Goal: Information Seeking & Learning: Learn about a topic

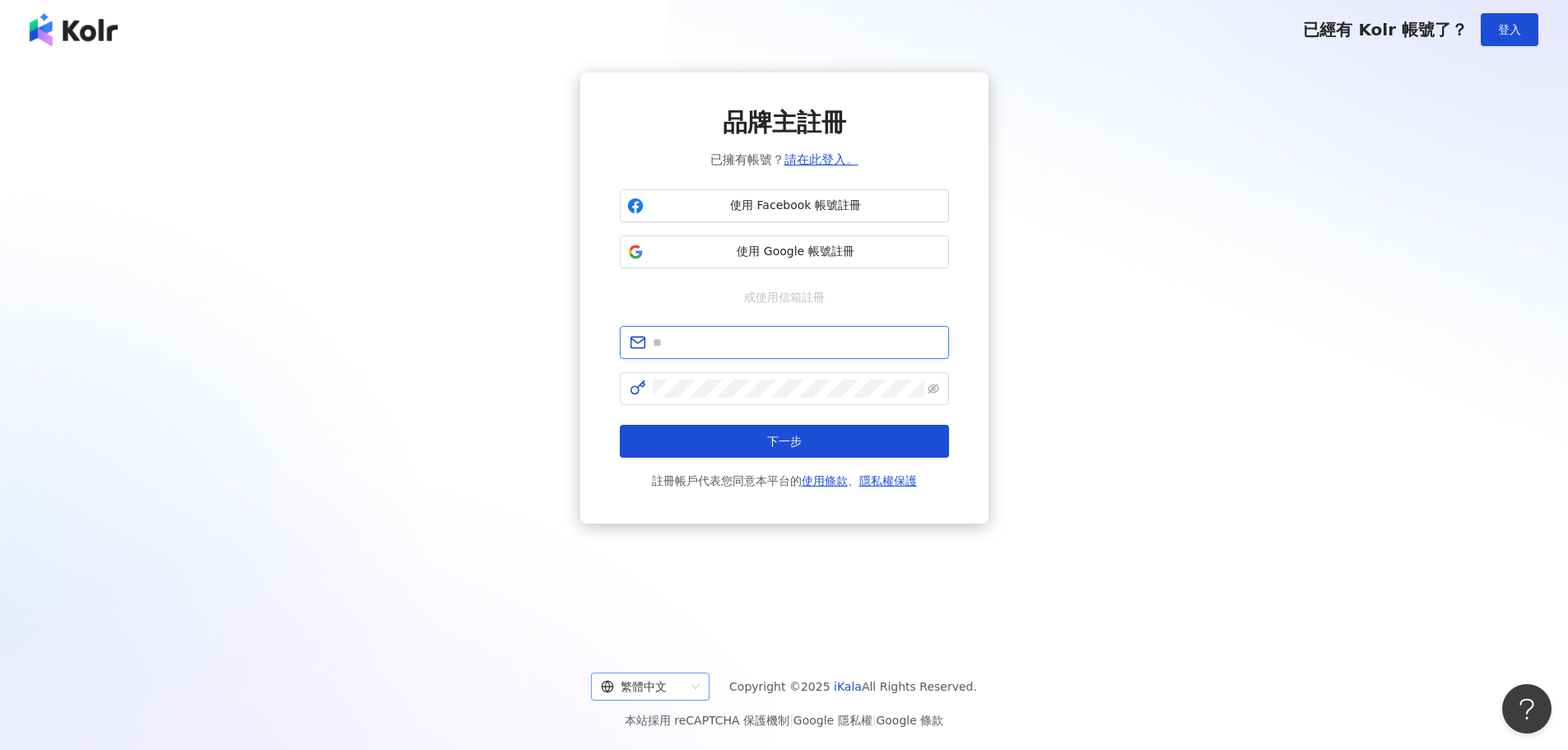
type input "**********"
click at [664, 696] on div "繁體中文" at bounding box center [642, 687] width 84 height 26
click at [664, 655] on div "日本語" at bounding box center [659, 652] width 92 height 18
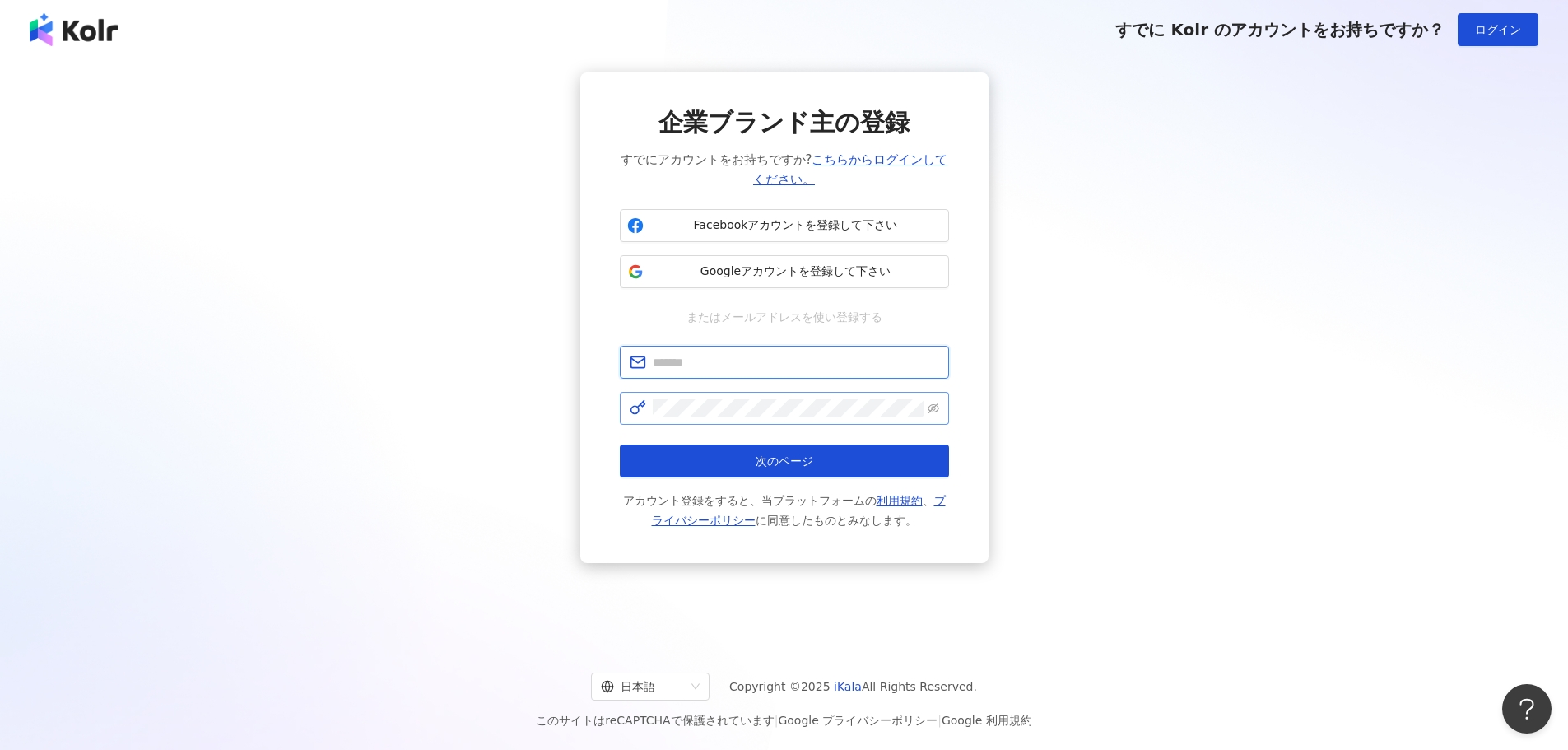
type input "**********"
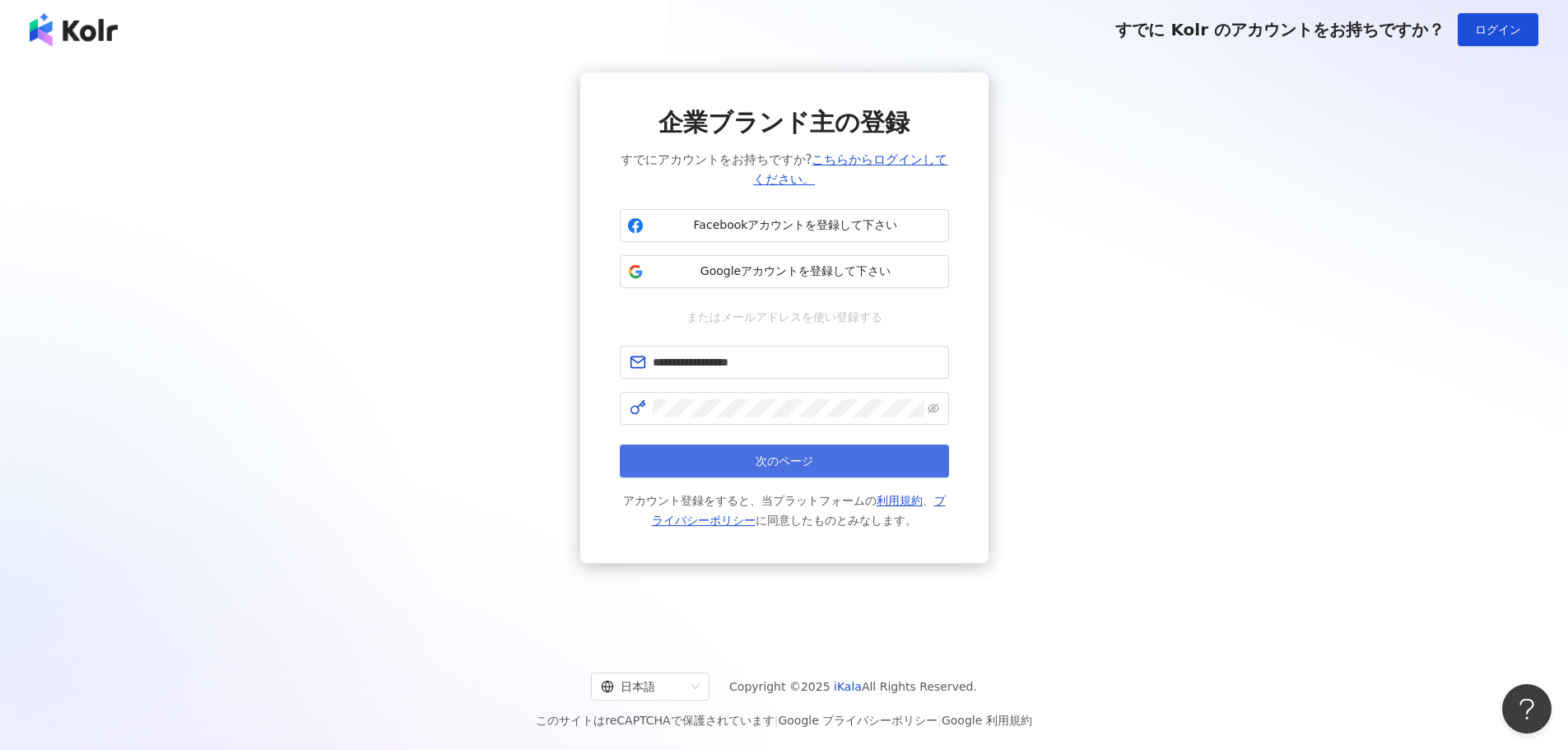
click at [749, 460] on button "次のページ" at bounding box center [784, 460] width 329 height 33
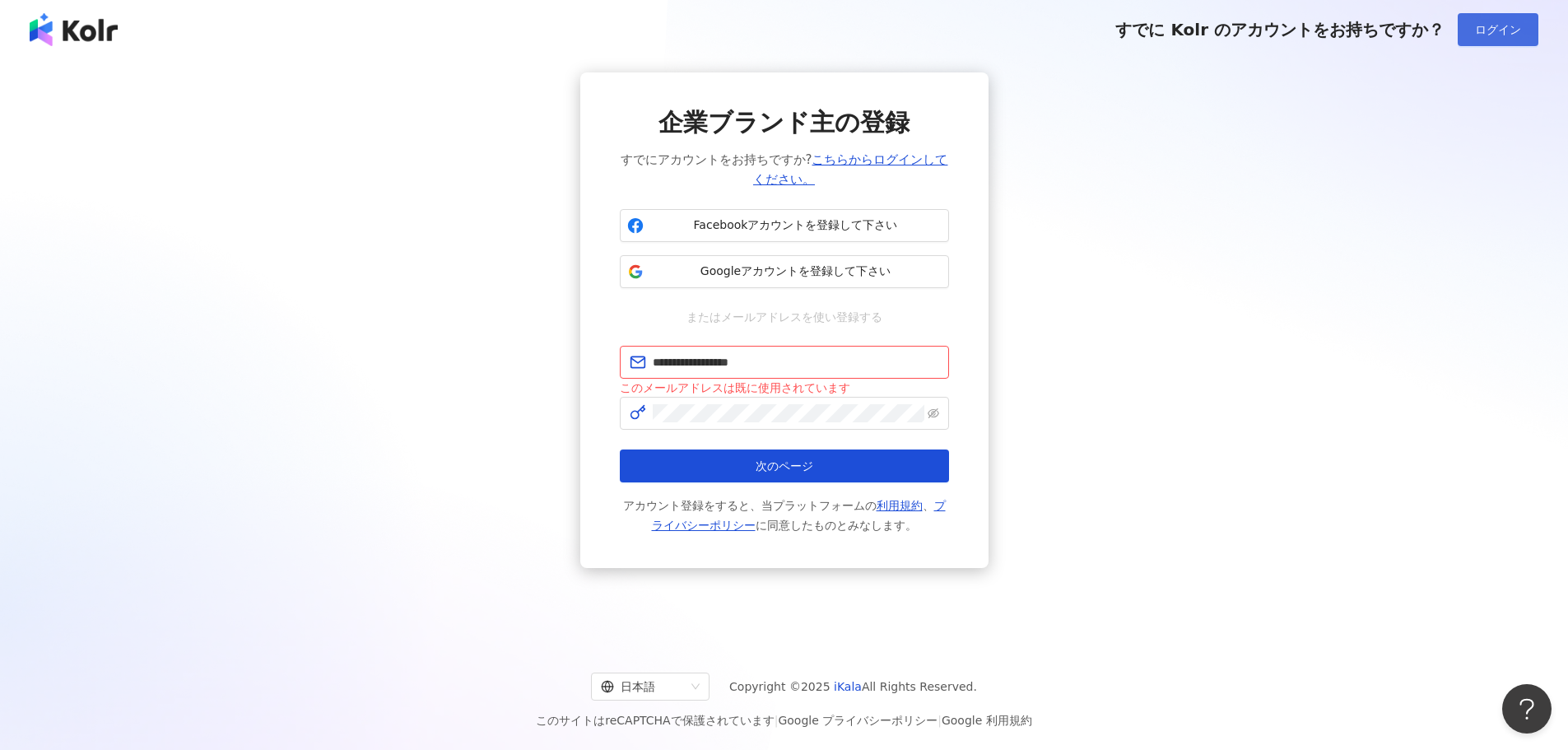
click at [1516, 29] on span "ログイン" at bounding box center [1498, 30] width 46 height 14
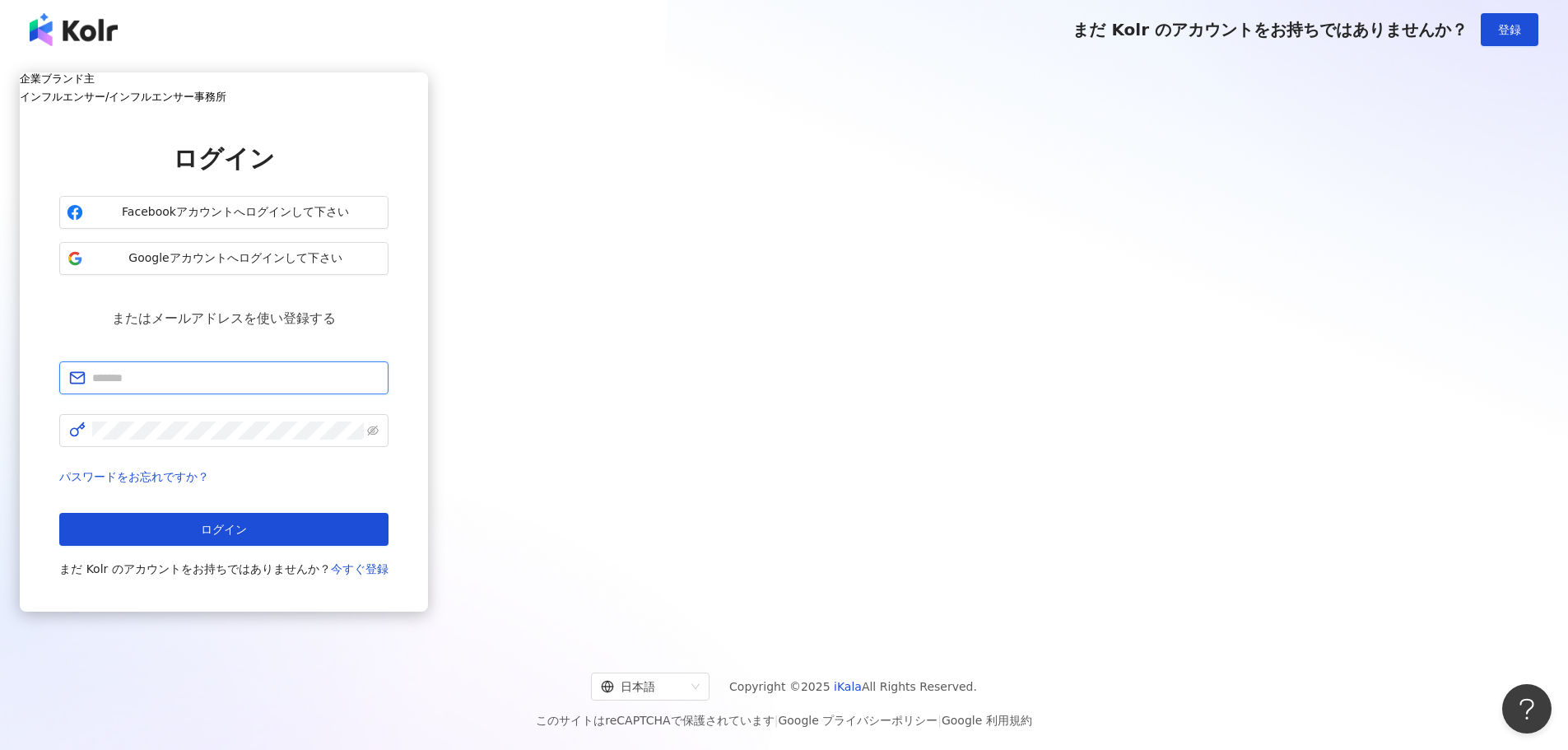
type input "**********"
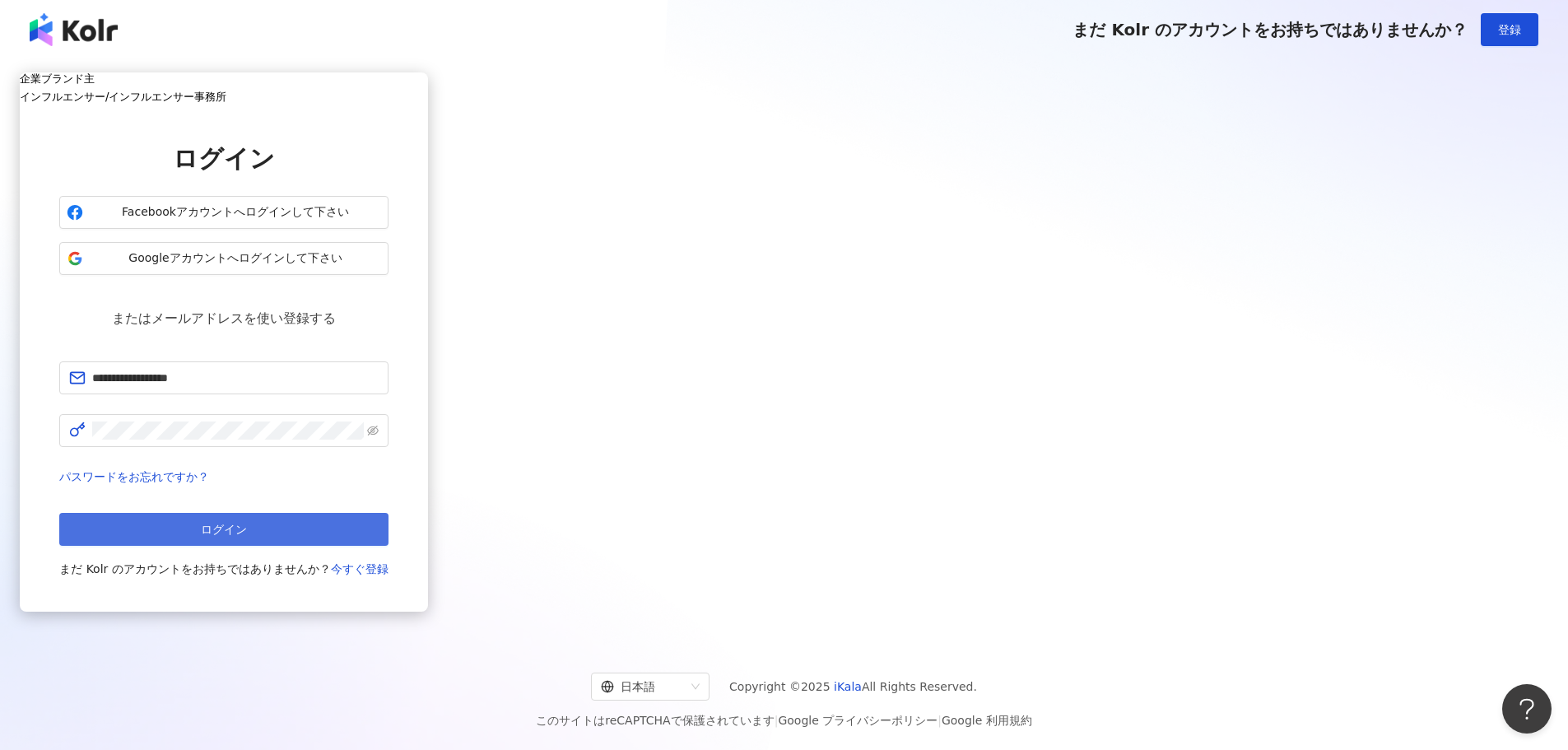
click at [388, 521] on button "ログイン" at bounding box center [223, 529] width 329 height 33
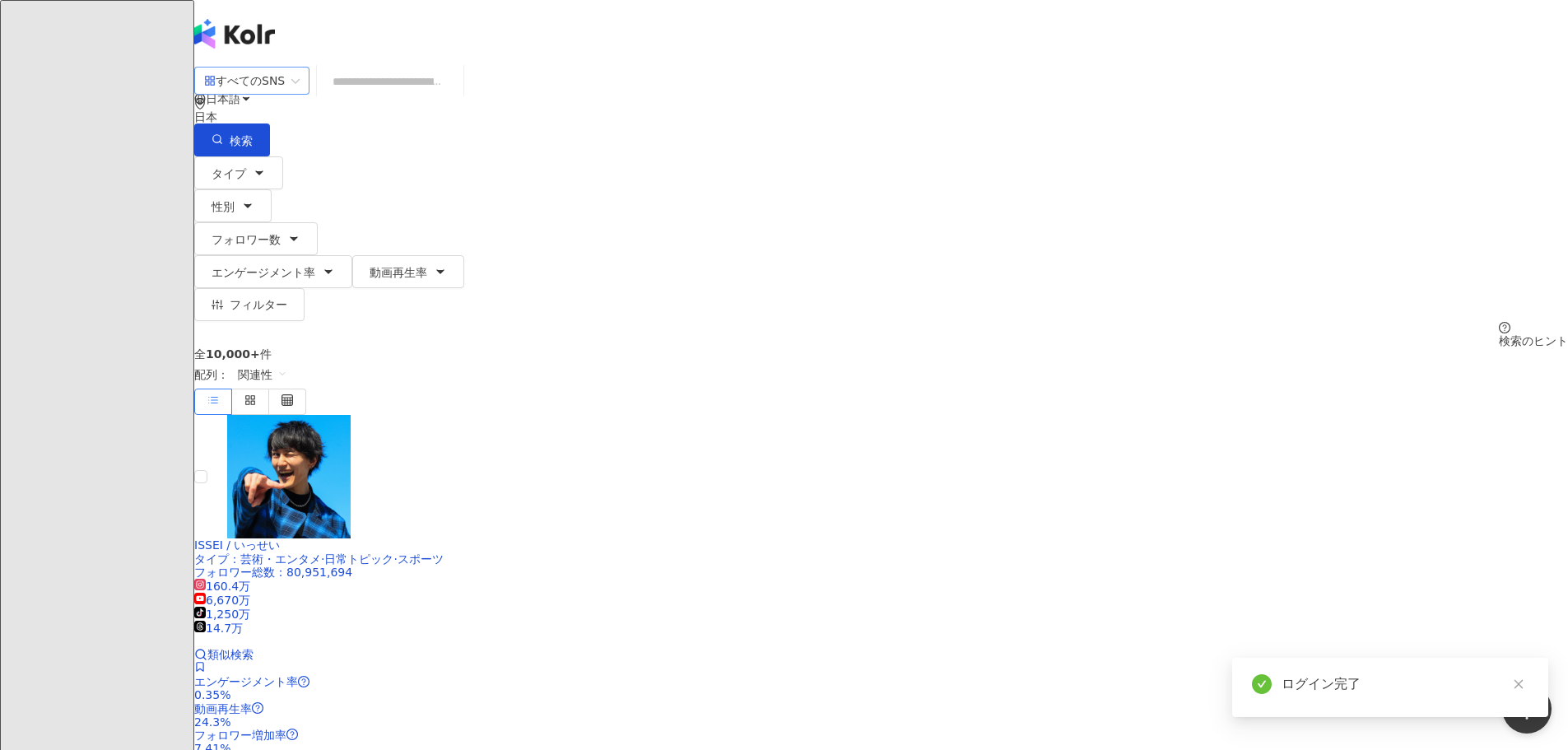
click at [285, 91] on div "すべてのSNS" at bounding box center [244, 80] width 80 height 26
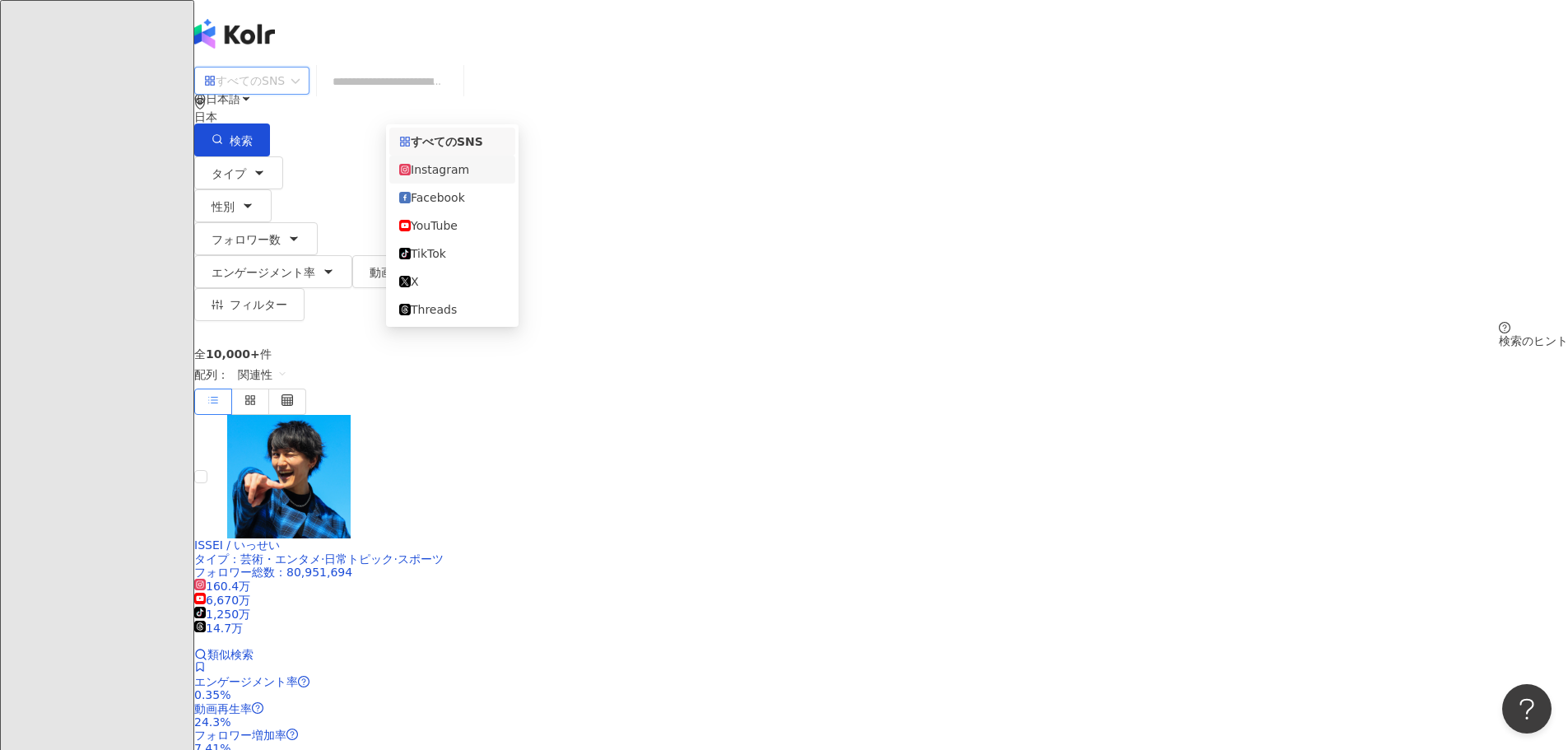
click at [469, 179] on div "Instagram" at bounding box center [452, 169] width 106 height 18
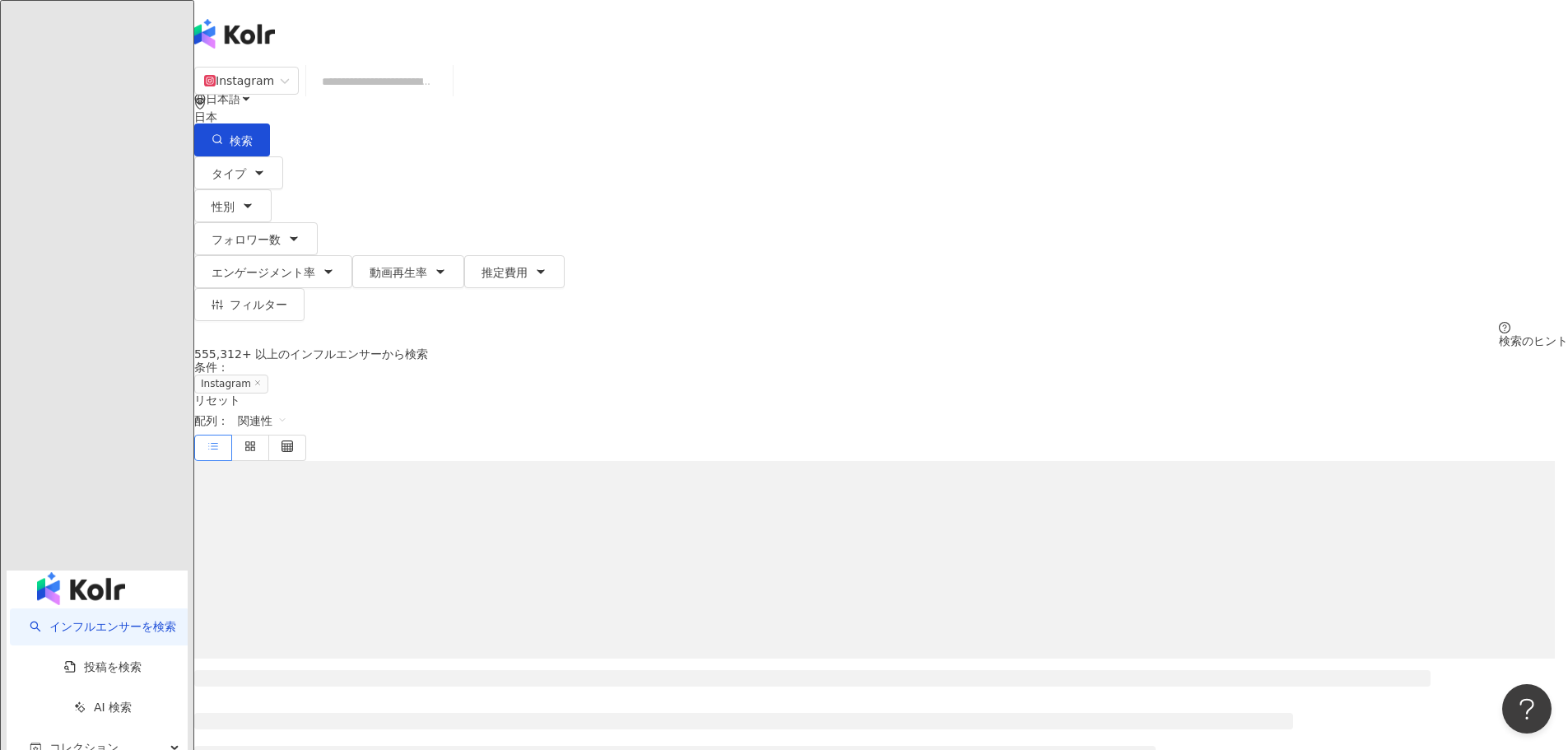
click at [446, 97] on input "search" at bounding box center [380, 81] width 134 height 31
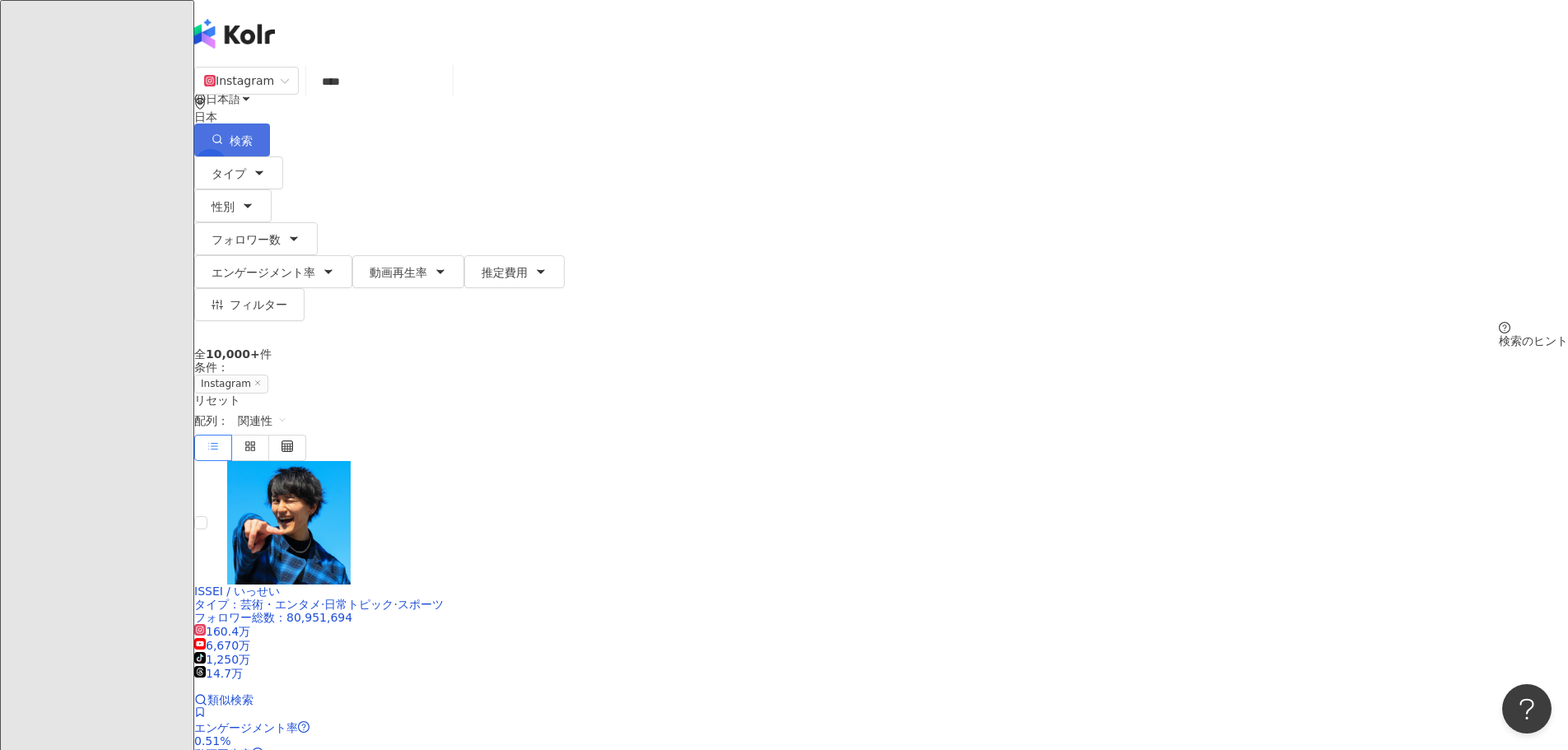
click at [270, 124] on button "検索" at bounding box center [232, 140] width 75 height 33
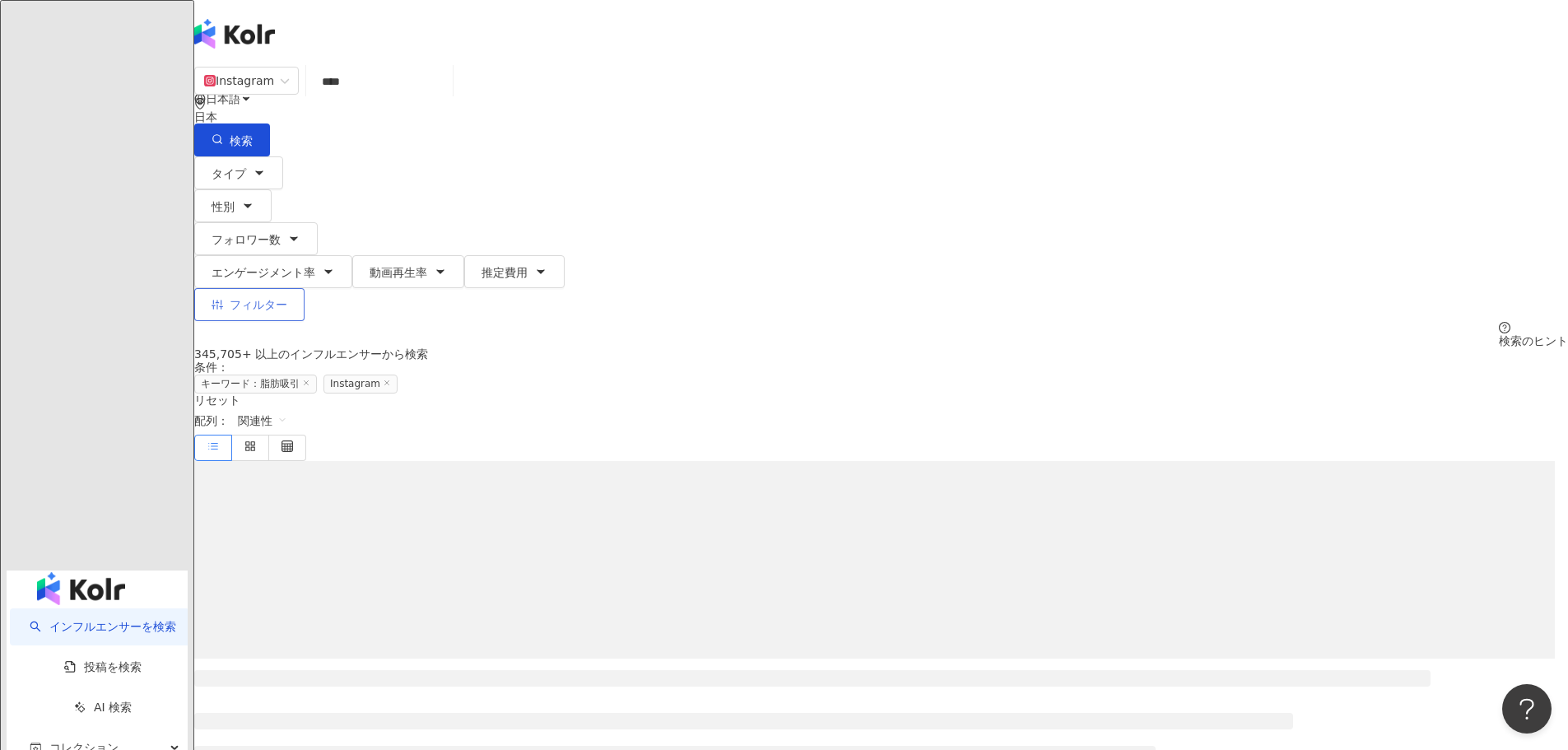
click at [223, 300] on icon "button" at bounding box center [217, 305] width 12 height 10
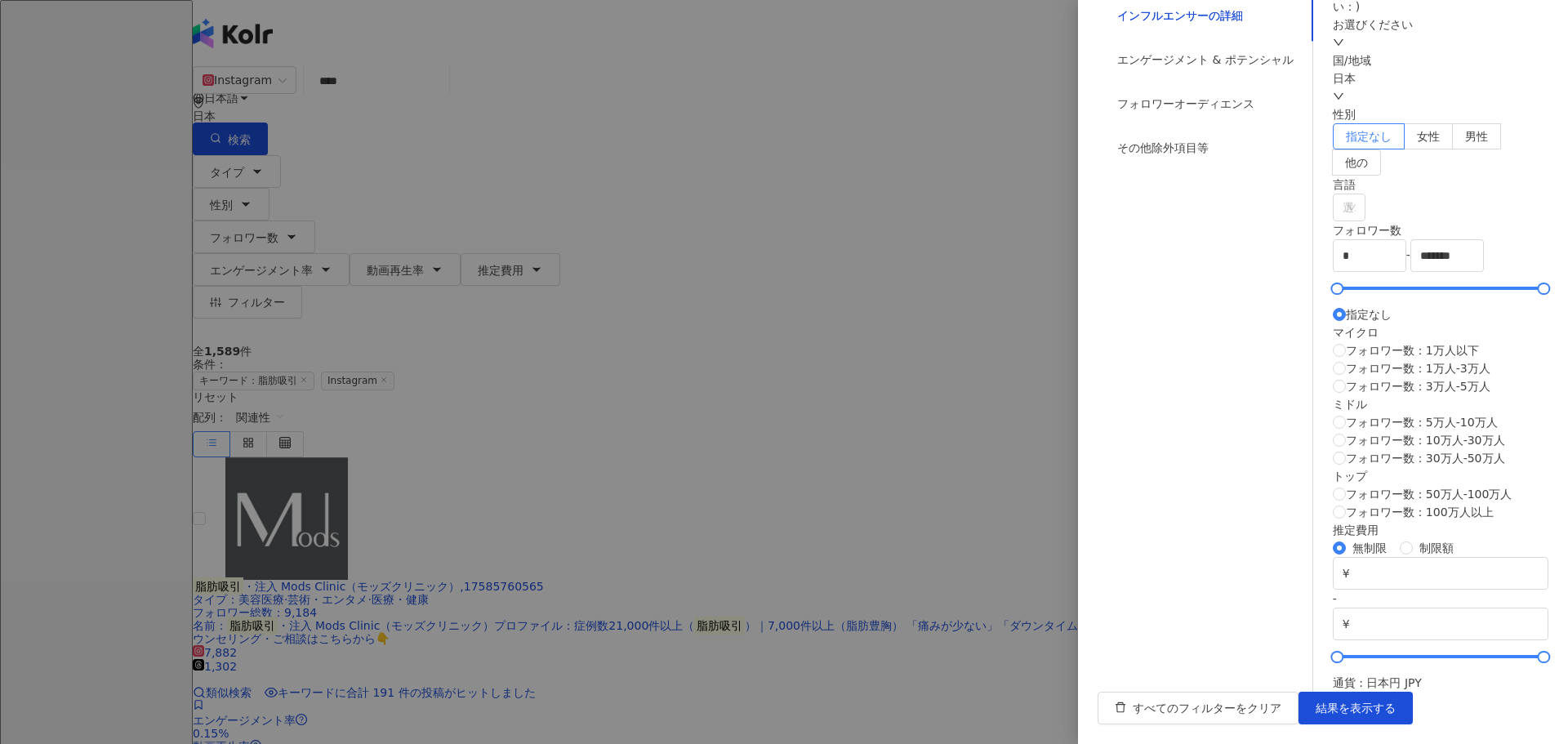
scroll to position [490, 0]
click at [1174, 157] on div "その他除外項目等" at bounding box center [1163, 147] width 92 height 18
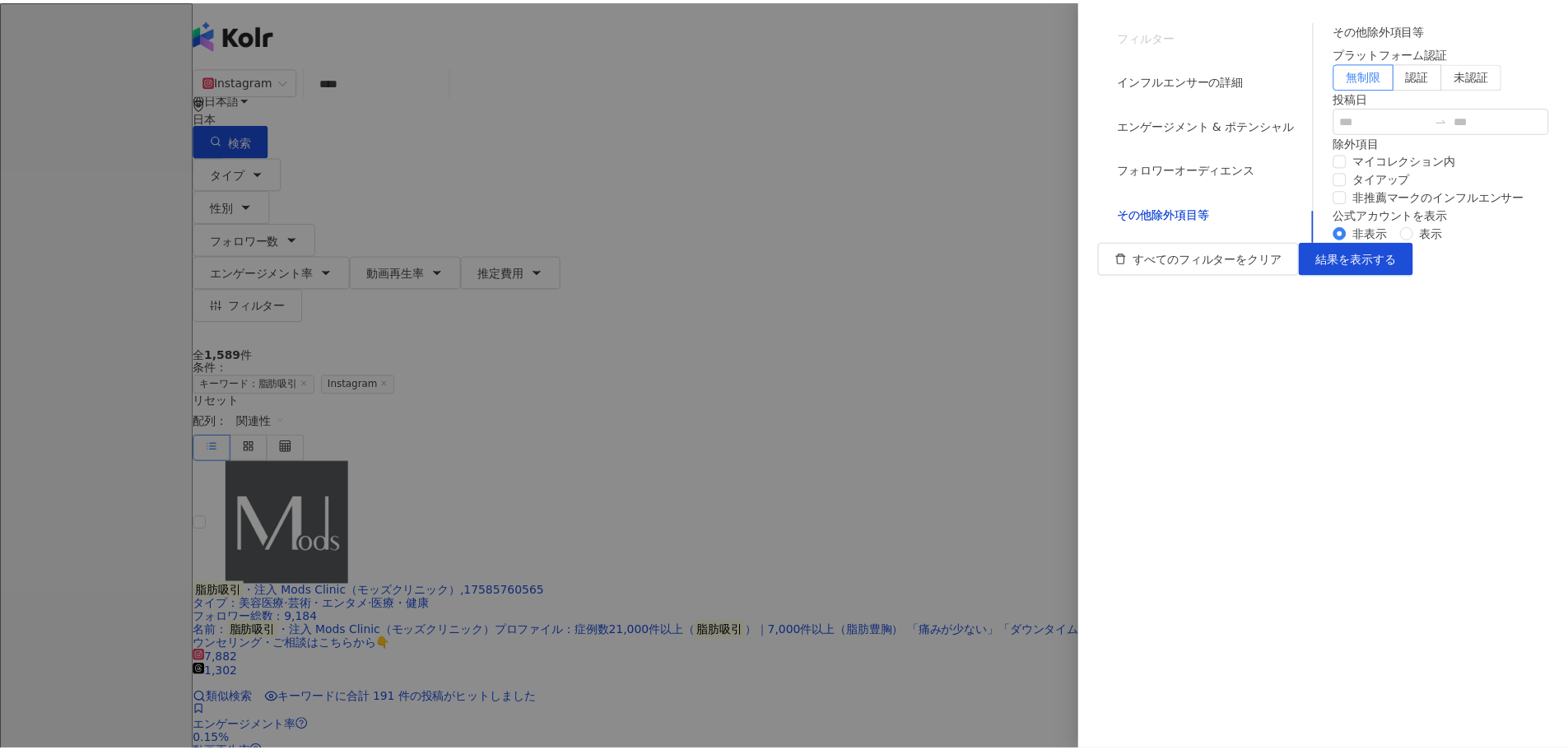
scroll to position [0, 0]
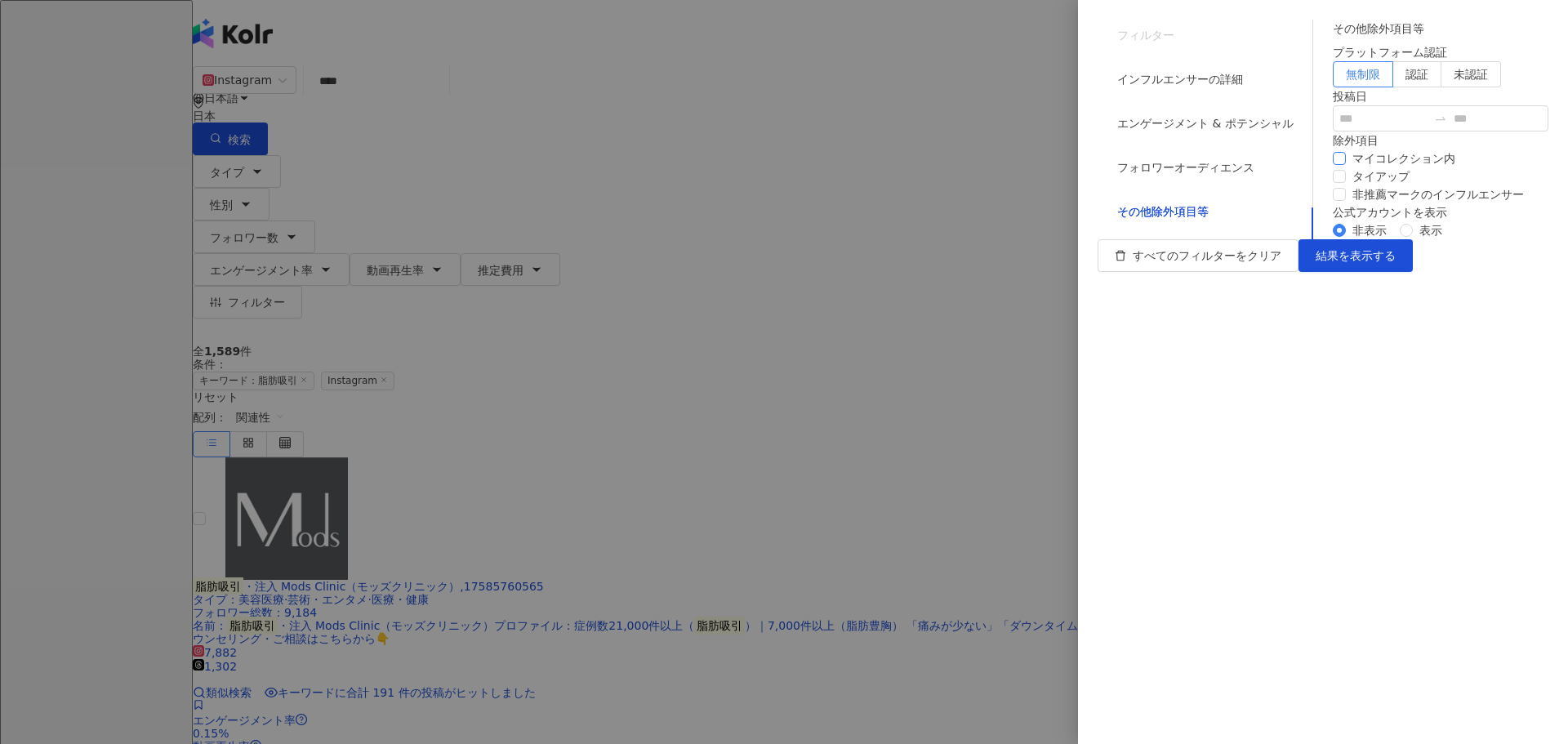
click at [1346, 167] on span "マイコレクション内" at bounding box center [1404, 158] width 116 height 18
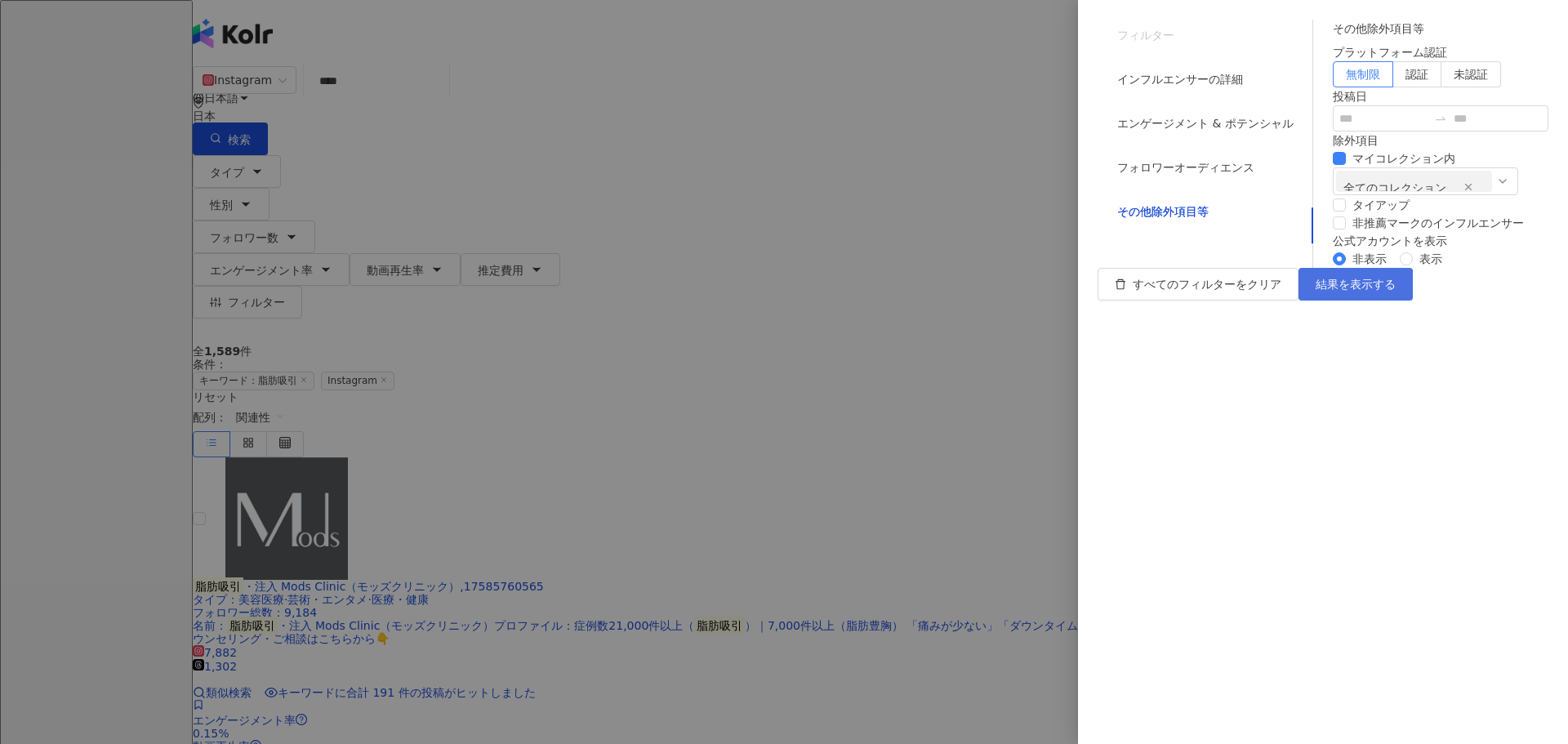
click at [1396, 291] on span "結果を表示する" at bounding box center [1356, 285] width 80 height 13
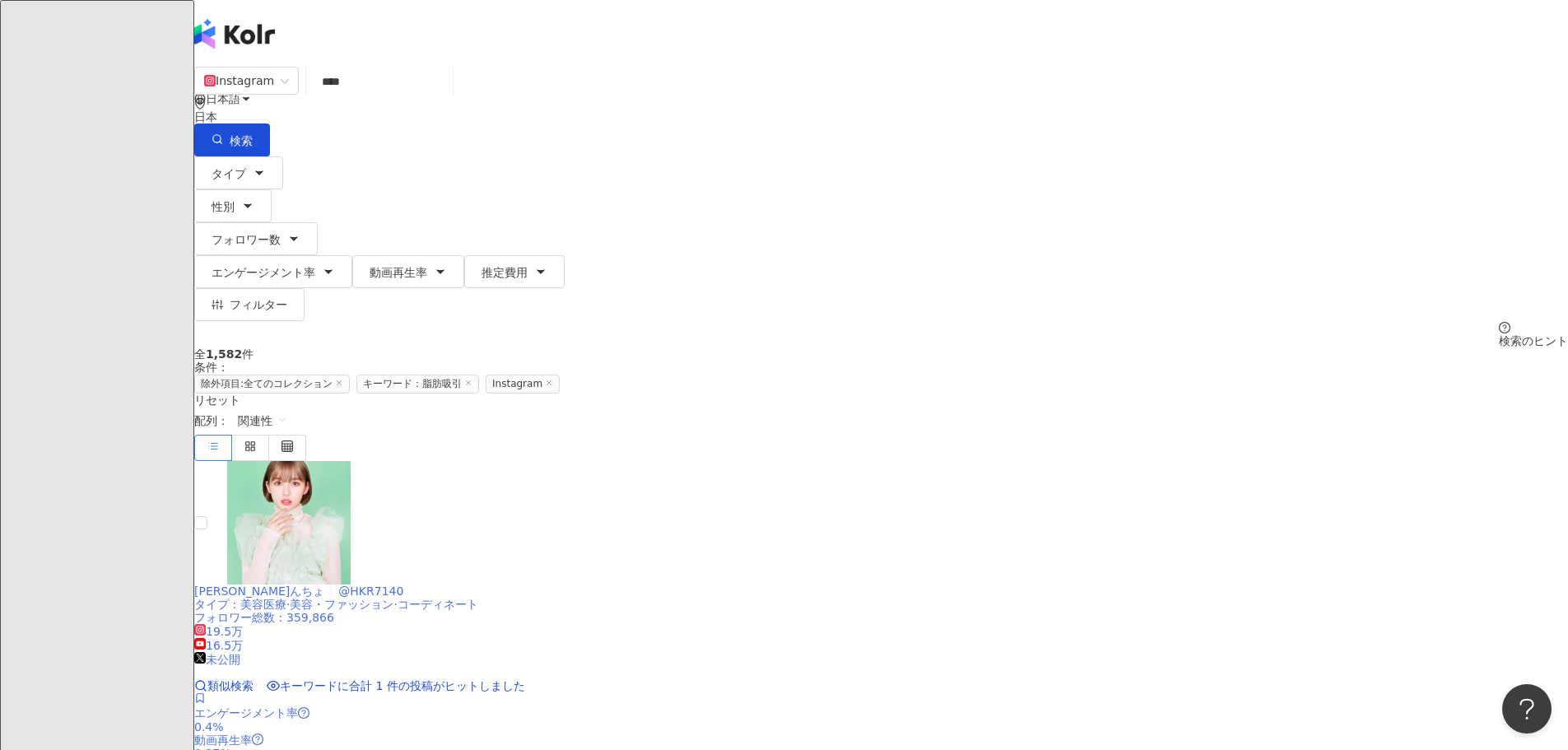
click at [810, 585] on div "ひかりんちょ @HKR7140" at bounding box center [881, 592] width 1373 height 14
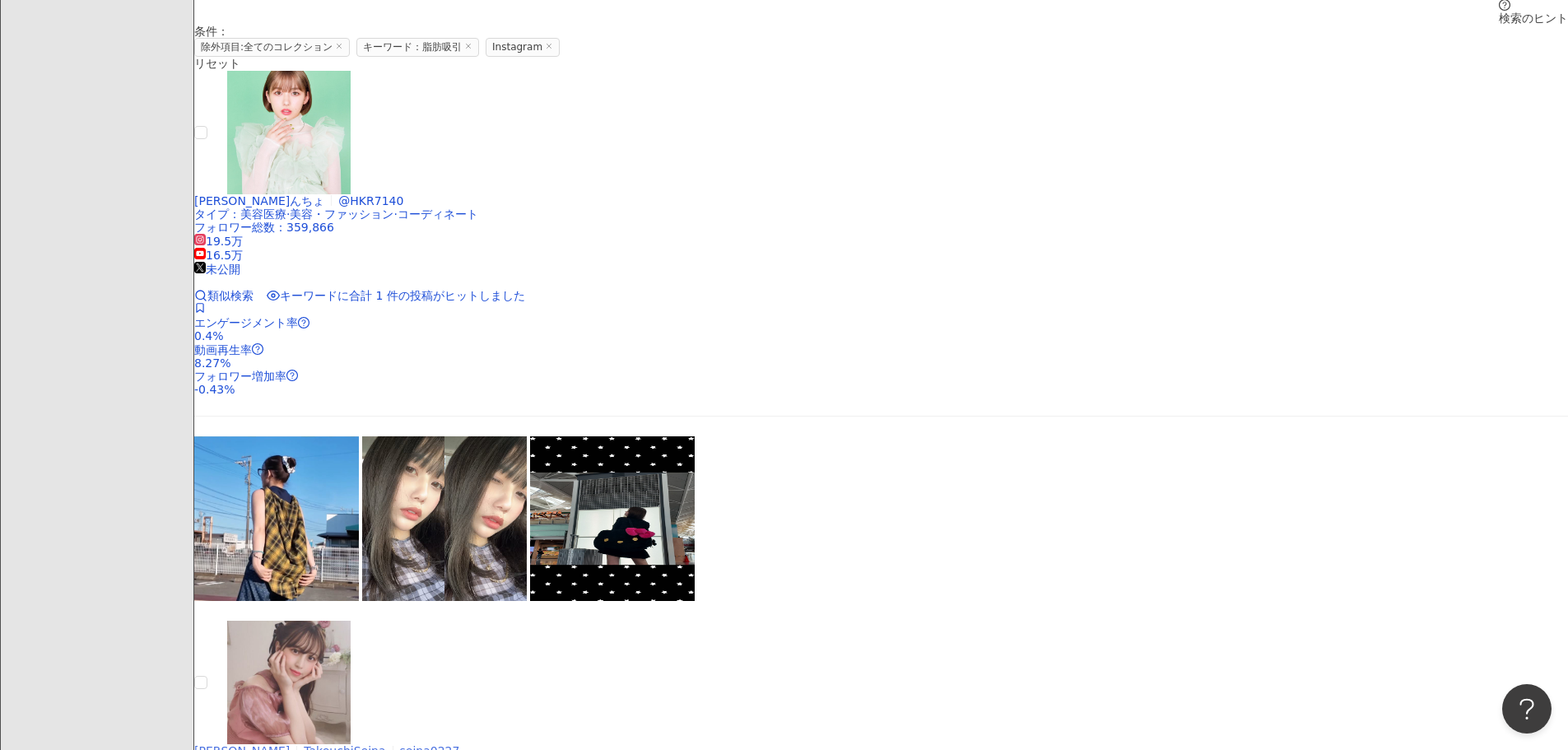
scroll to position [411, 0]
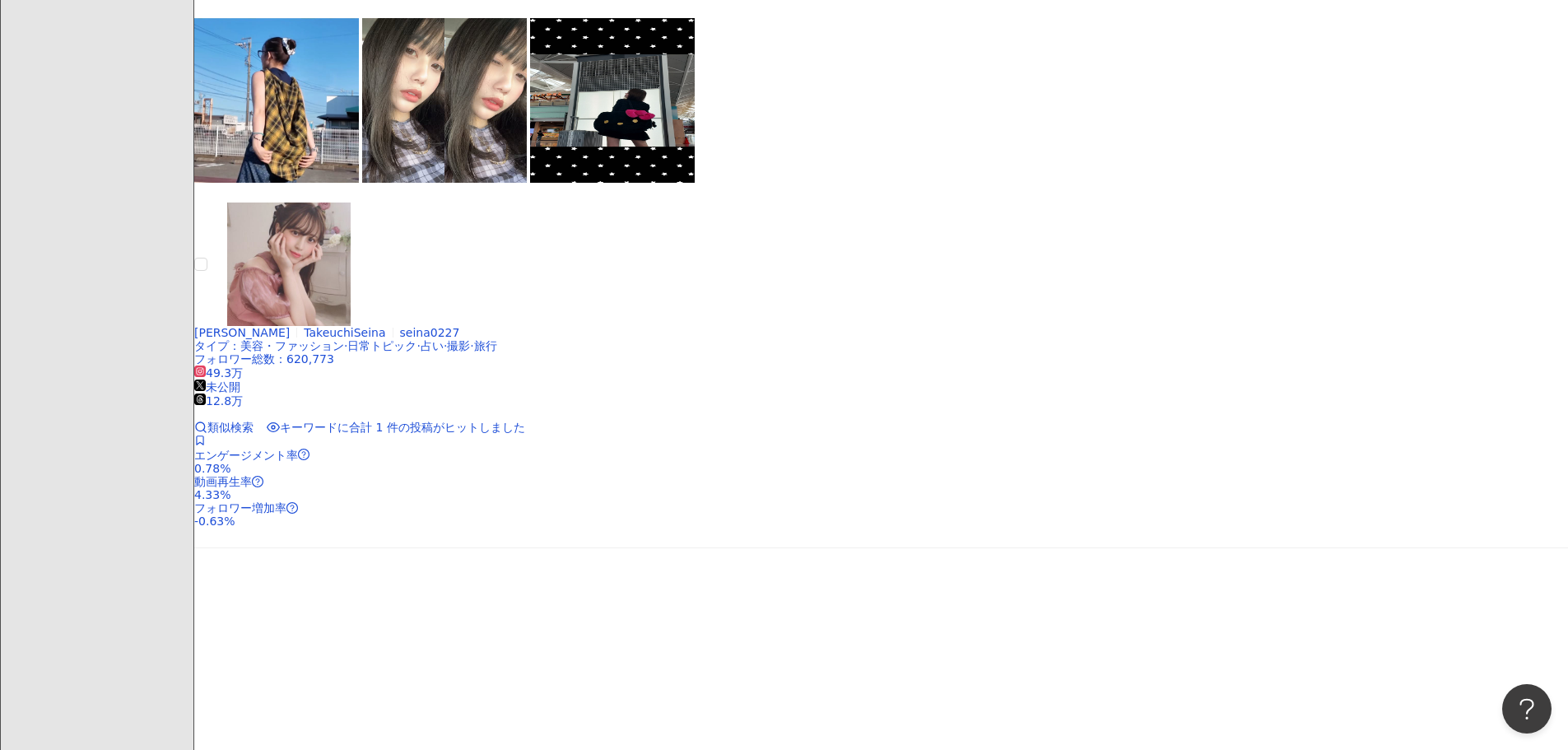
scroll to position [1153, 0]
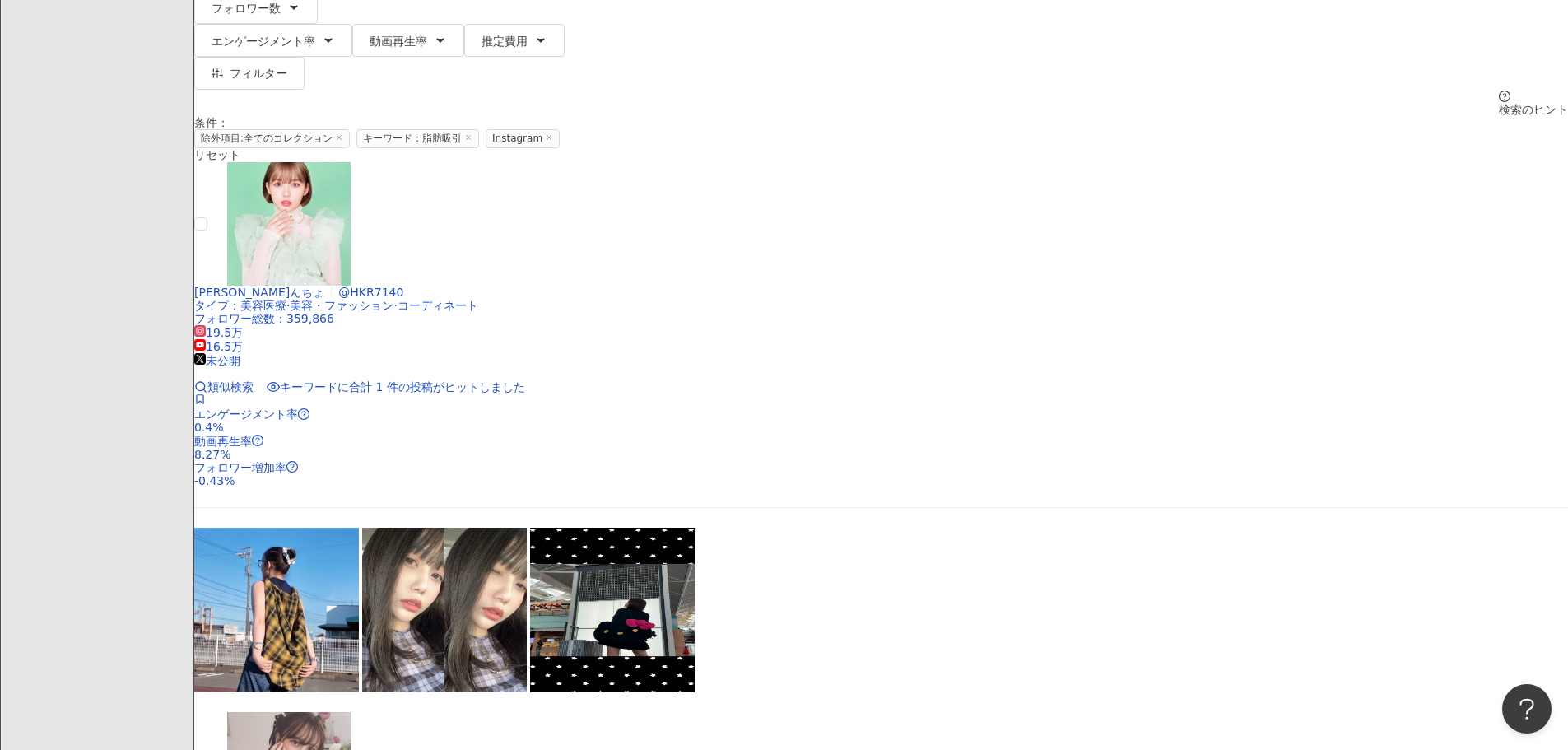
scroll to position [0, 0]
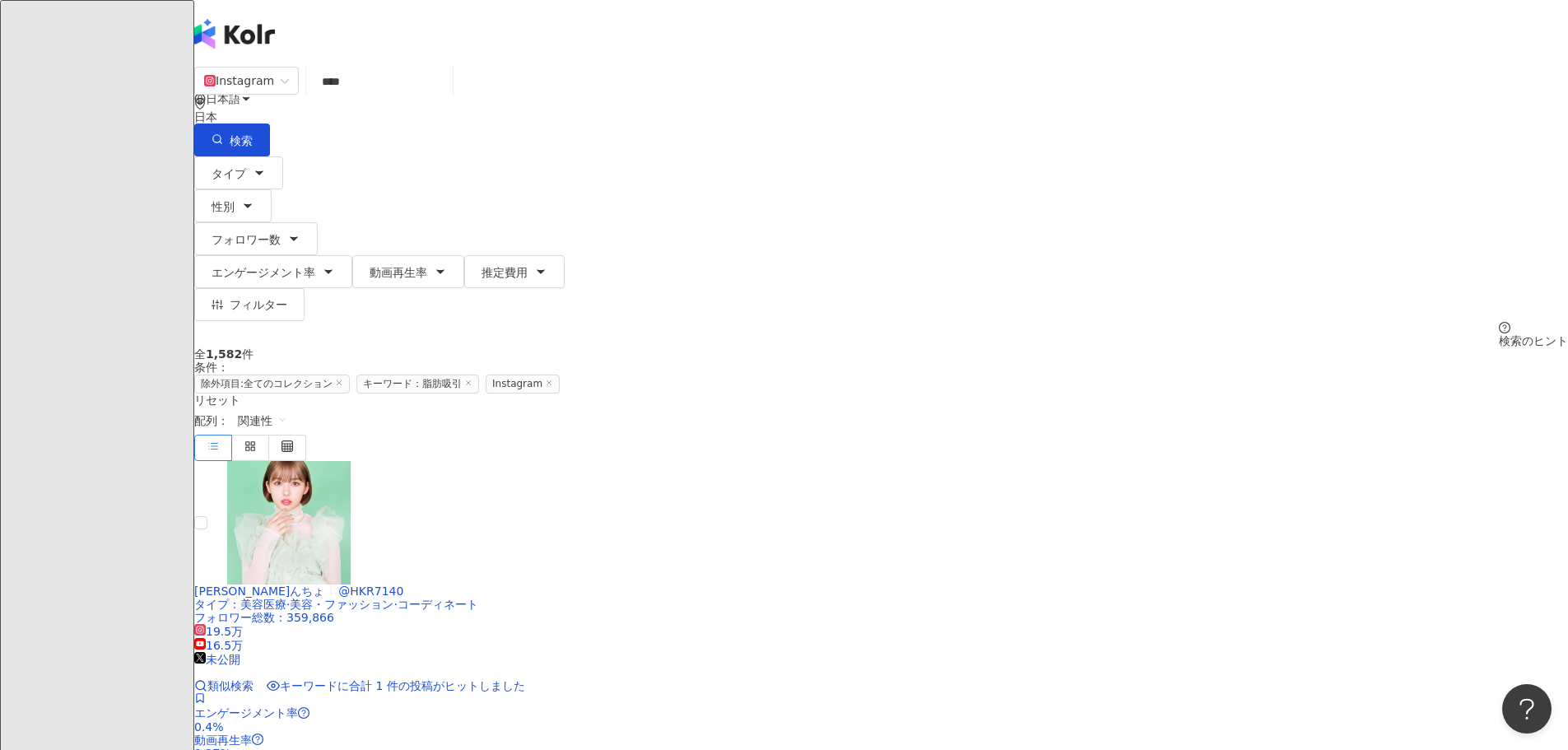
click at [446, 90] on input "****" at bounding box center [380, 81] width 134 height 31
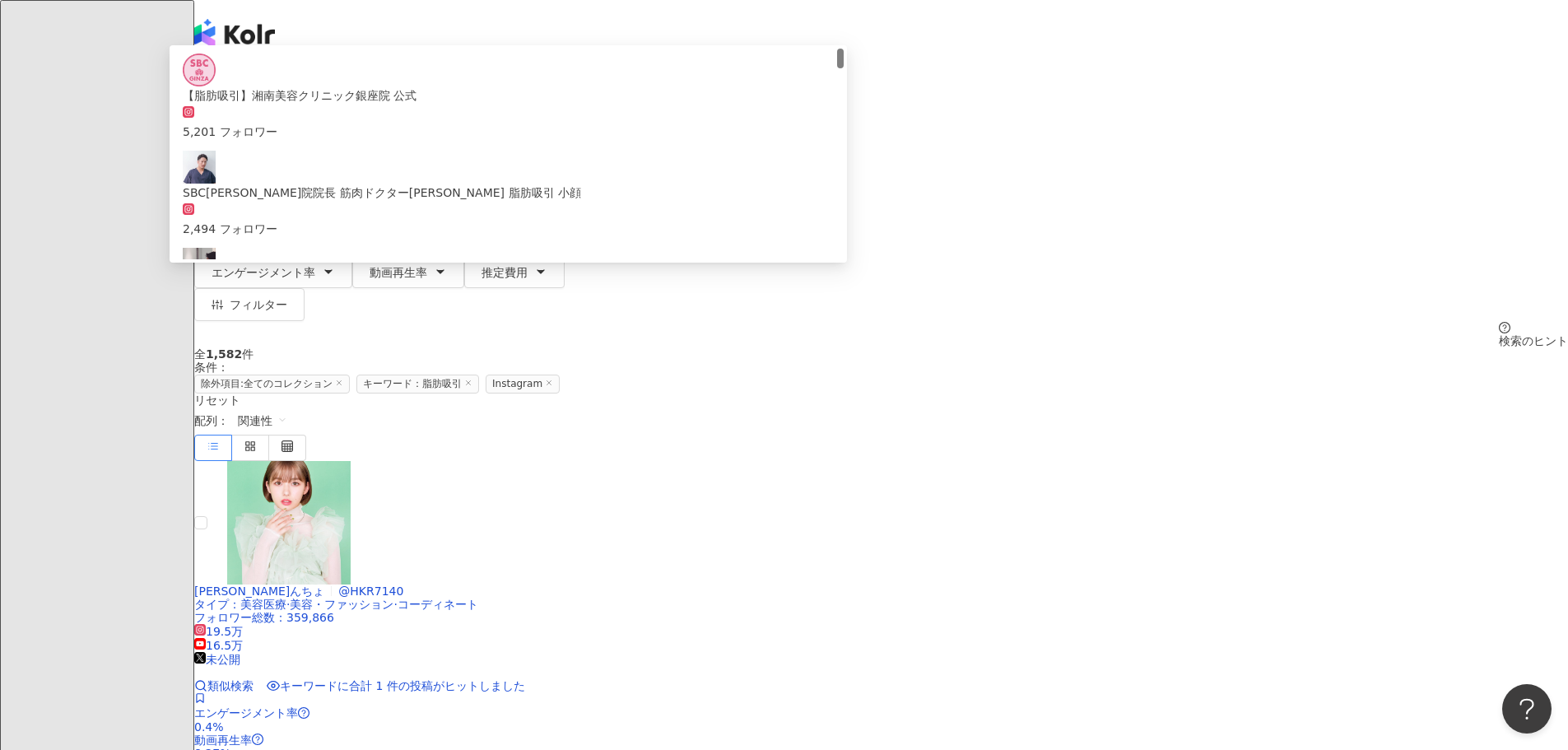
type input "*"
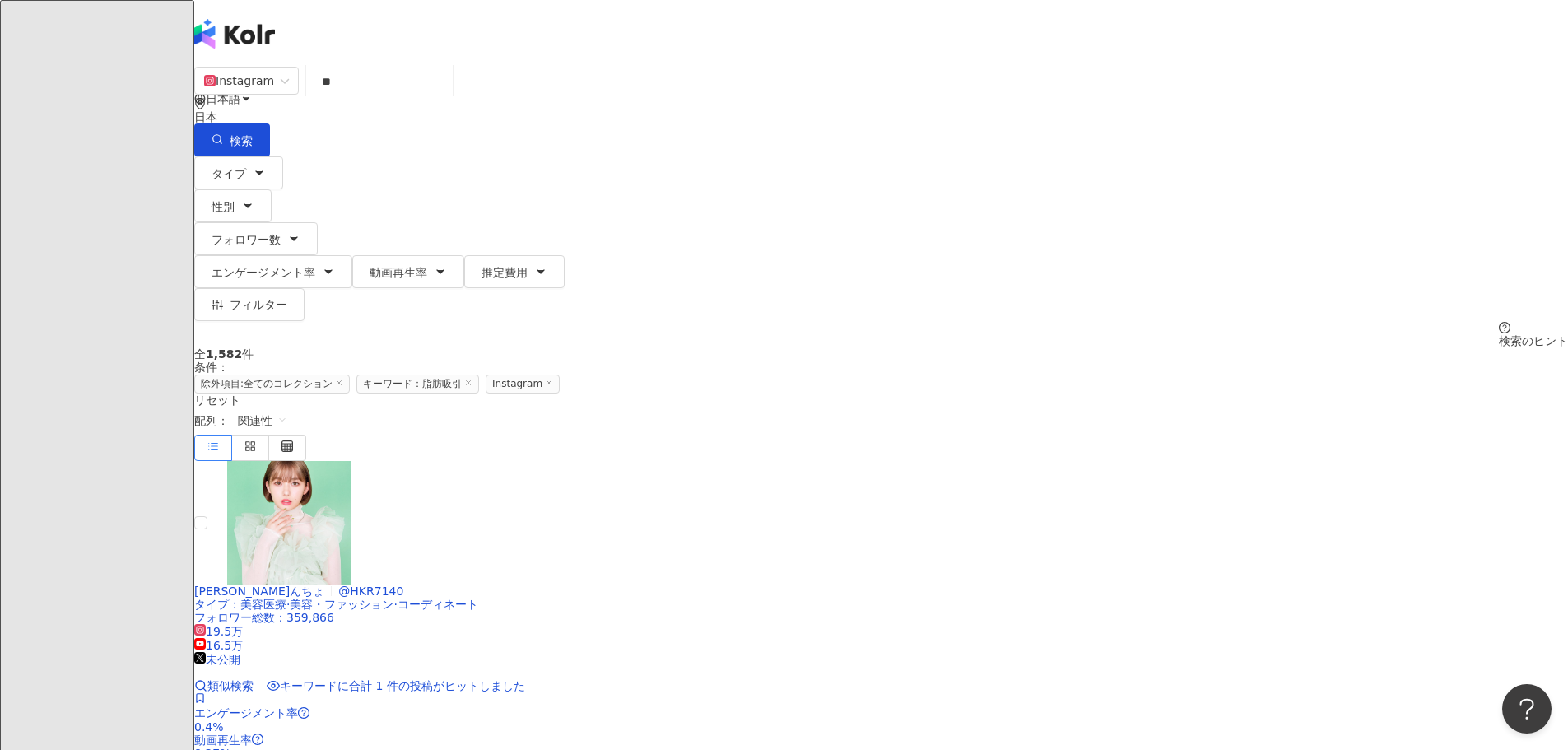
type input "*"
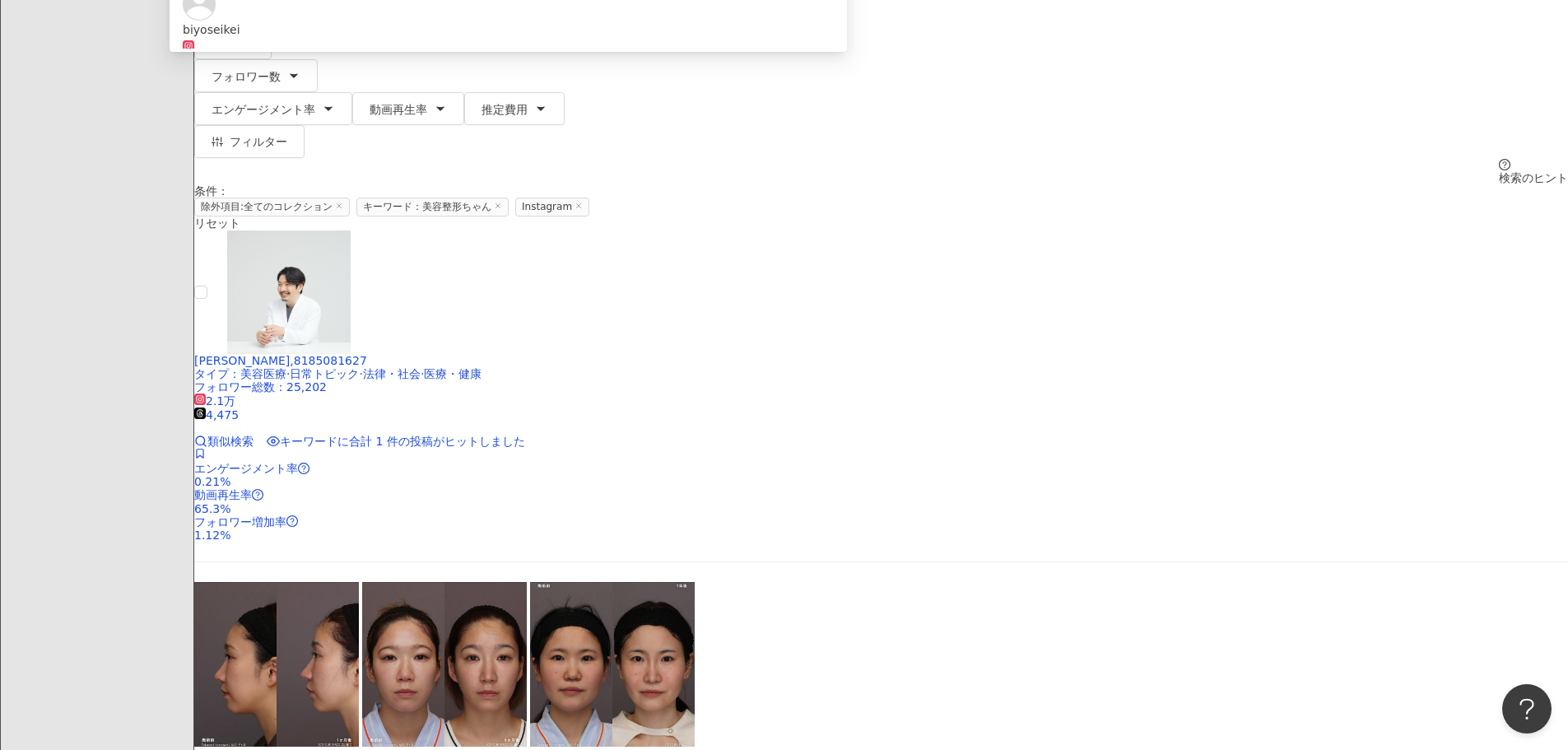
scroll to position [165, 0]
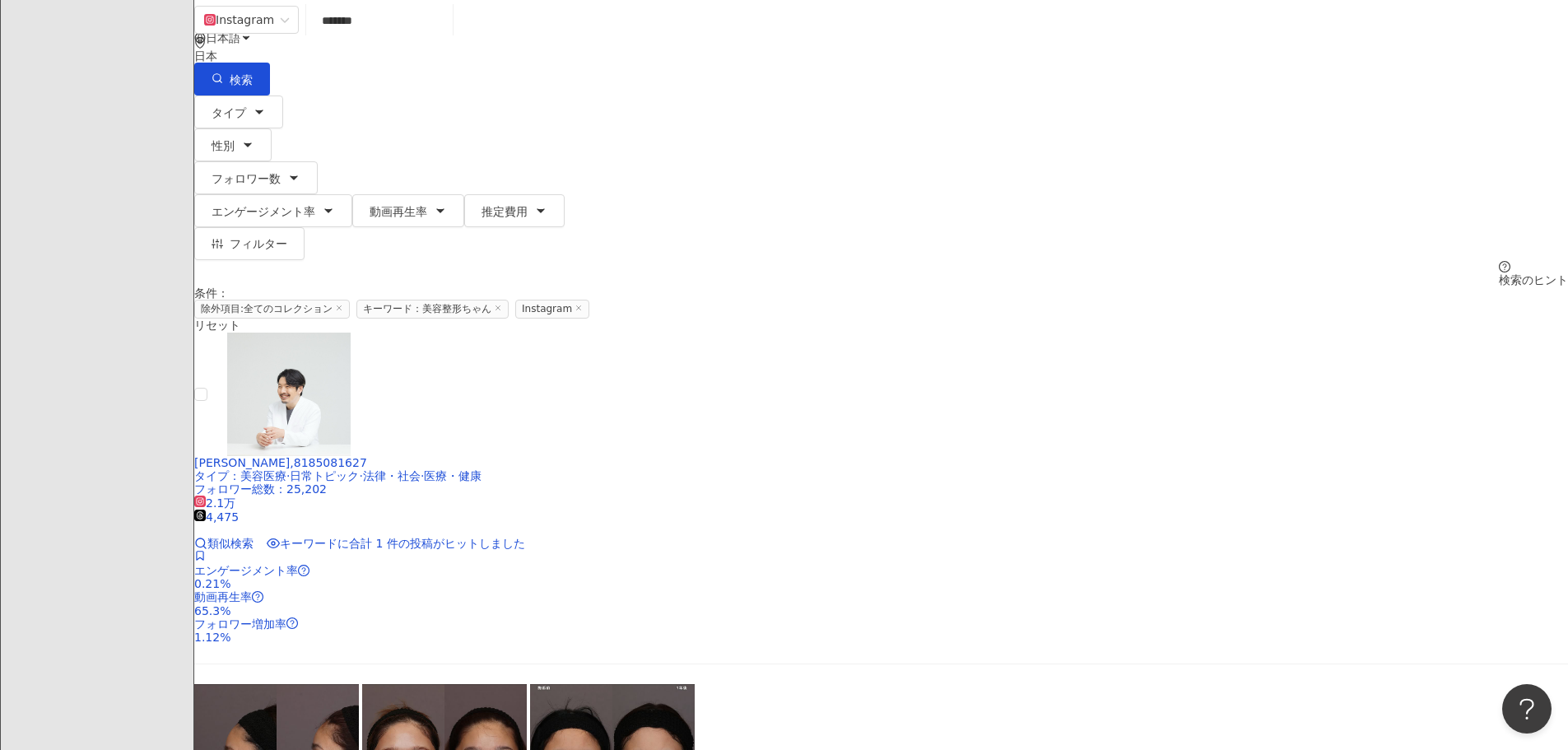
scroll to position [0, 0]
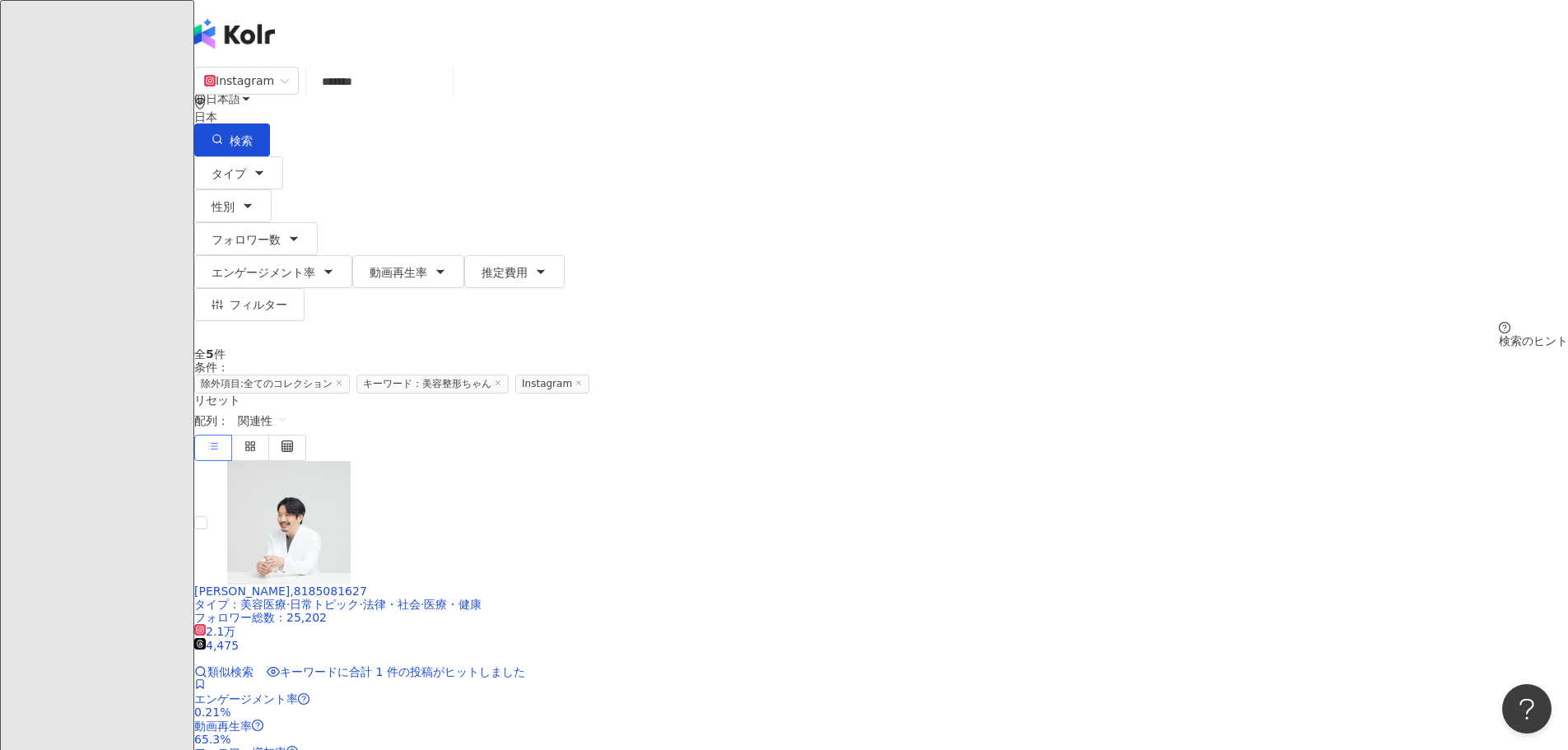
click at [446, 92] on input "*******" at bounding box center [380, 81] width 134 height 31
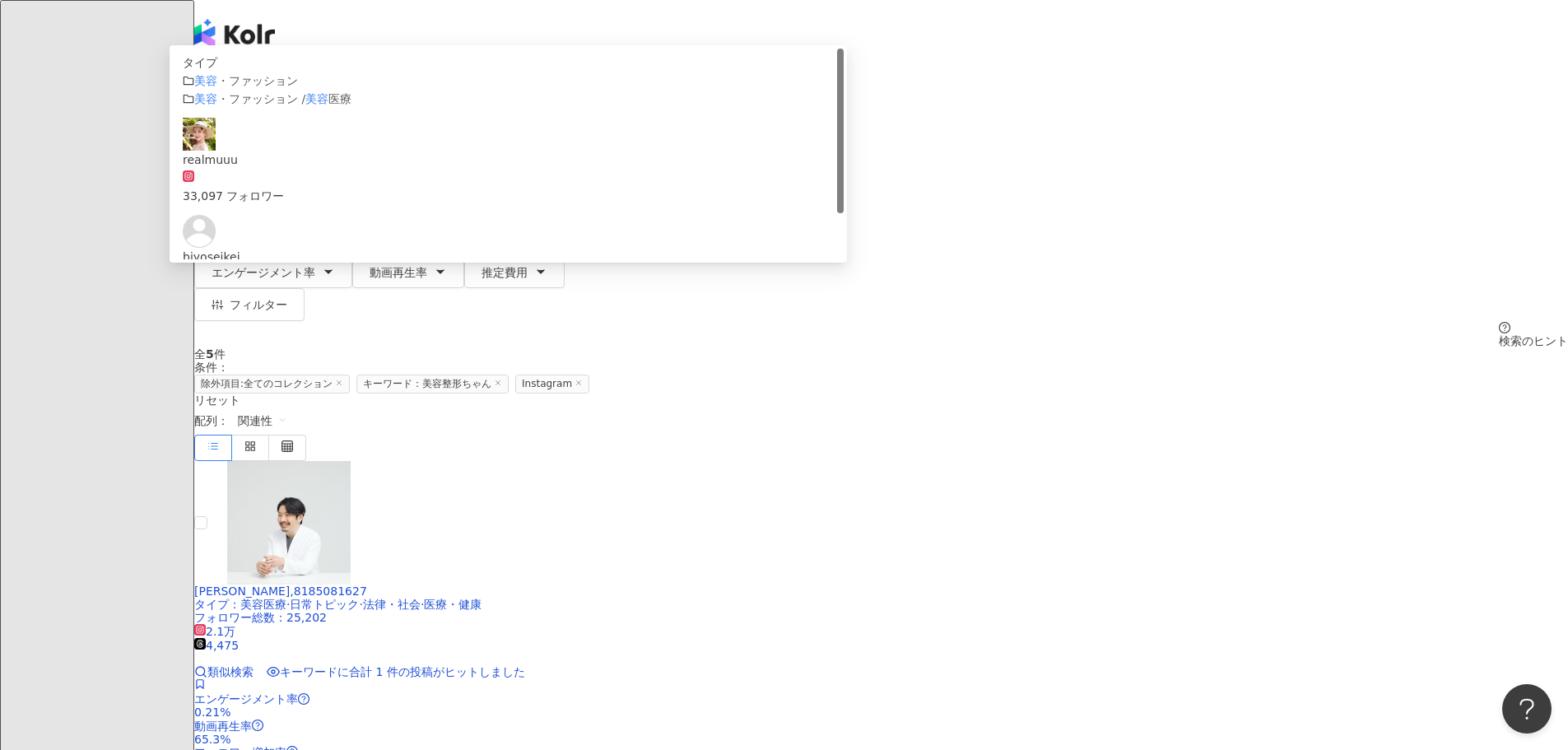
type input "*"
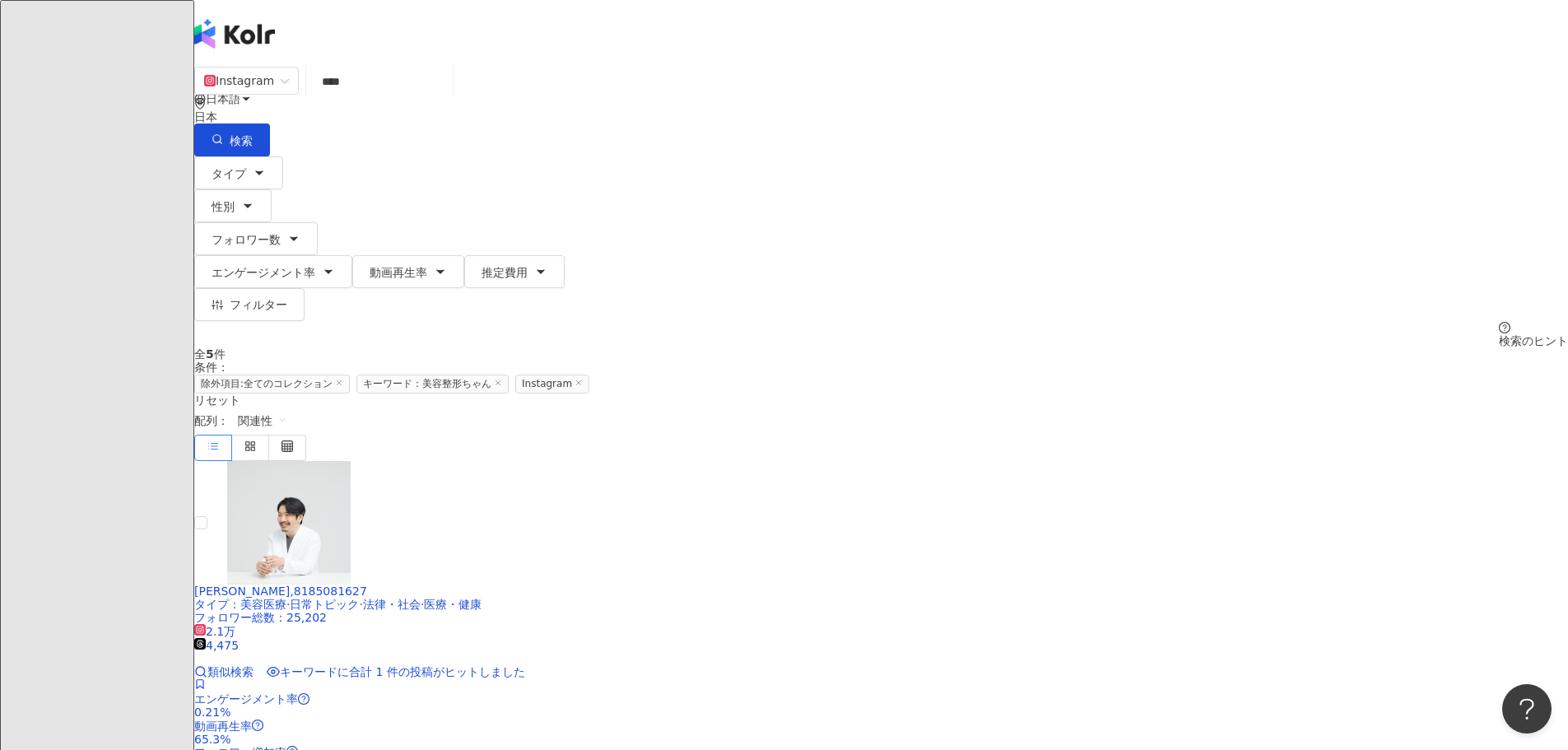
type input "****"
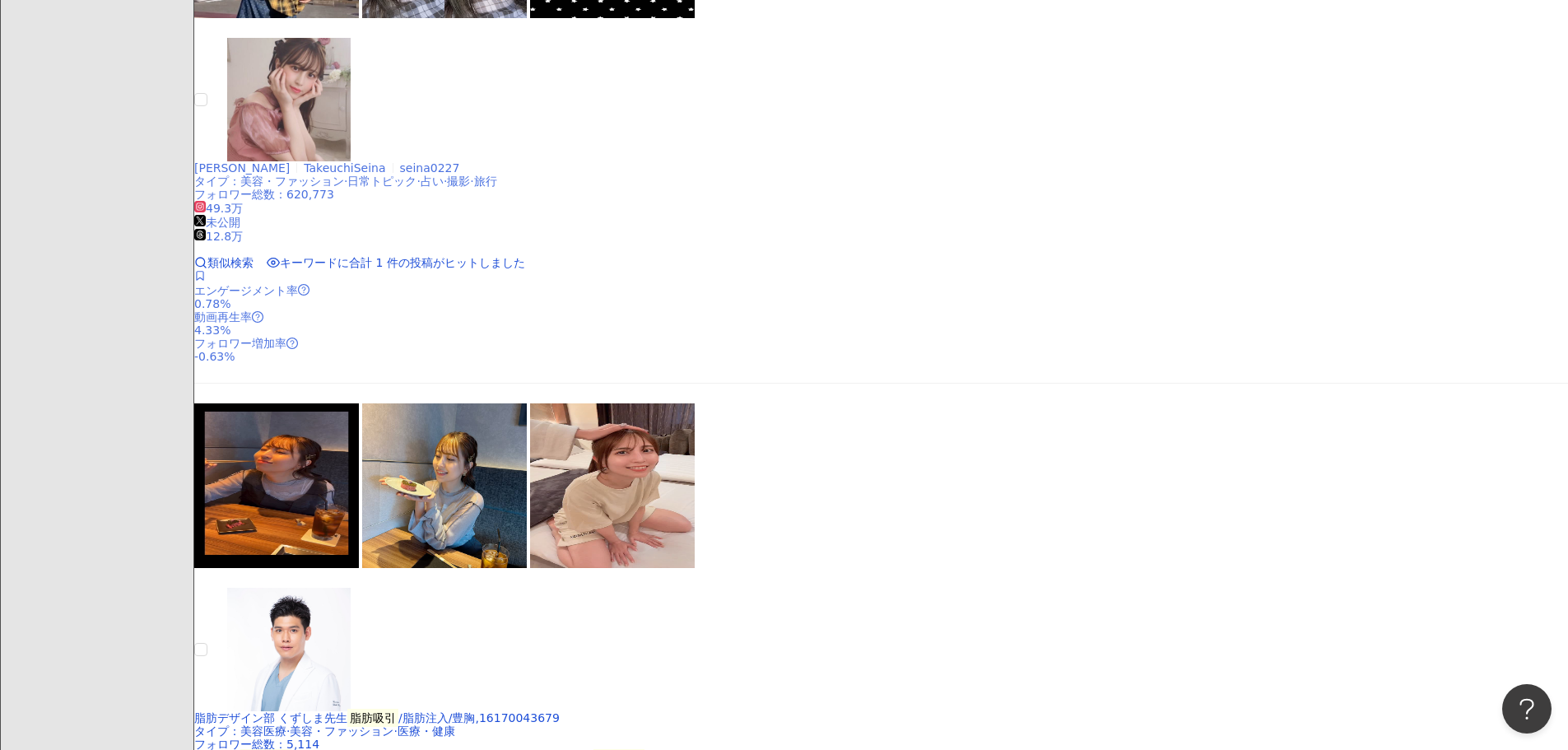
scroll to position [1153, 0]
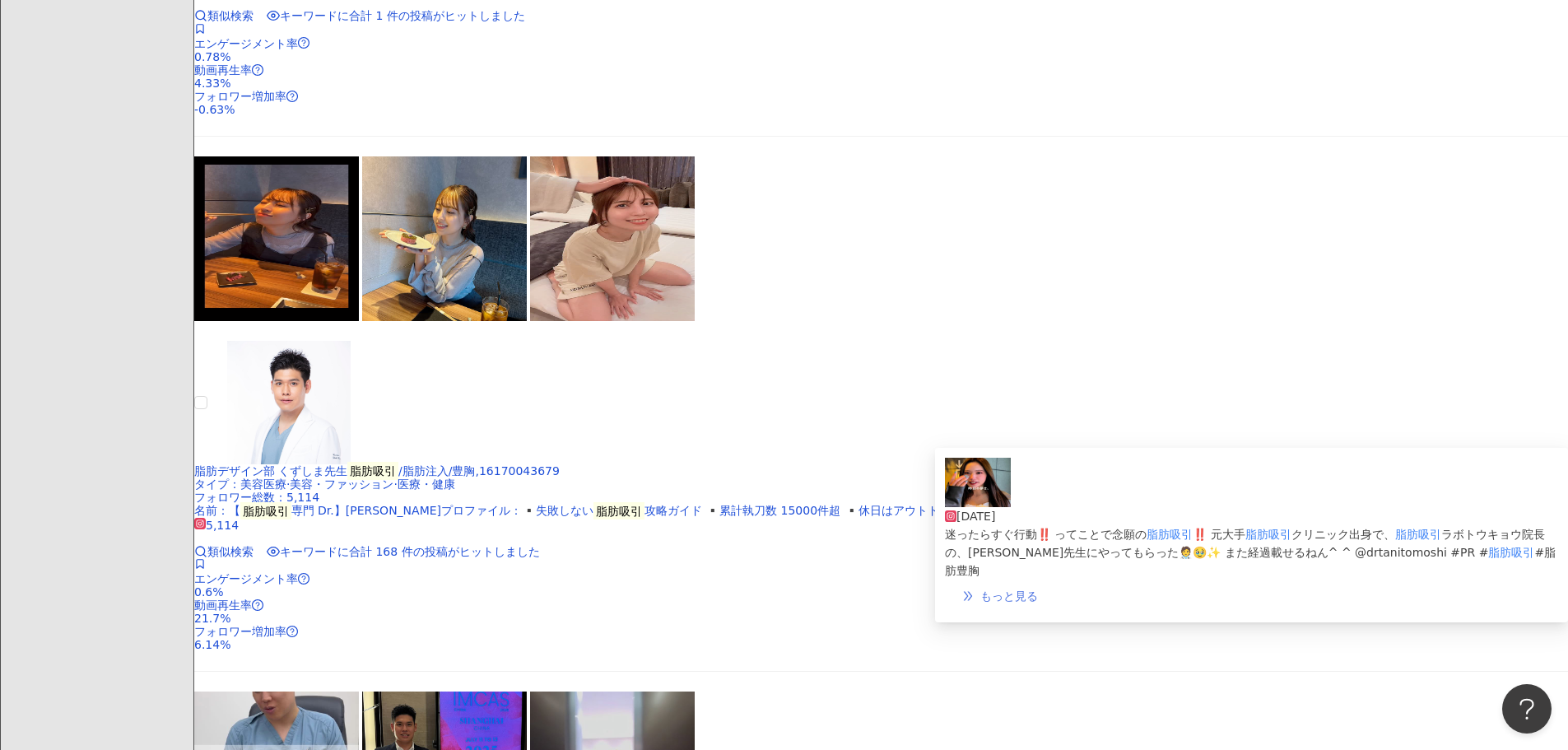
click at [1037, 589] on span "もっと見る" at bounding box center [1009, 596] width 58 height 14
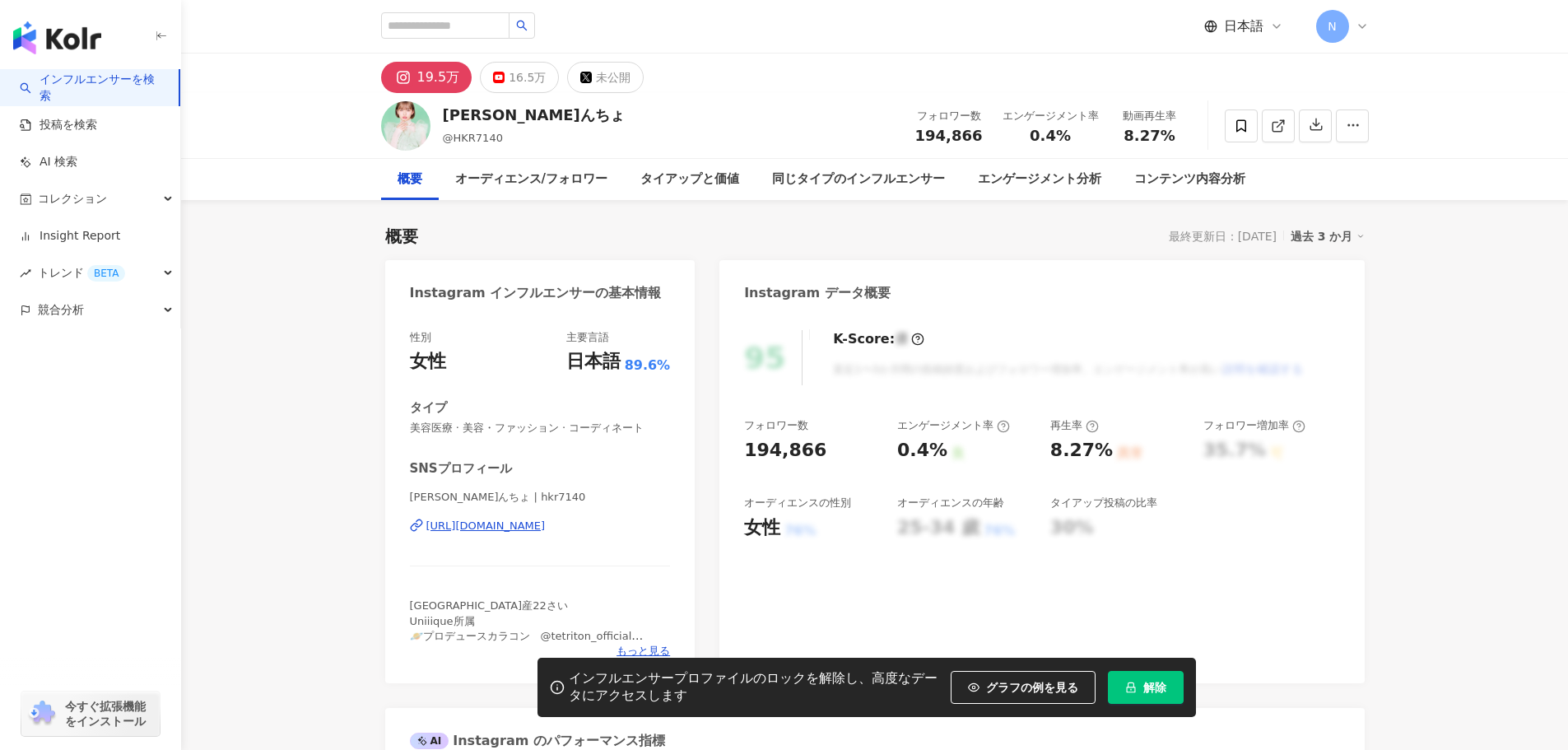
click at [1165, 665] on div "インフルエンサープロファイルのロックを解除し、高度なデータにアクセスします グラフの例を見る 解除" at bounding box center [867, 687] width 658 height 59
click at [1165, 685] on span "解除" at bounding box center [1154, 687] width 23 height 14
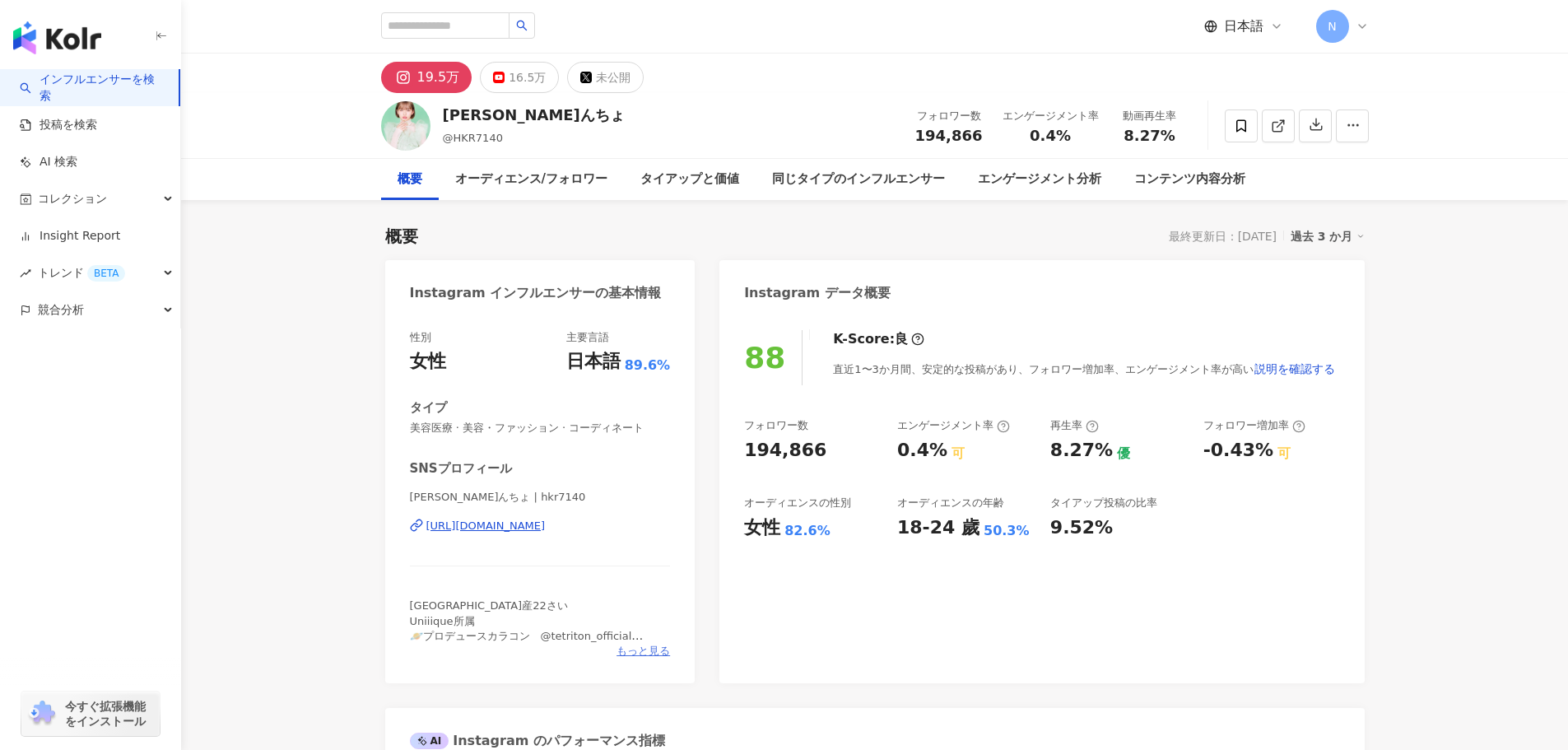
click at [667, 647] on span "もっと見る" at bounding box center [642, 652] width 53 height 15
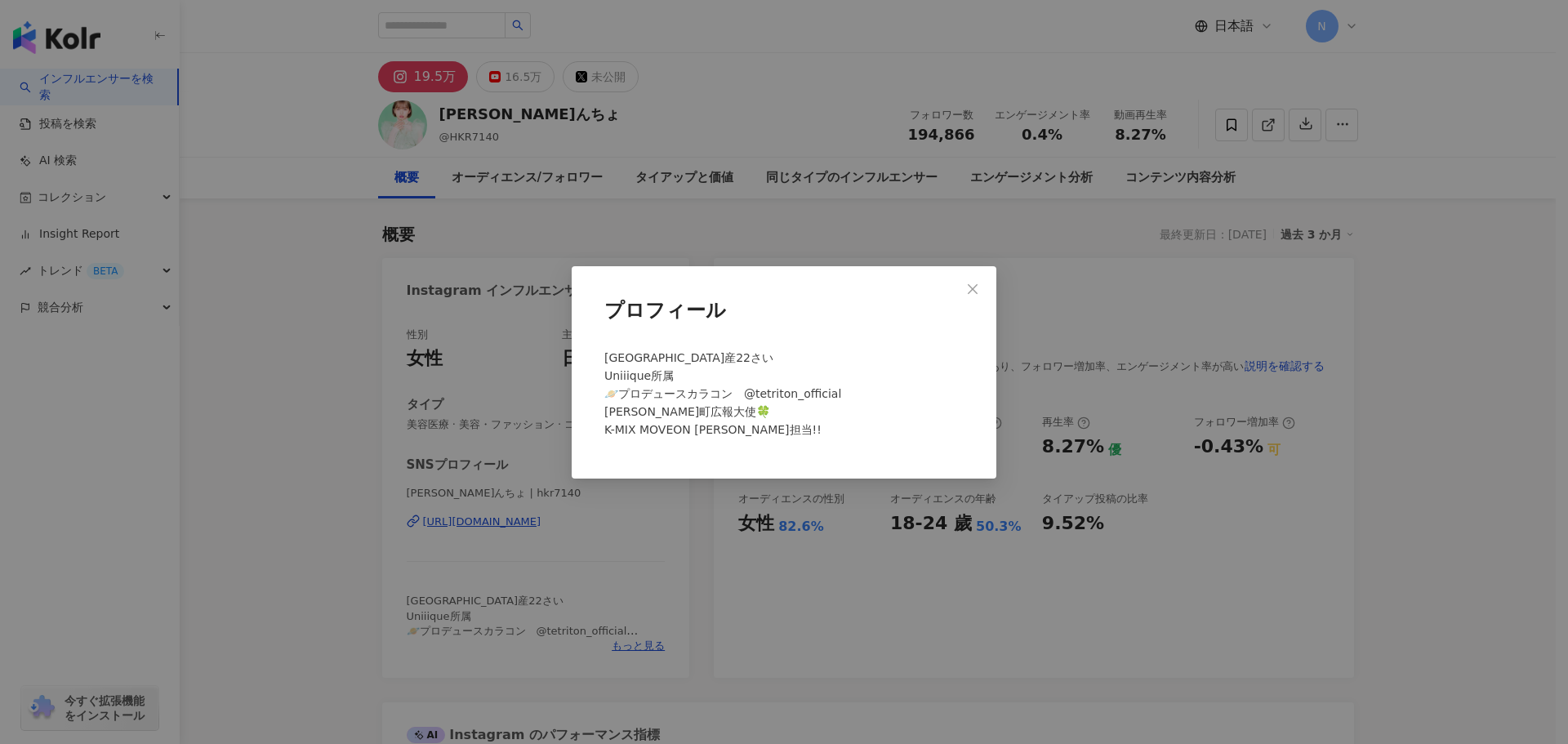
click at [666, 526] on div "プロフィール [GEOGRAPHIC_DATA]産22さい Uniiique所属 🪐プロデュースカラコン　@tetriton_official [PERSON…" at bounding box center [784, 372] width 1568 height 744
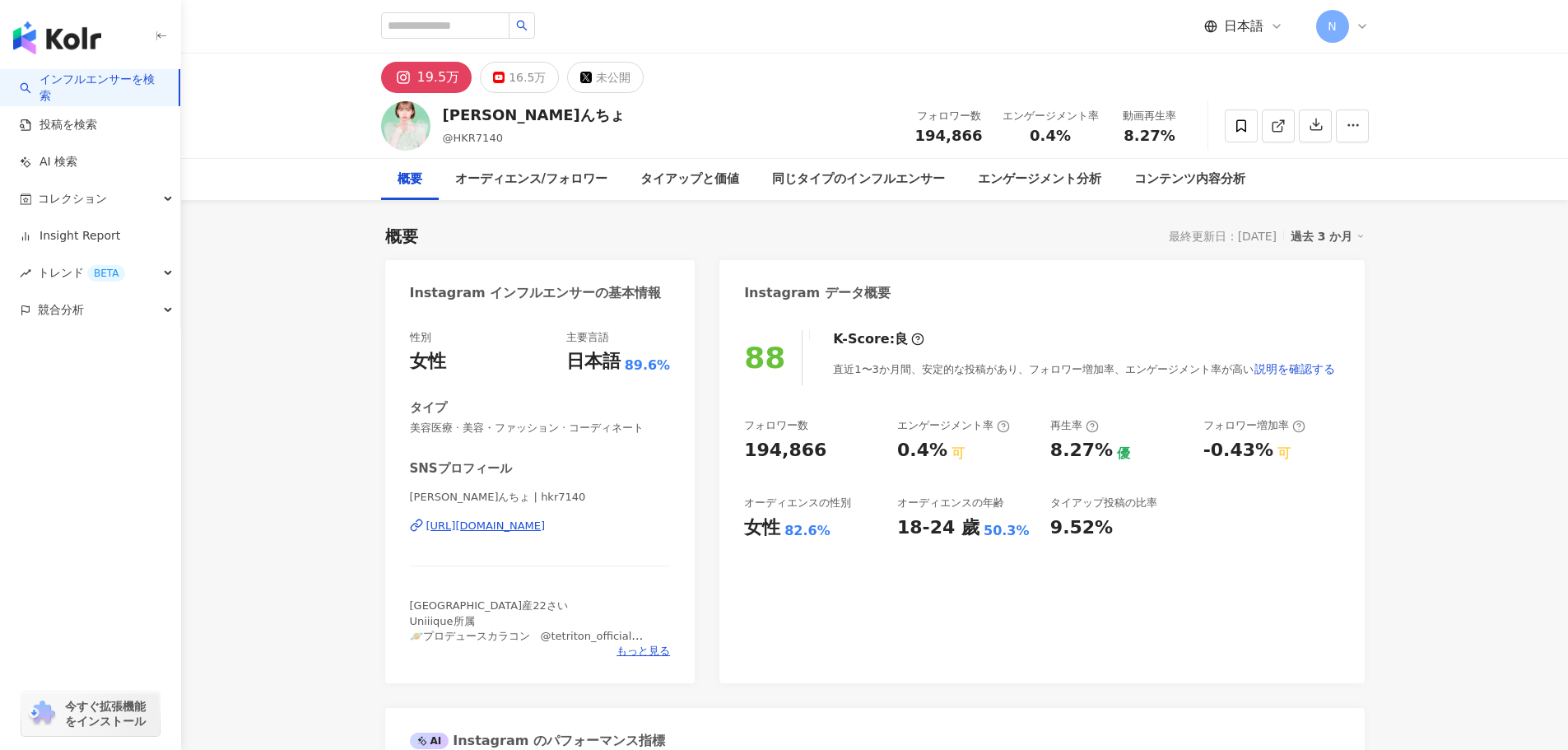
click at [546, 527] on div "[URL][DOMAIN_NAME]" at bounding box center [486, 527] width 119 height 15
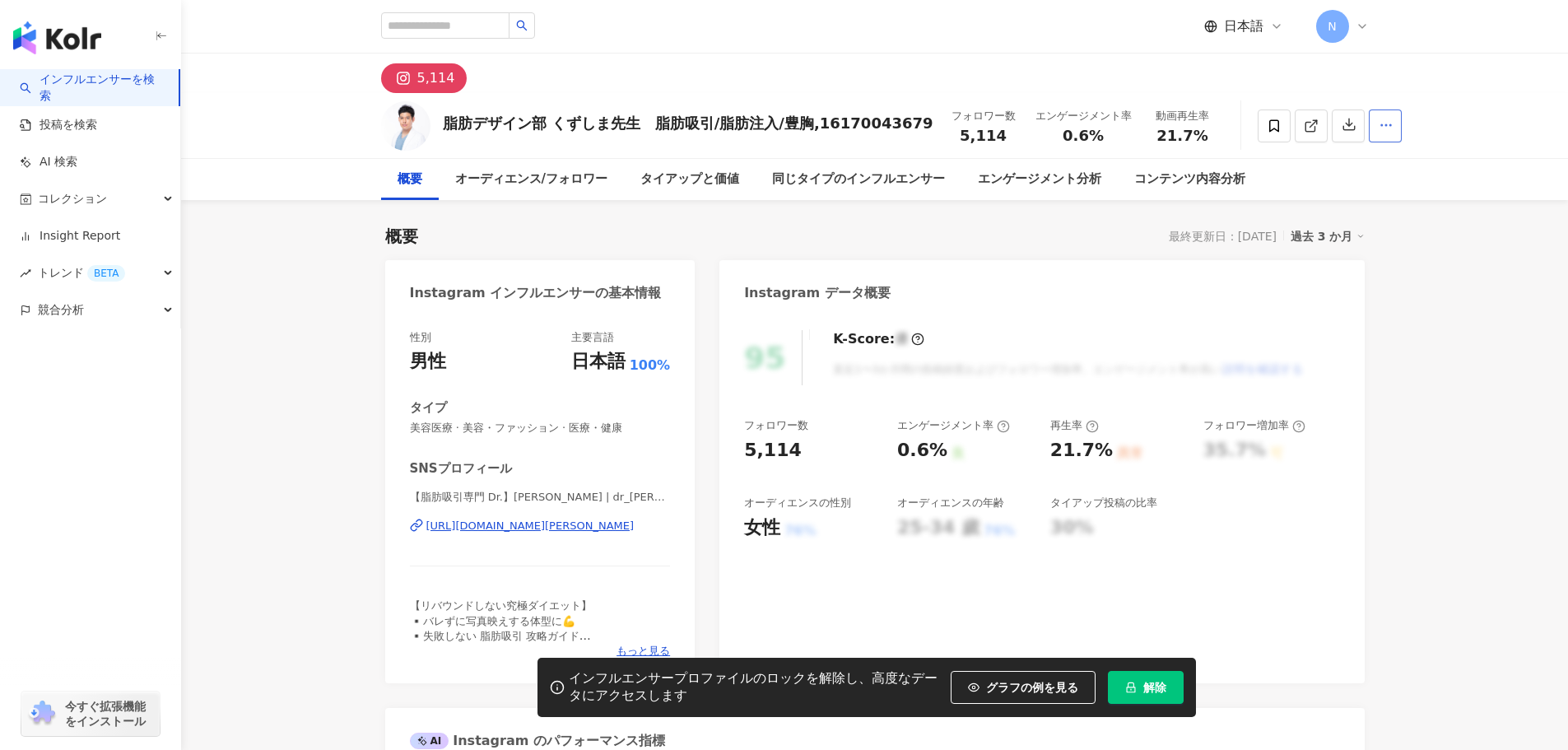
click at [1368, 132] on button "button" at bounding box center [1384, 125] width 33 height 33
click at [1378, 132] on icon "button" at bounding box center [1386, 125] width 15 height 15
click at [1267, 127] on icon at bounding box center [1274, 126] width 15 height 15
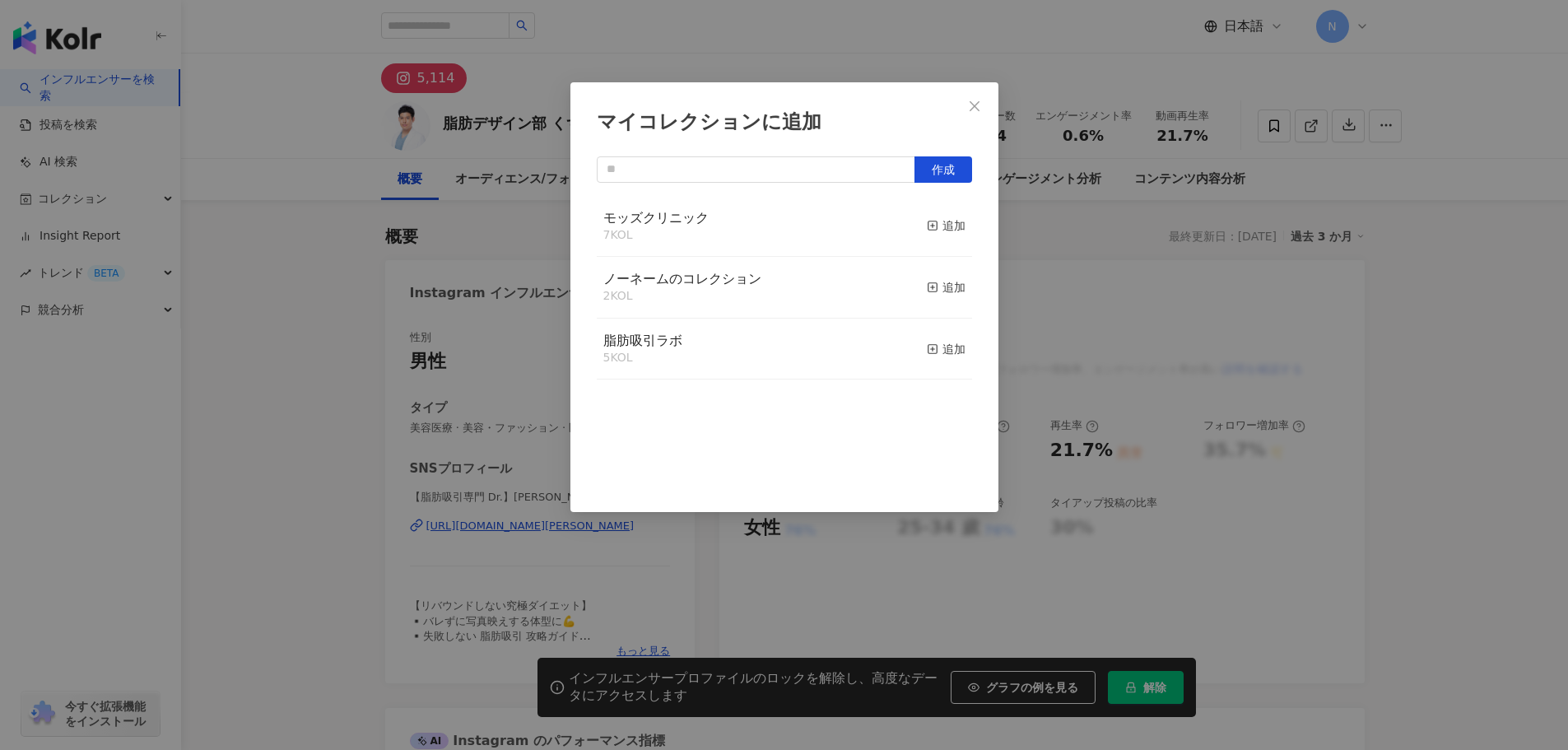
click at [1080, 246] on div "マイコレクションに追加 作成 モッズクリニック 7 KOL 追加 ノーネームのコレクション 2 KOL 追加 脂肪吸引ラボ 5 KOL 追加" at bounding box center [784, 375] width 1568 height 750
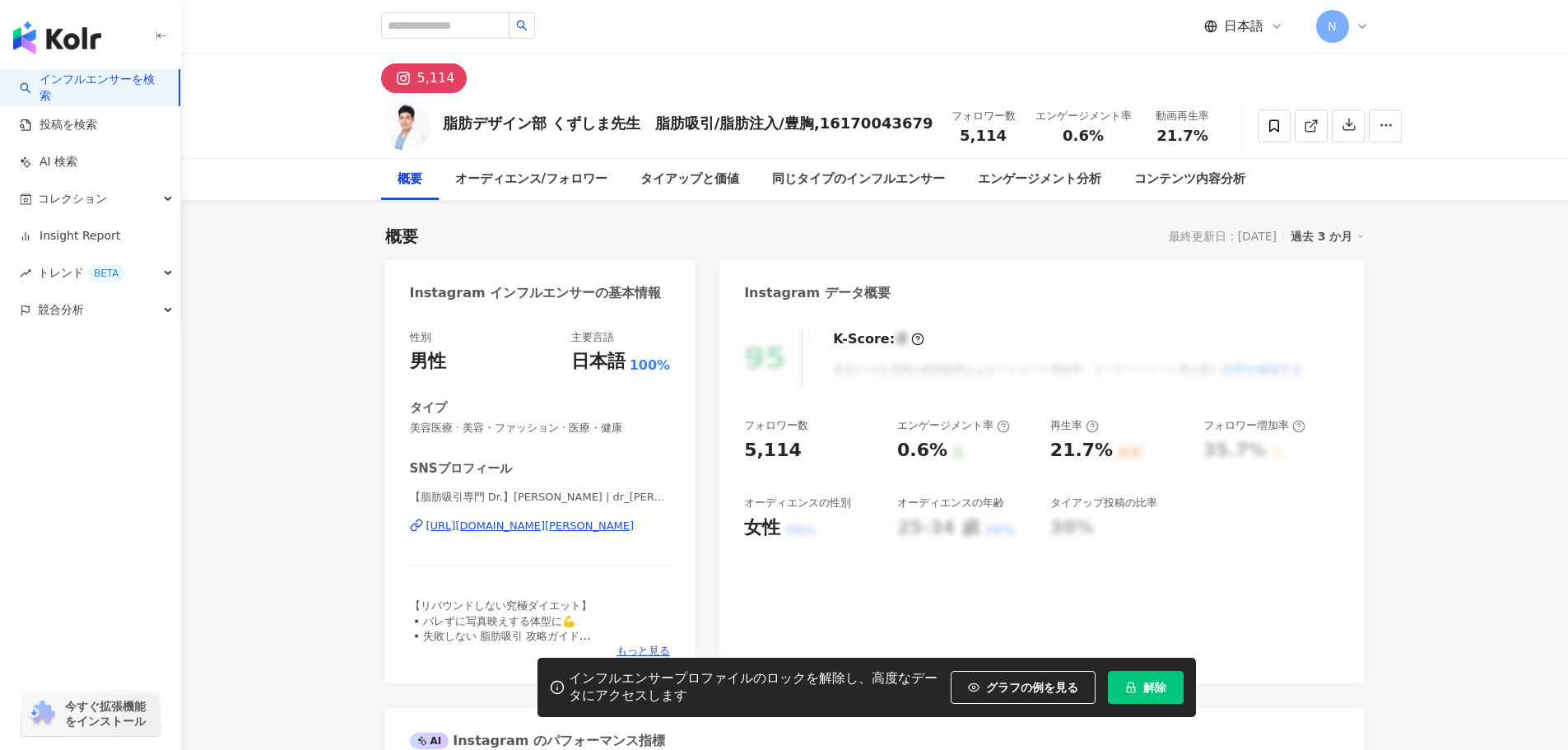
click at [611, 526] on div "https://www.instagram.com/dr_kuzushima_bodymaker/" at bounding box center [531, 527] width 208 height 15
click at [91, 184] on span "コレクション" at bounding box center [73, 199] width 69 height 37
click at [91, 238] on link "全てのコレクション" at bounding box center [91, 235] width 104 height 16
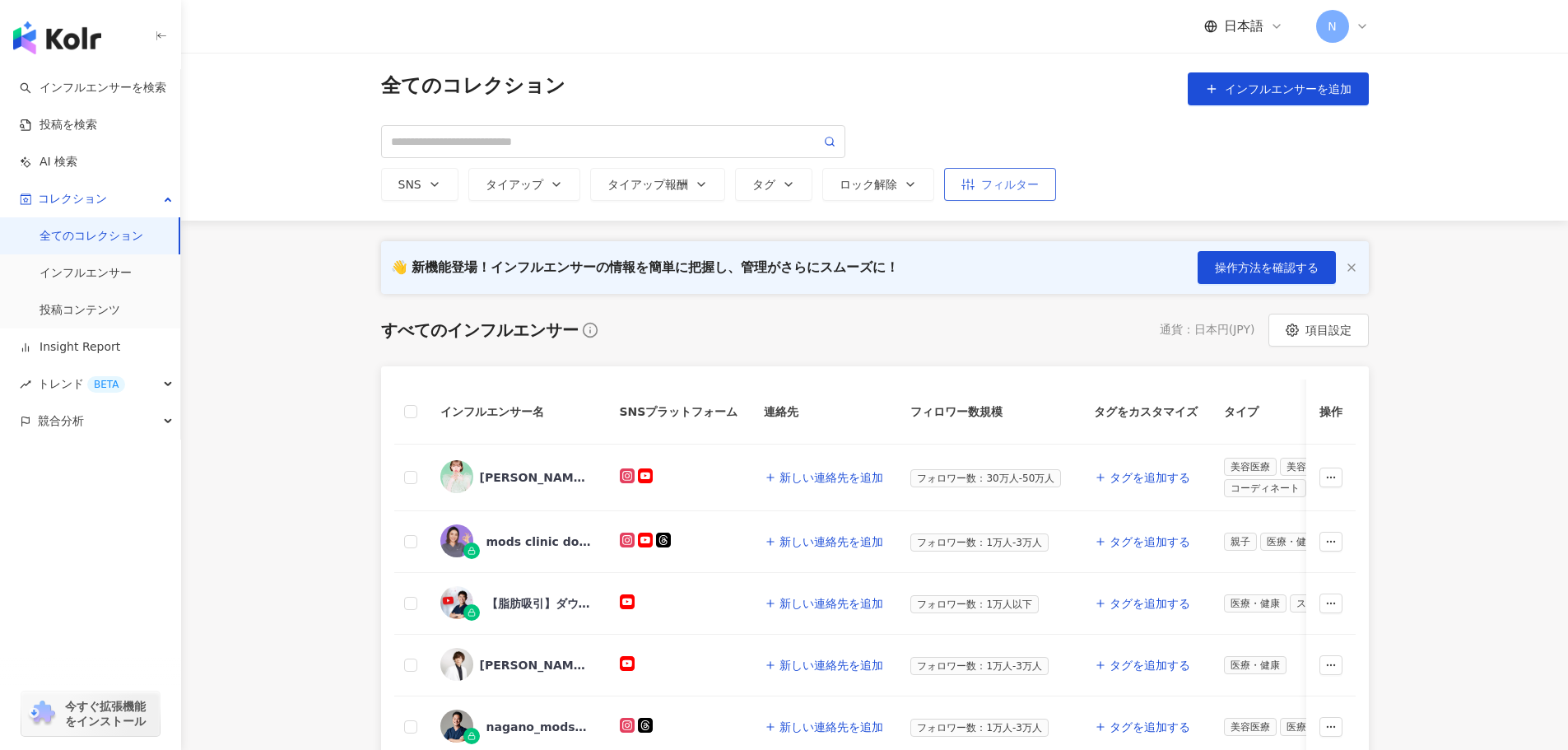
click at [976, 183] on div "フィルター" at bounding box center [999, 185] width 77 height 14
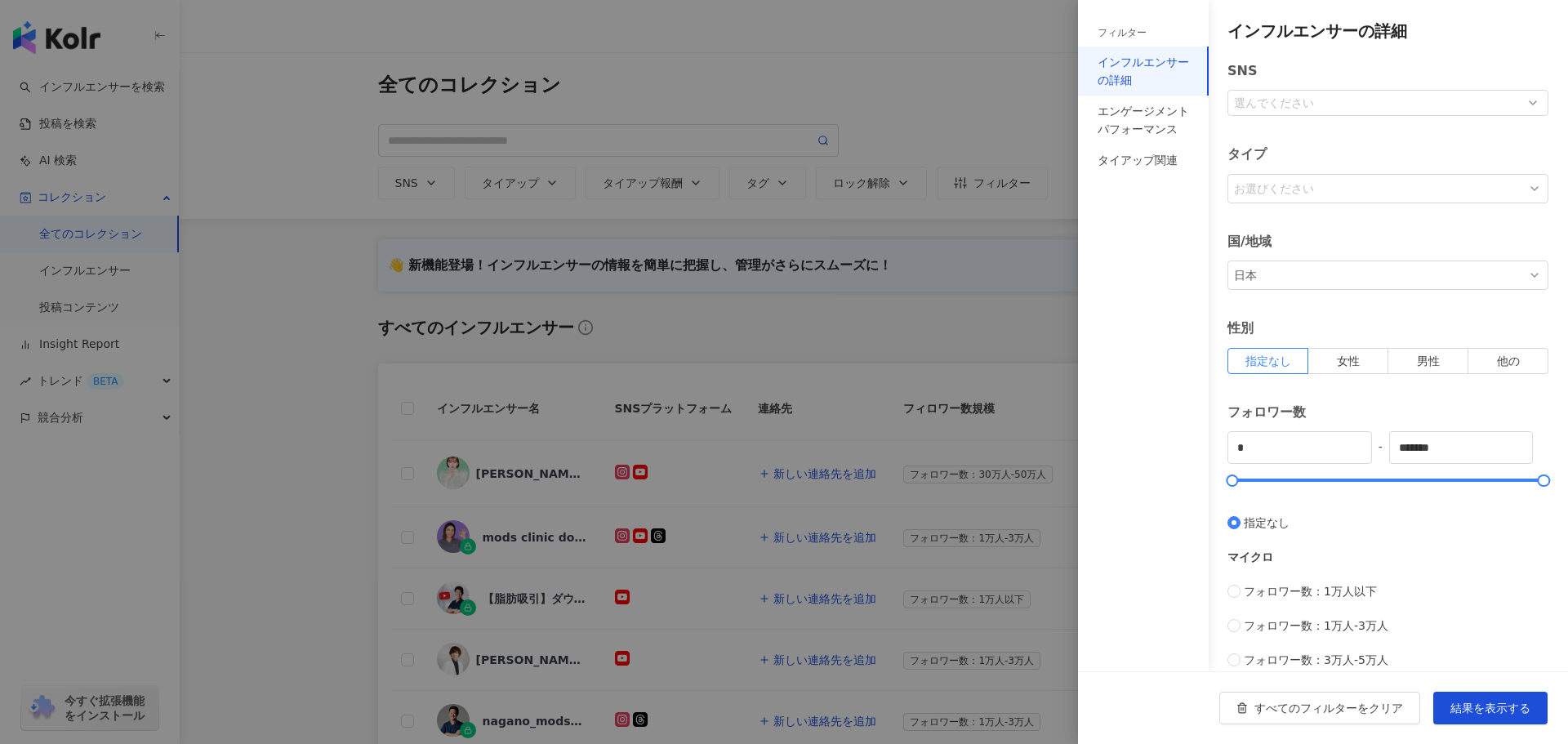
click at [968, 86] on div at bounding box center [784, 372] width 1568 height 744
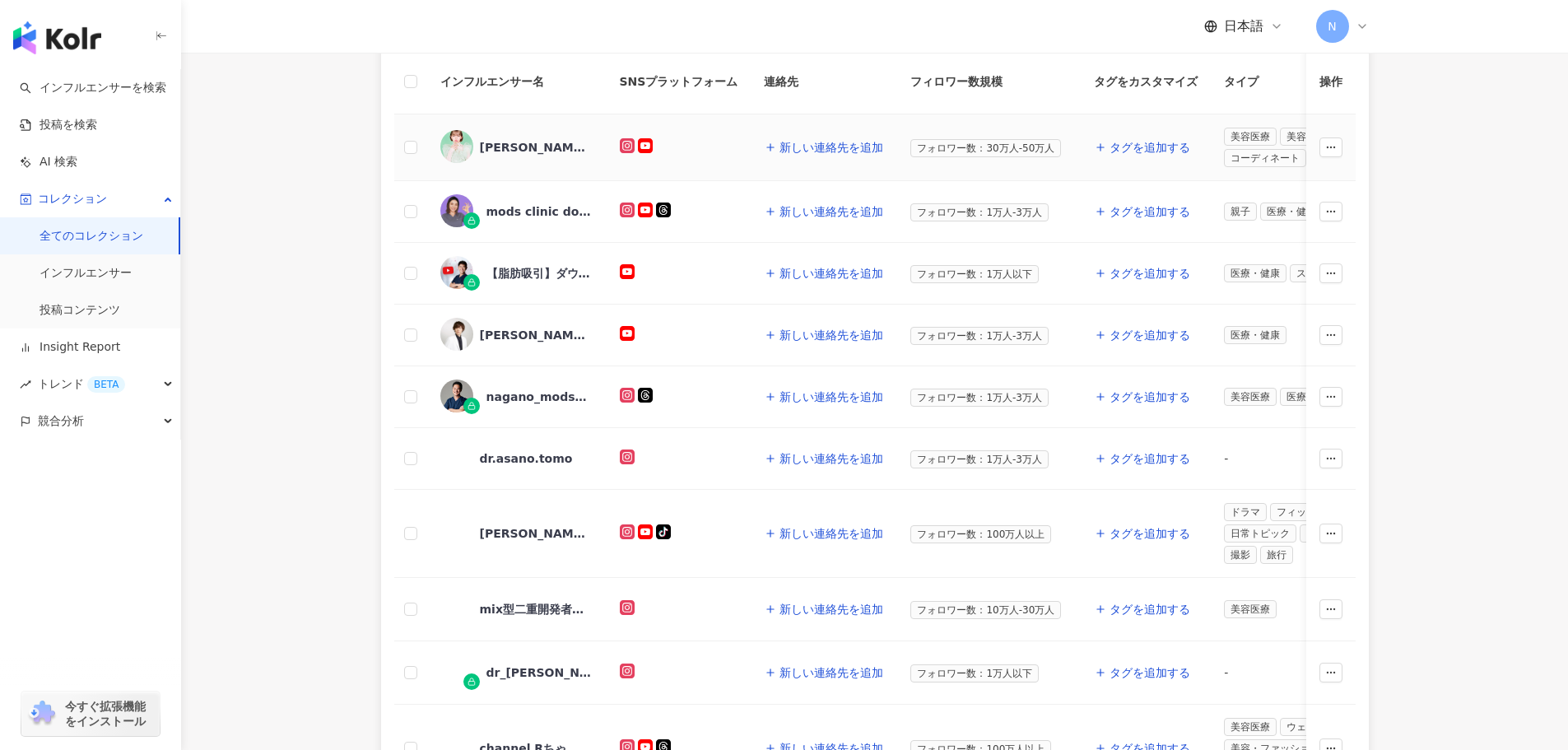
scroll to position [494, 0]
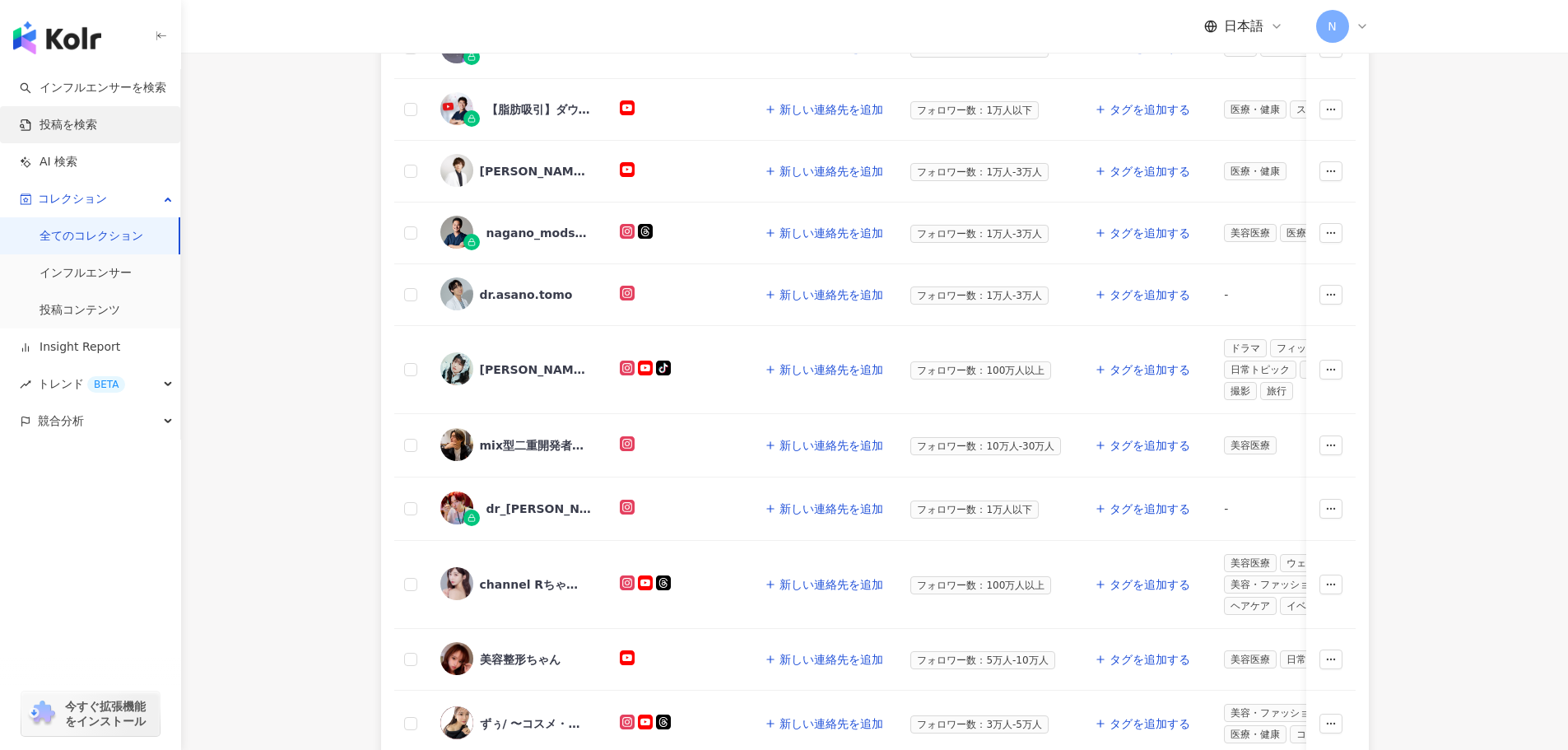
click at [97, 122] on link "投稿を検索" at bounding box center [58, 124] width 77 height 16
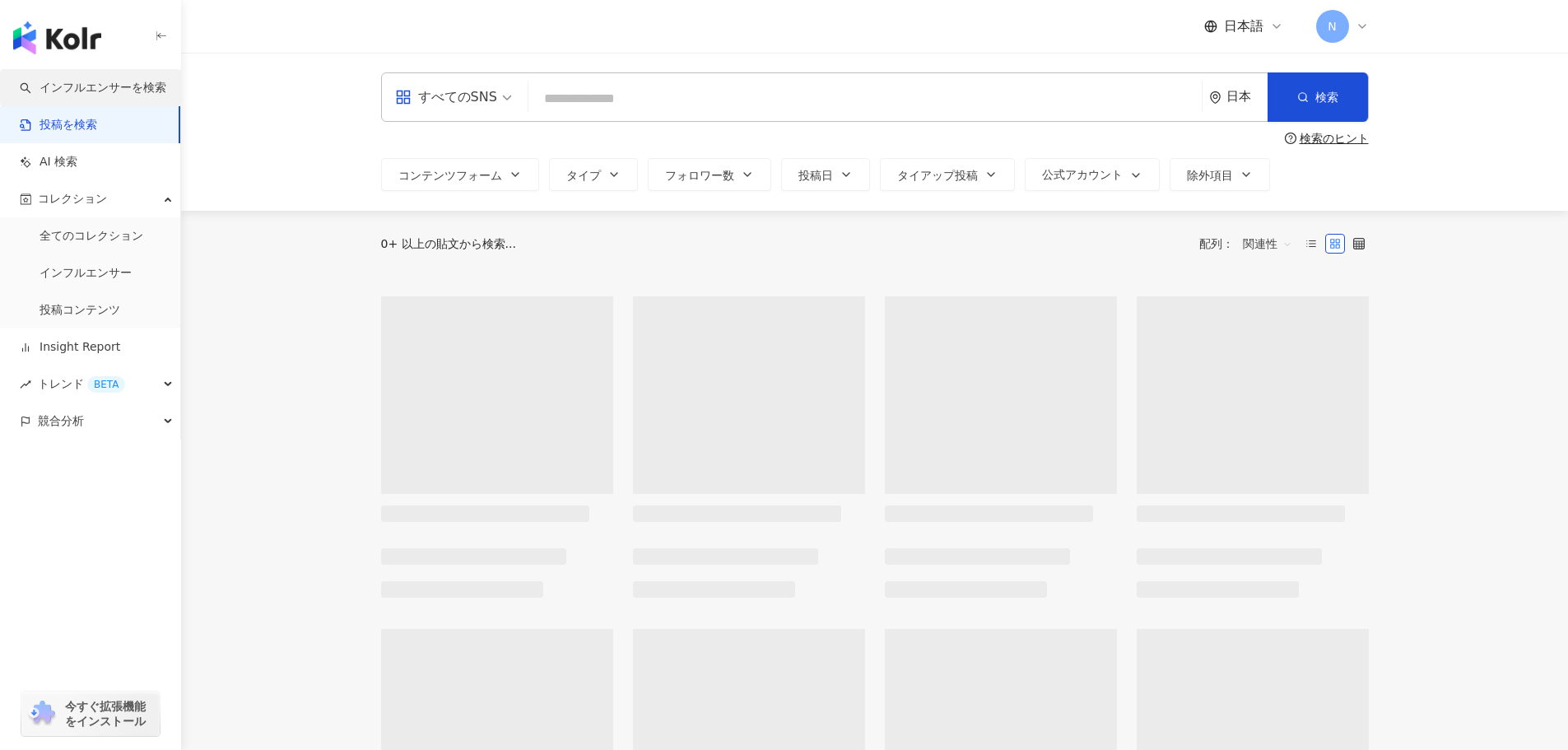
click at [134, 80] on link "インフルエンサーを検索" at bounding box center [92, 87] width 146 height 16
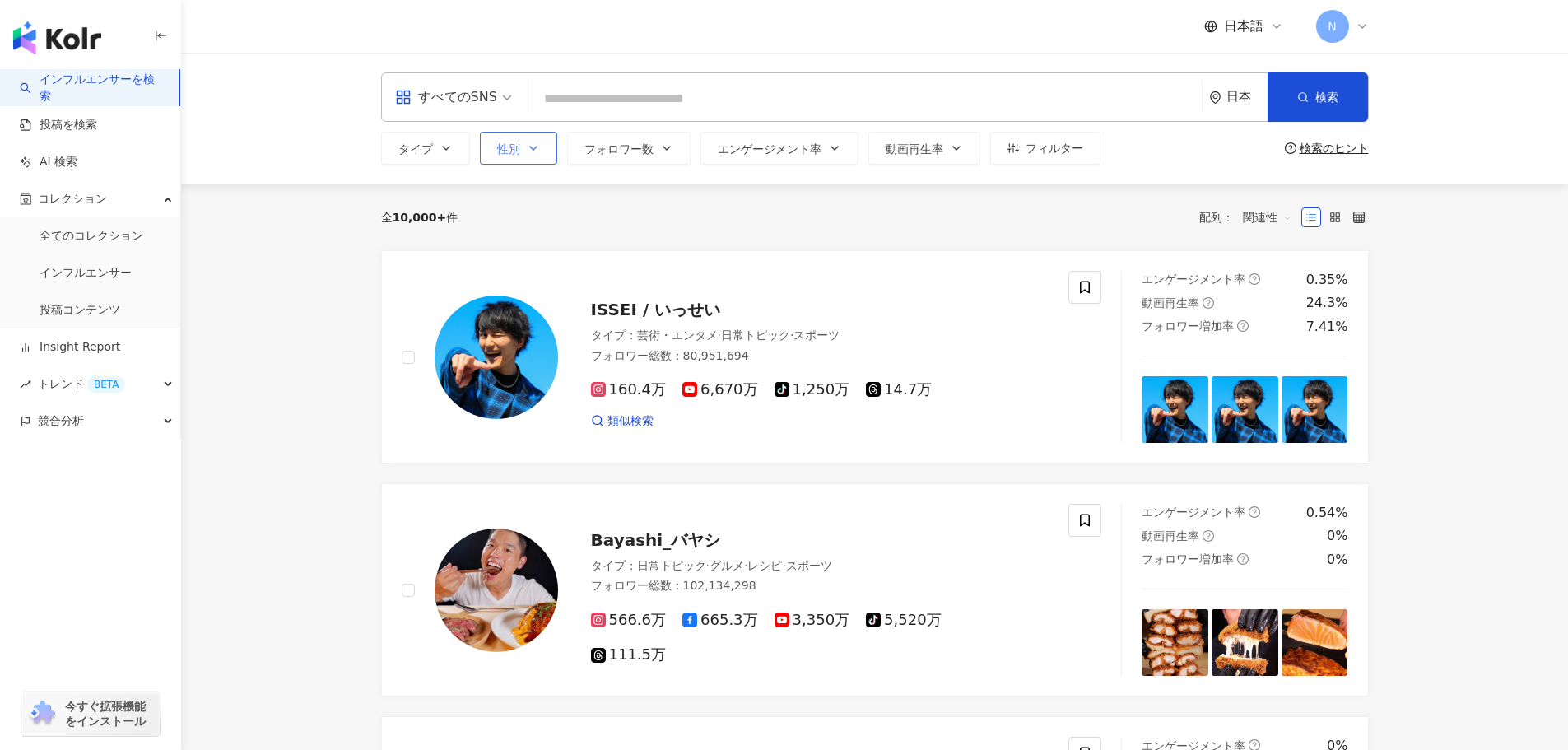
click at [548, 151] on button "性別" at bounding box center [518, 148] width 77 height 33
click at [548, 240] on label "女性" at bounding box center [532, 245] width 73 height 18
click at [511, 99] on div "すべてのSNS" at bounding box center [454, 97] width 135 height 47
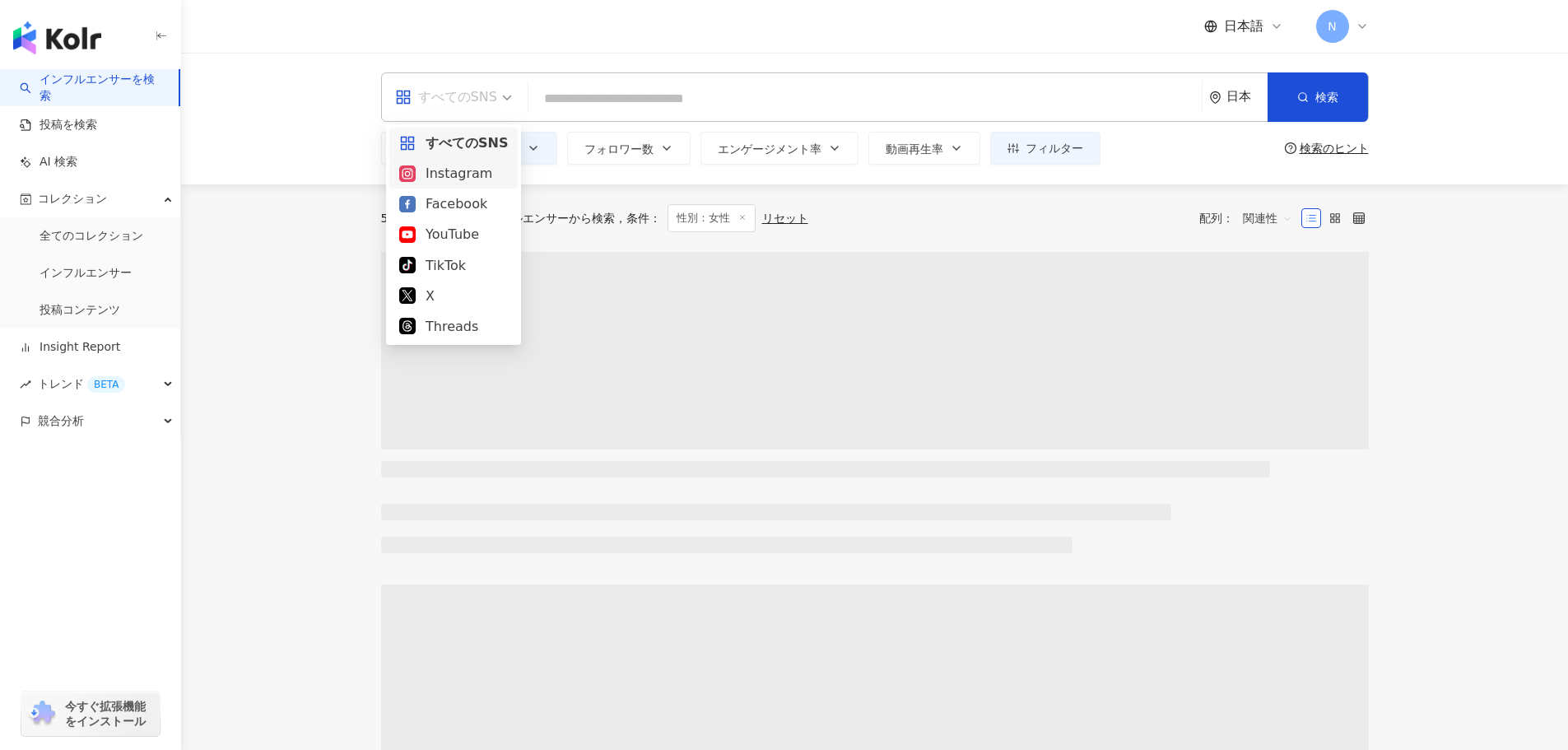
click at [509, 177] on div "Instagram" at bounding box center [454, 174] width 129 height 30
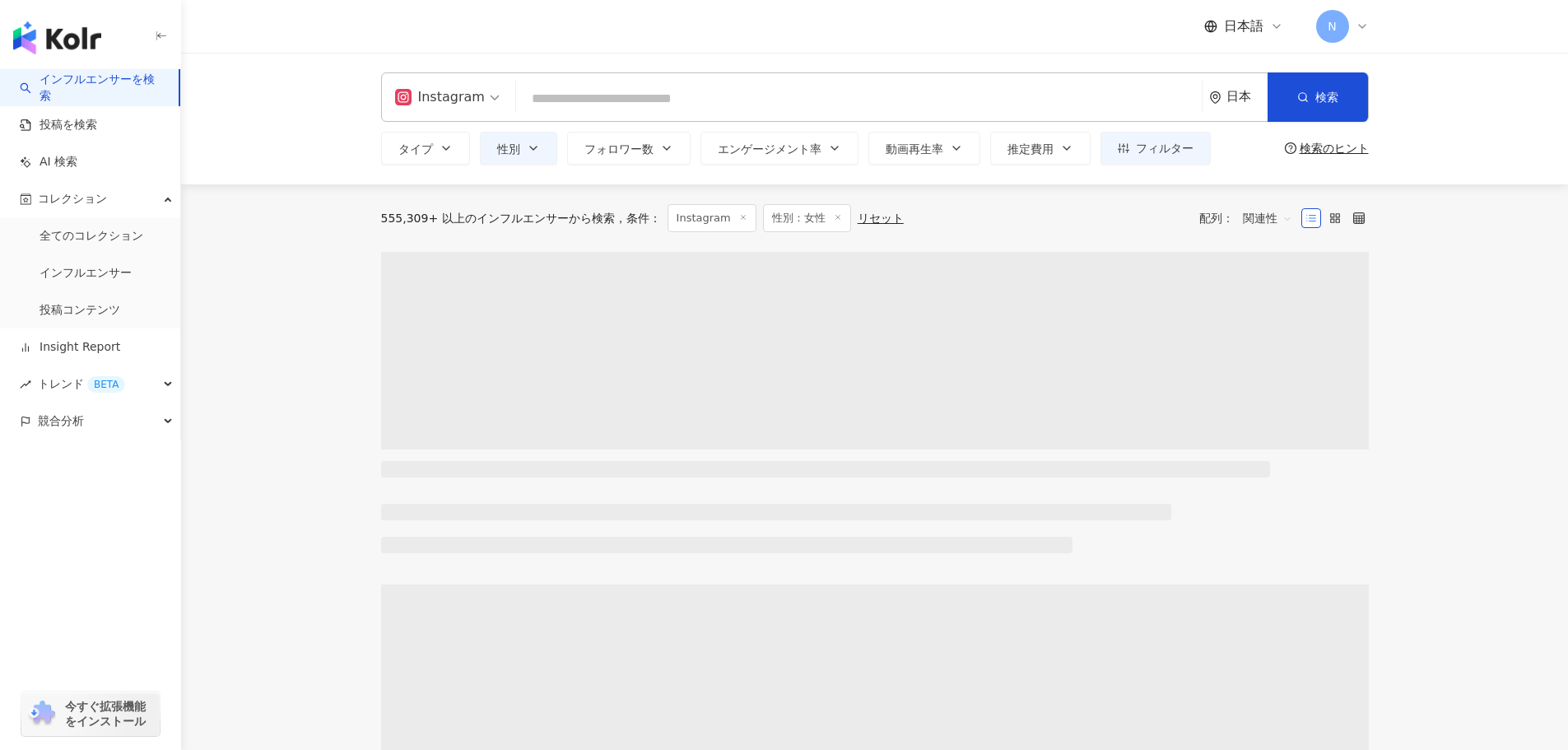
click at [585, 101] on input "search" at bounding box center [859, 98] width 673 height 31
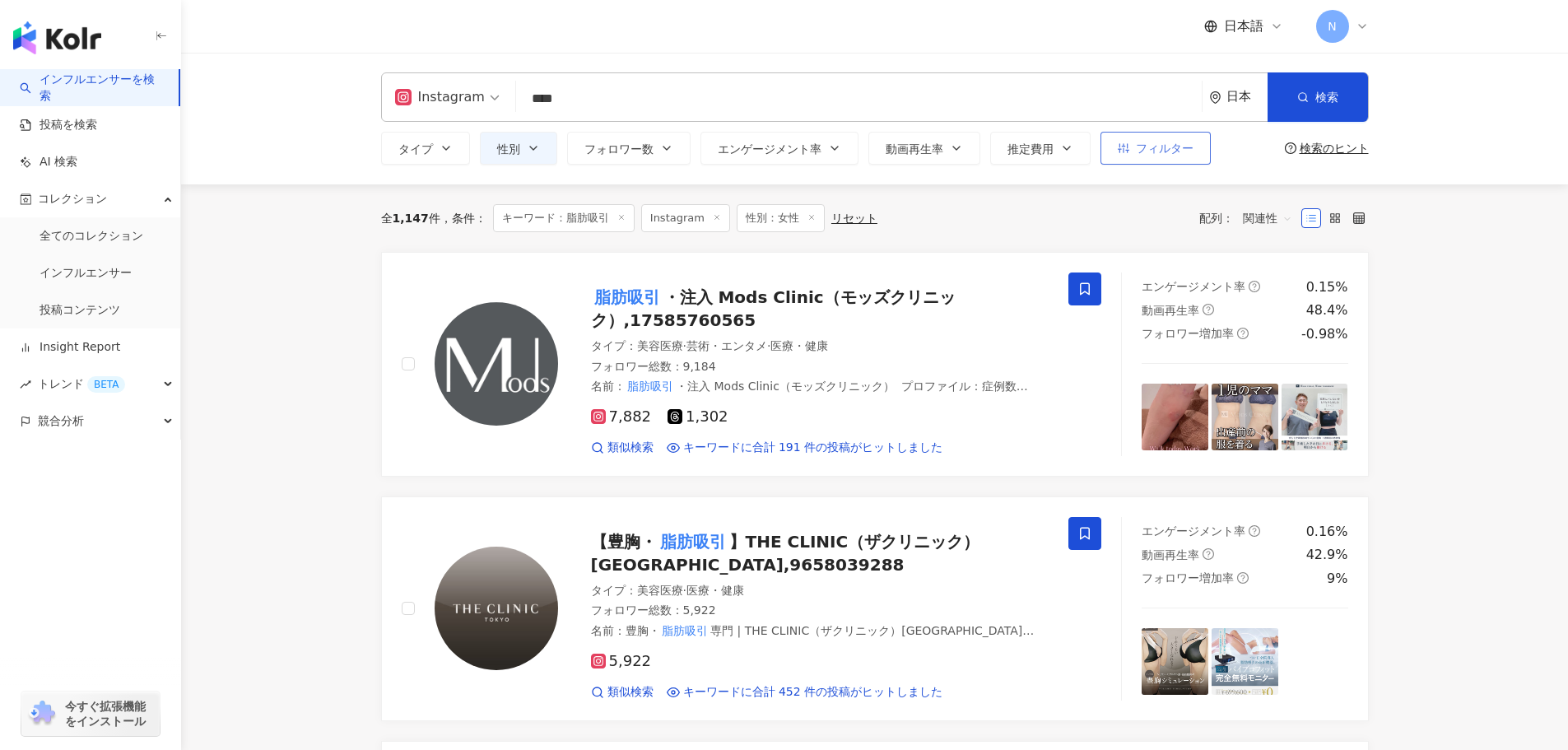
type input "****"
click at [1167, 158] on button "フィルター" at bounding box center [1155, 148] width 110 height 33
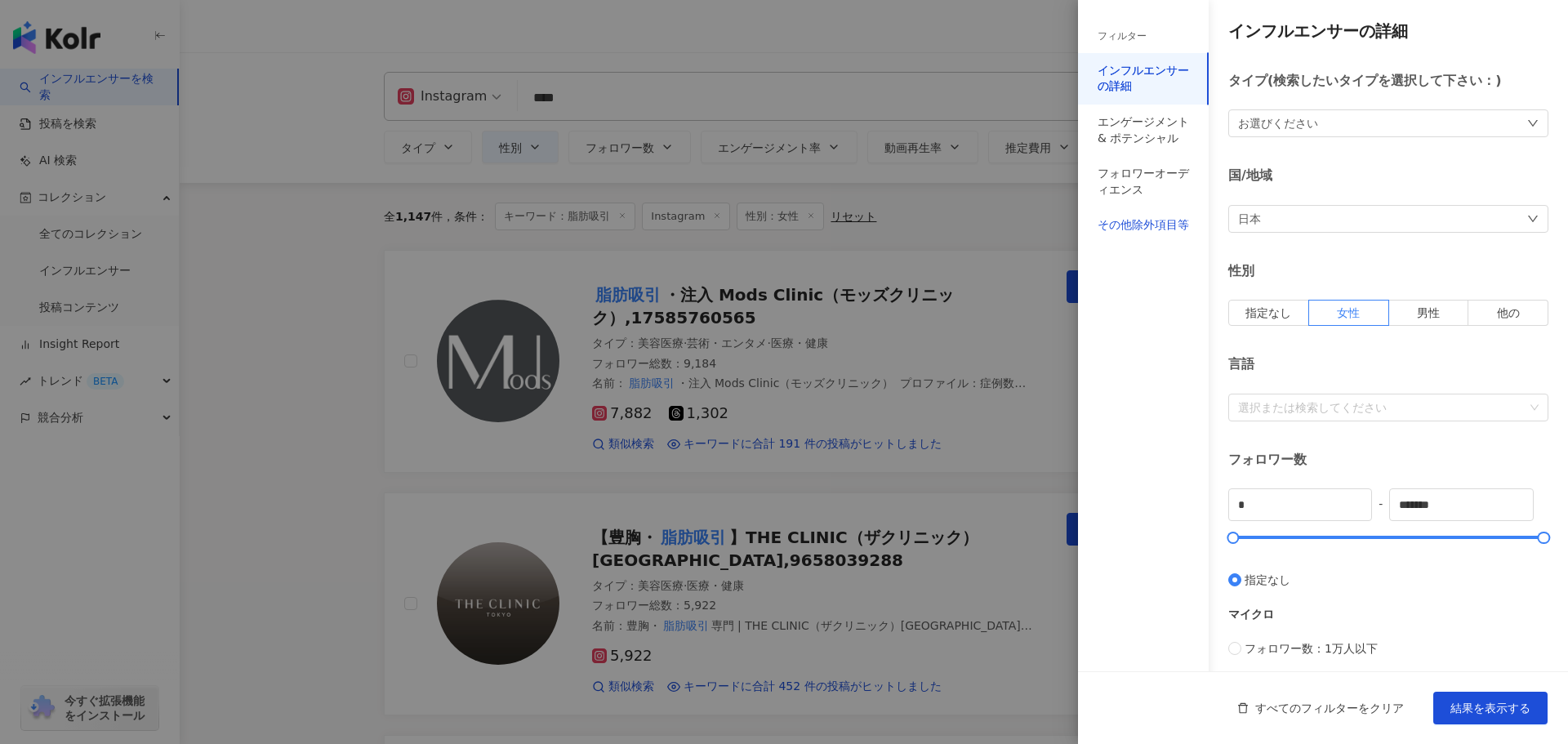
click at [1170, 223] on div "その他除外項目等" at bounding box center [1143, 225] width 92 height 16
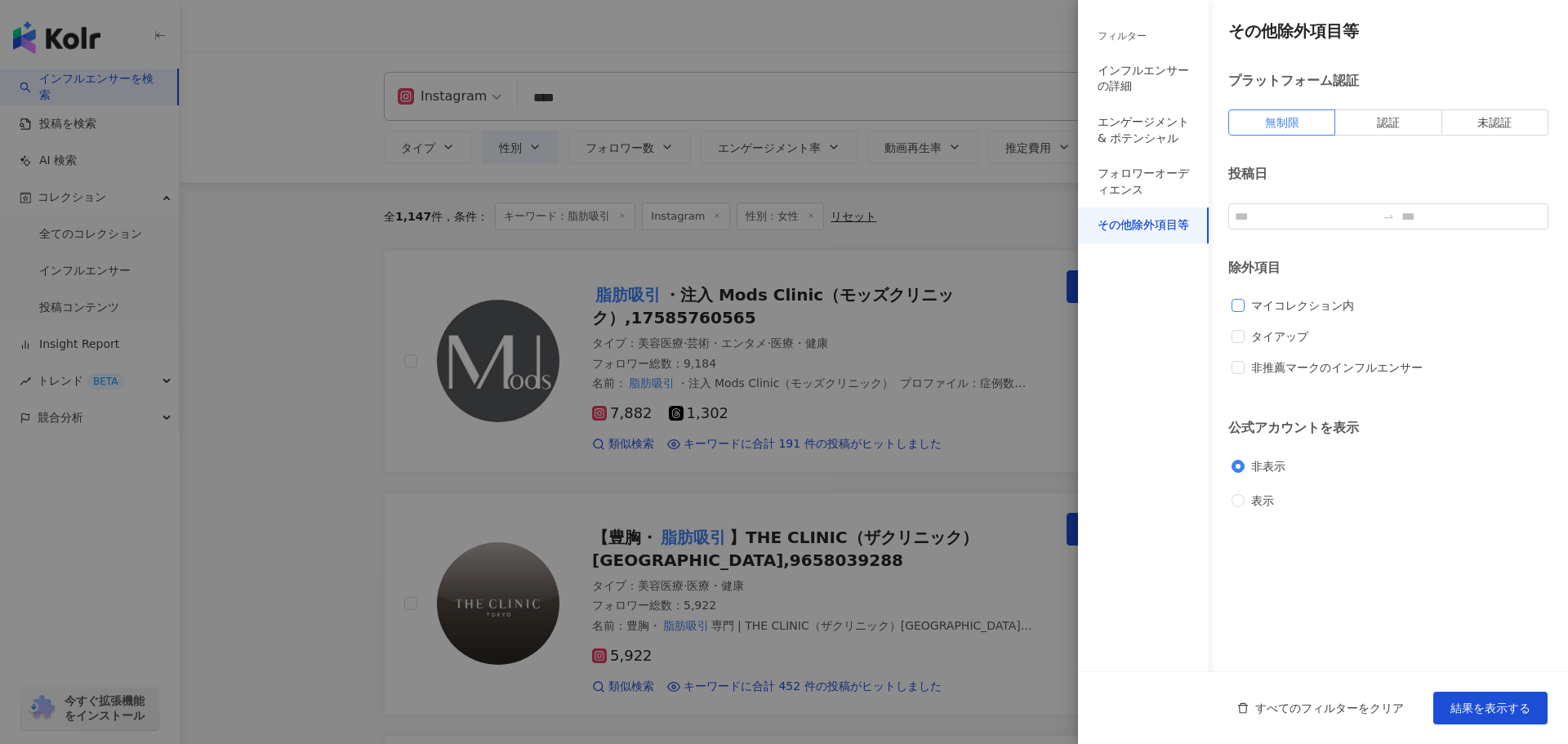
click at [1303, 300] on span "マイコレクション内" at bounding box center [1303, 305] width 116 height 18
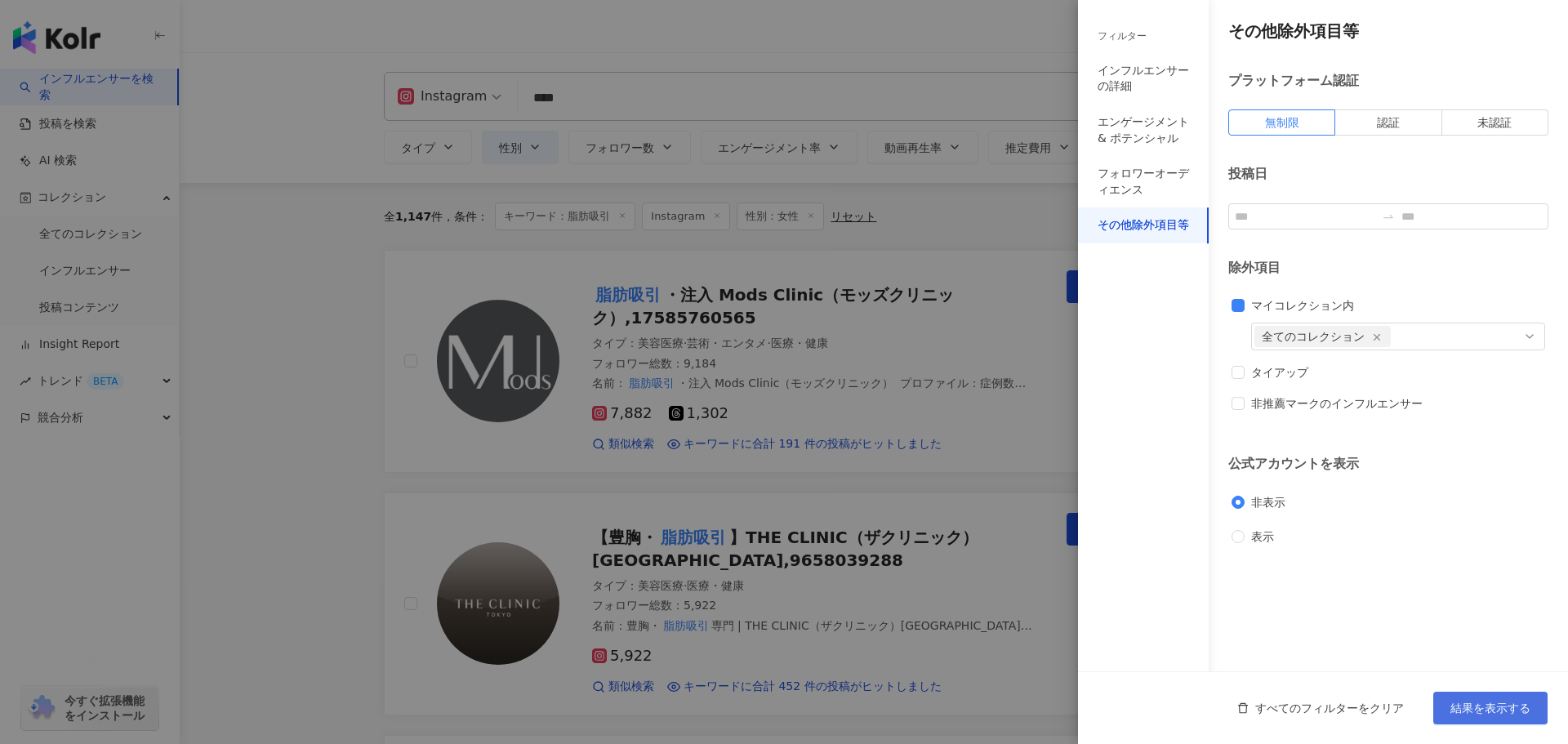
click at [1475, 716] on button "結果を表示する" at bounding box center [1491, 708] width 114 height 33
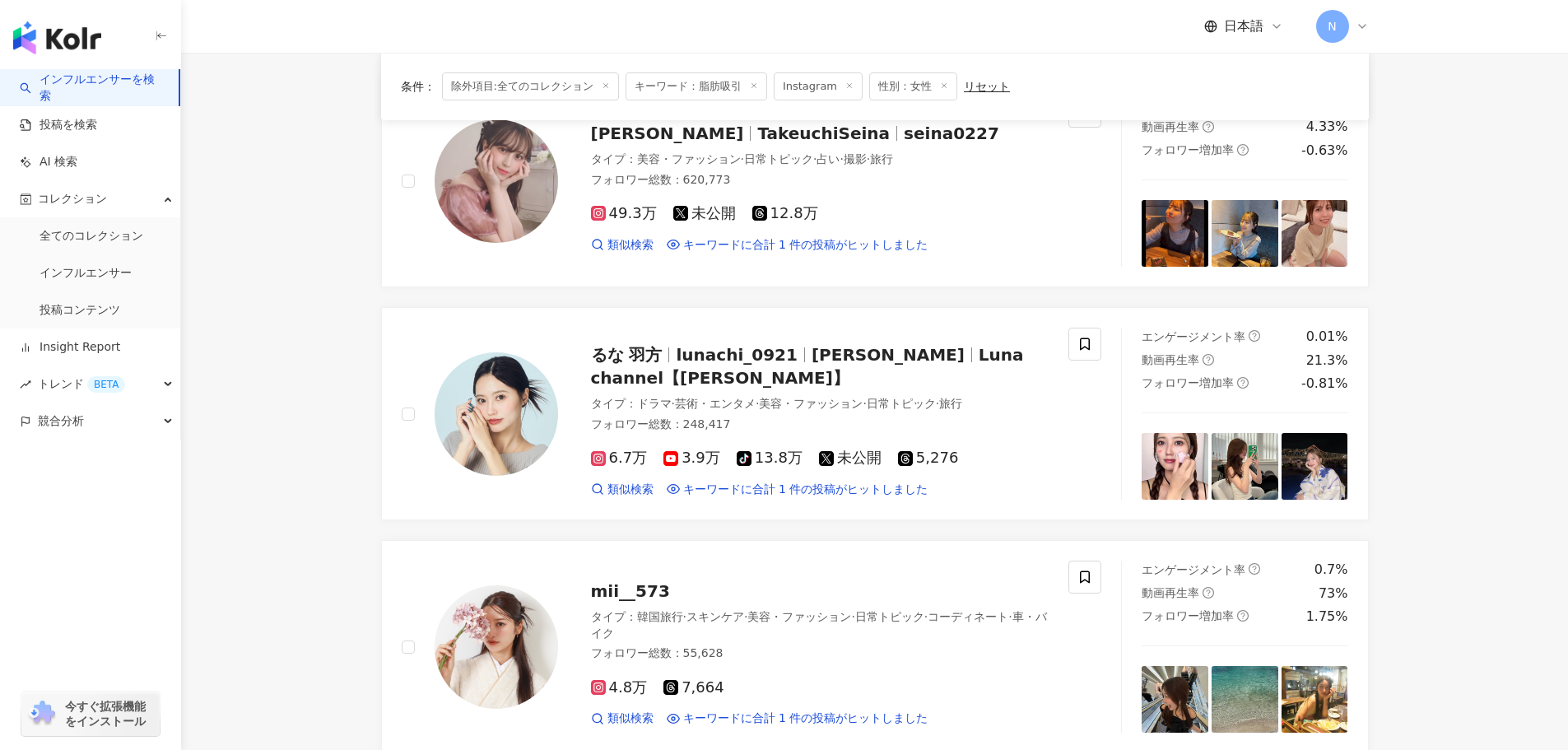
scroll to position [411, 0]
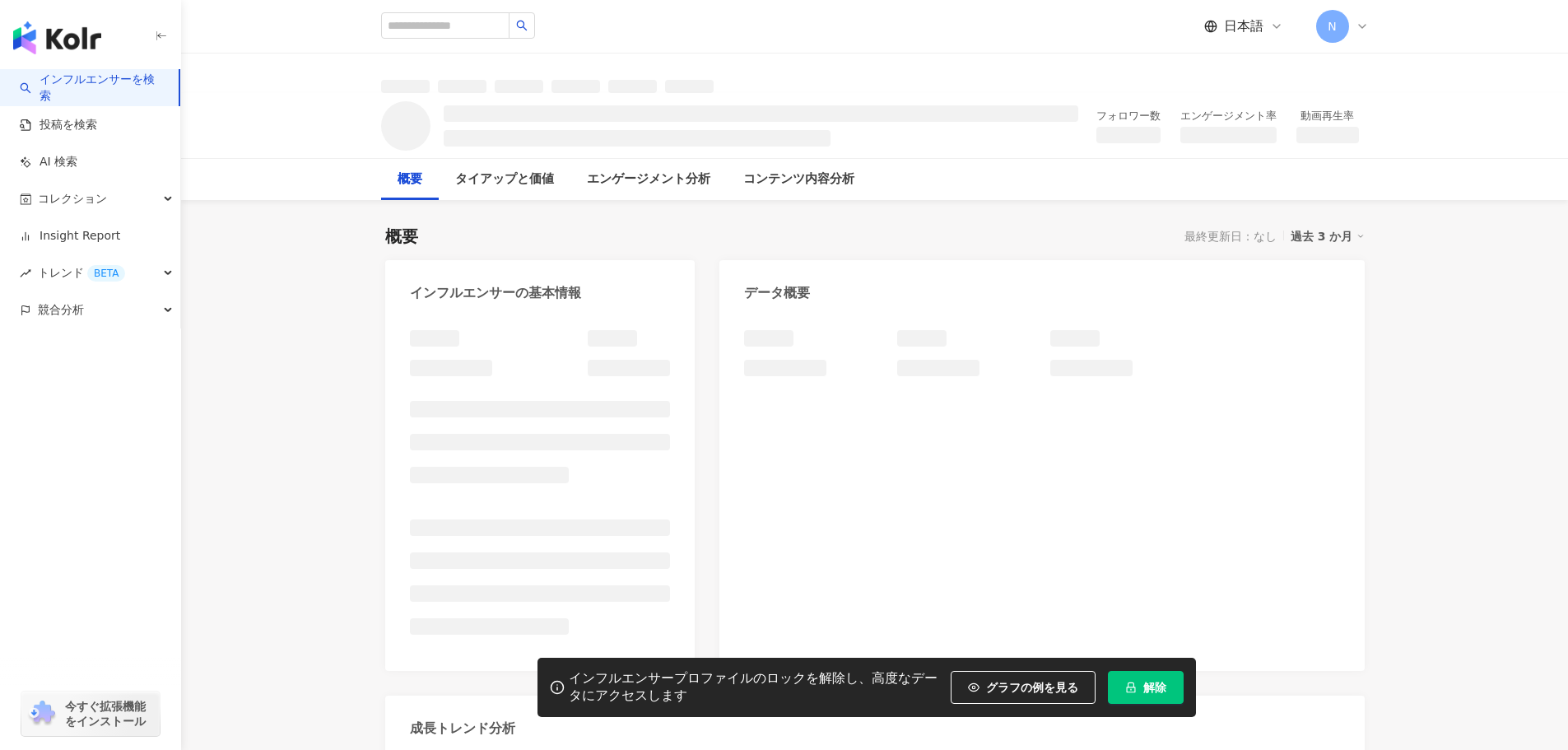
click at [1153, 681] on span "解除" at bounding box center [1154, 687] width 23 height 14
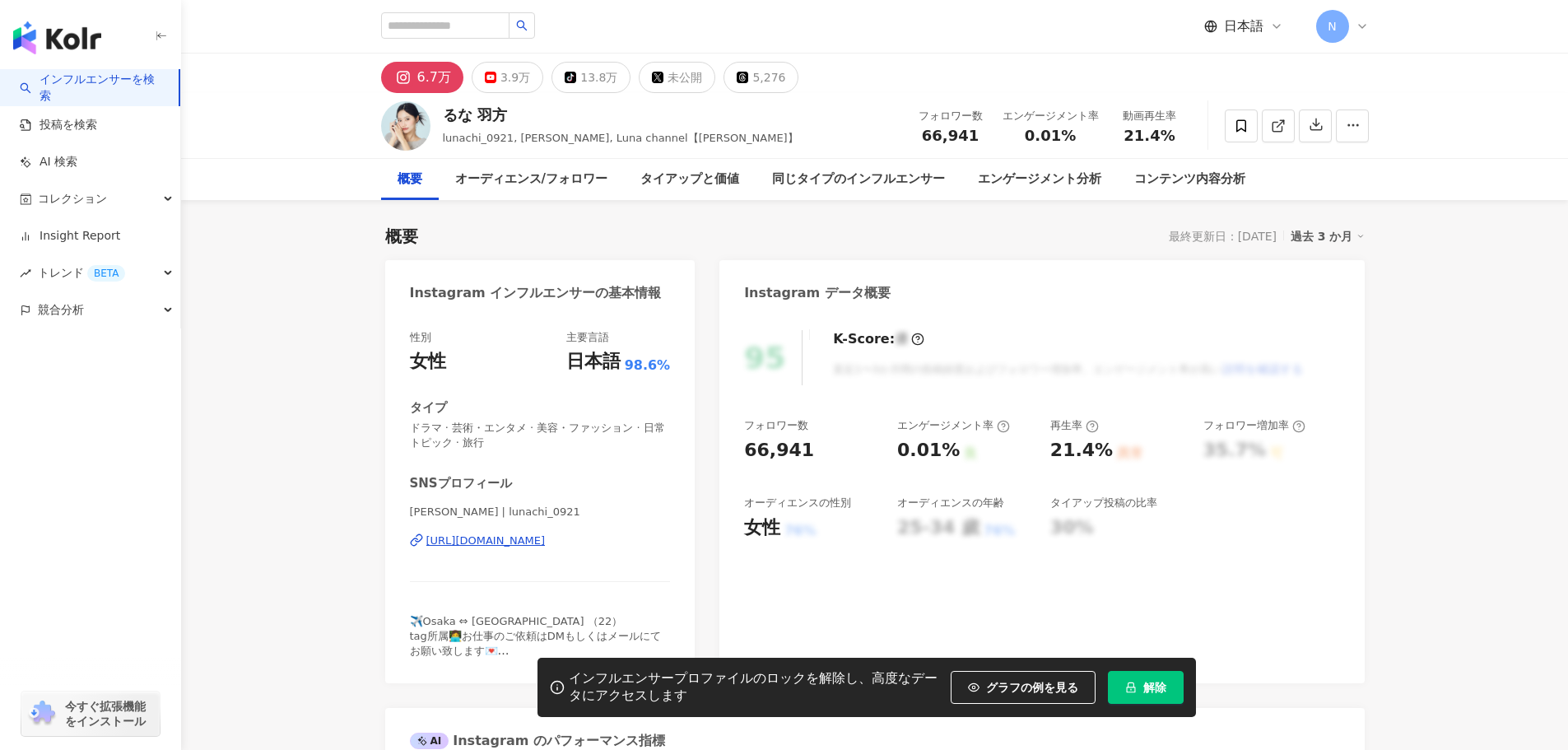
click at [1164, 681] on span "解除" at bounding box center [1154, 687] width 23 height 14
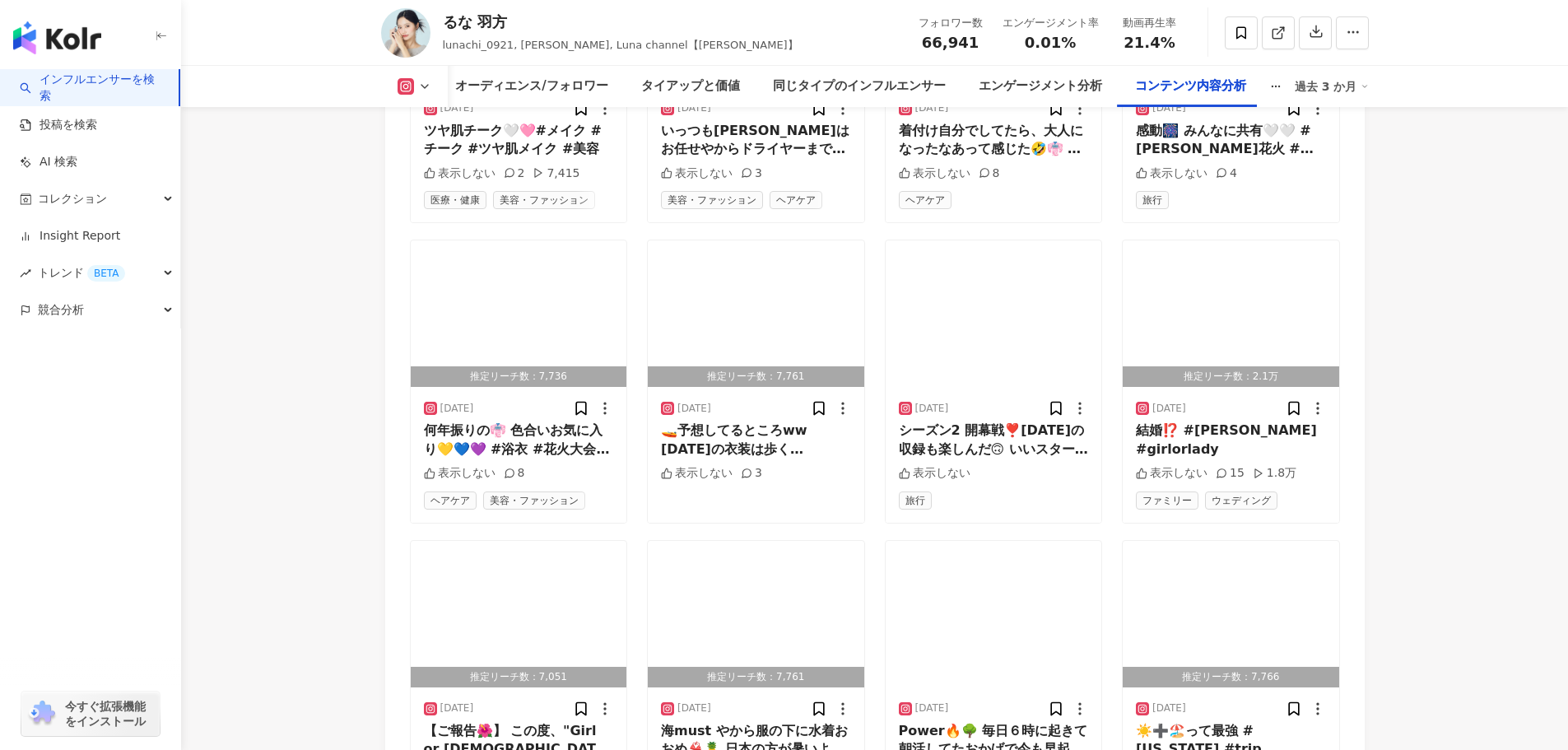
scroll to position [5825, 0]
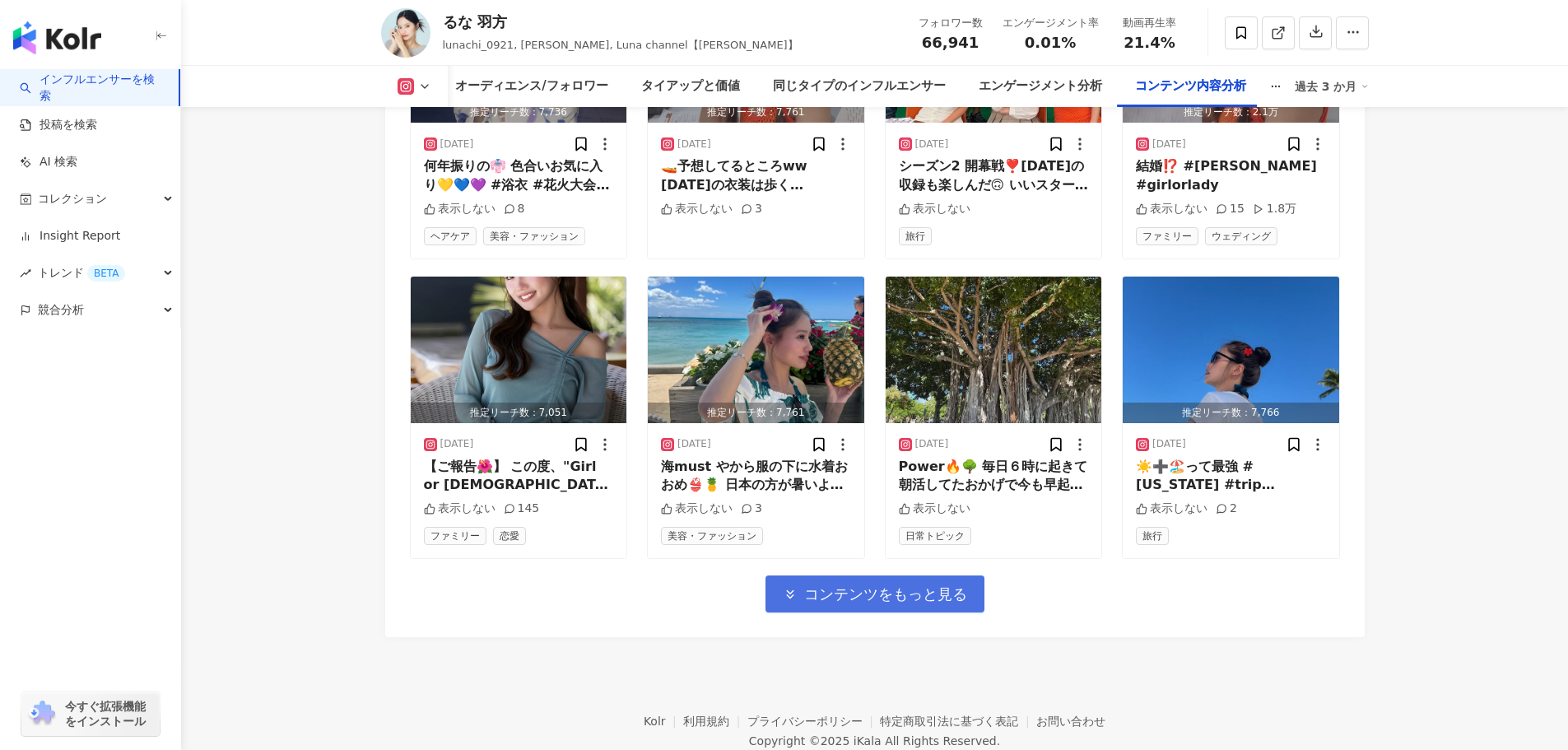
click at [934, 576] on button "コンテンツをもっと見る" at bounding box center [875, 594] width 219 height 37
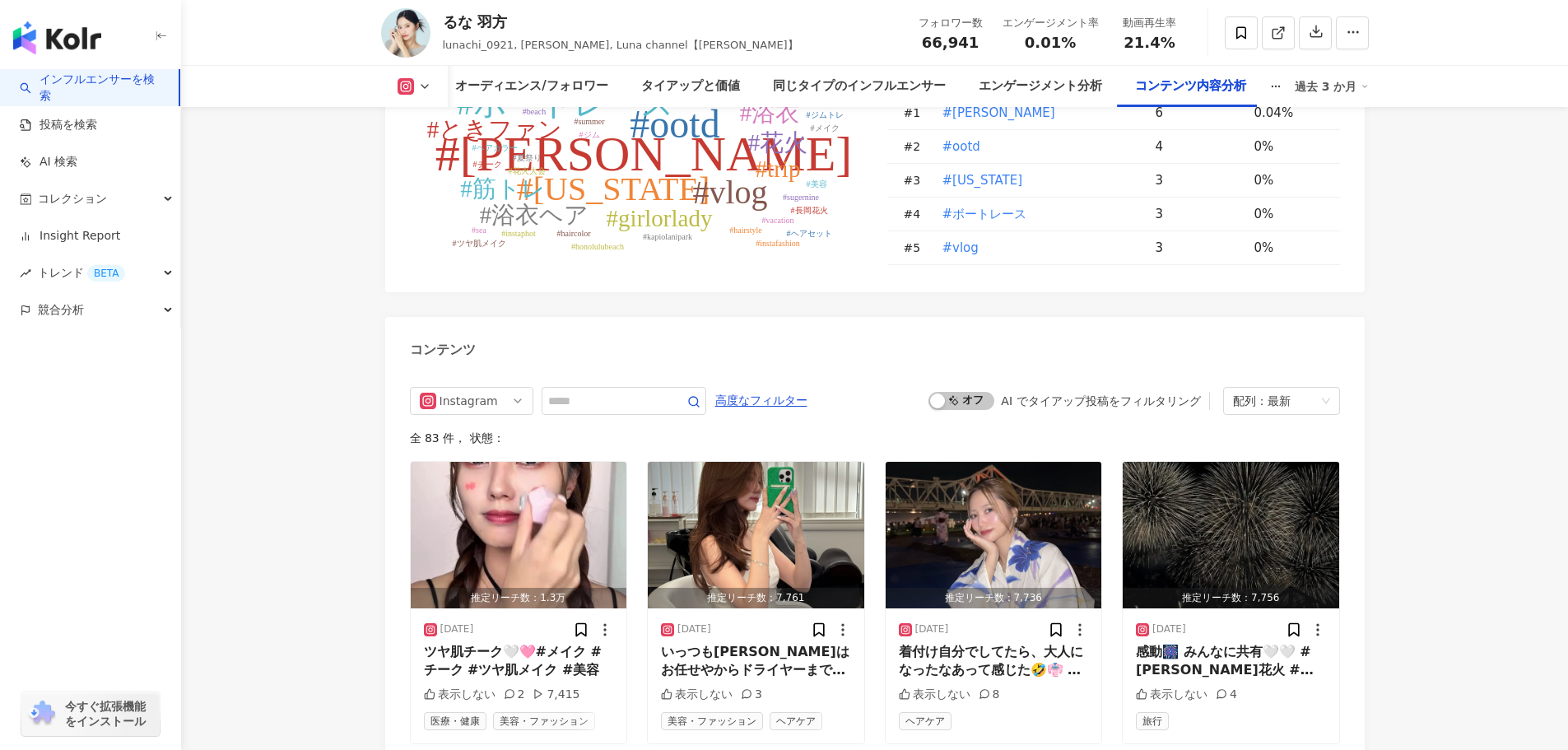
scroll to position [5166, 0]
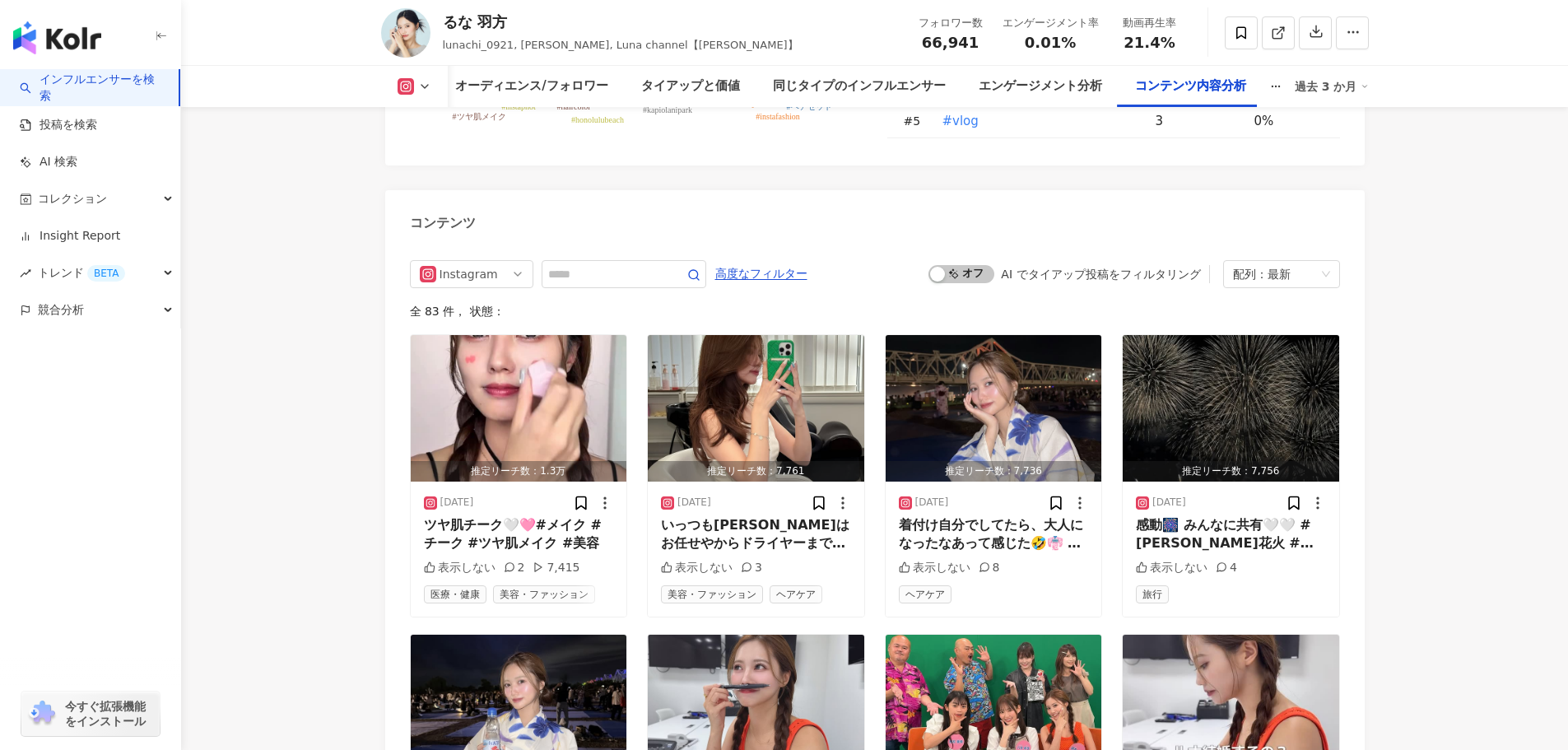
click at [412, 80] on icon at bounding box center [405, 85] width 16 height 16
click at [454, 149] on button "YouTube" at bounding box center [440, 154] width 99 height 23
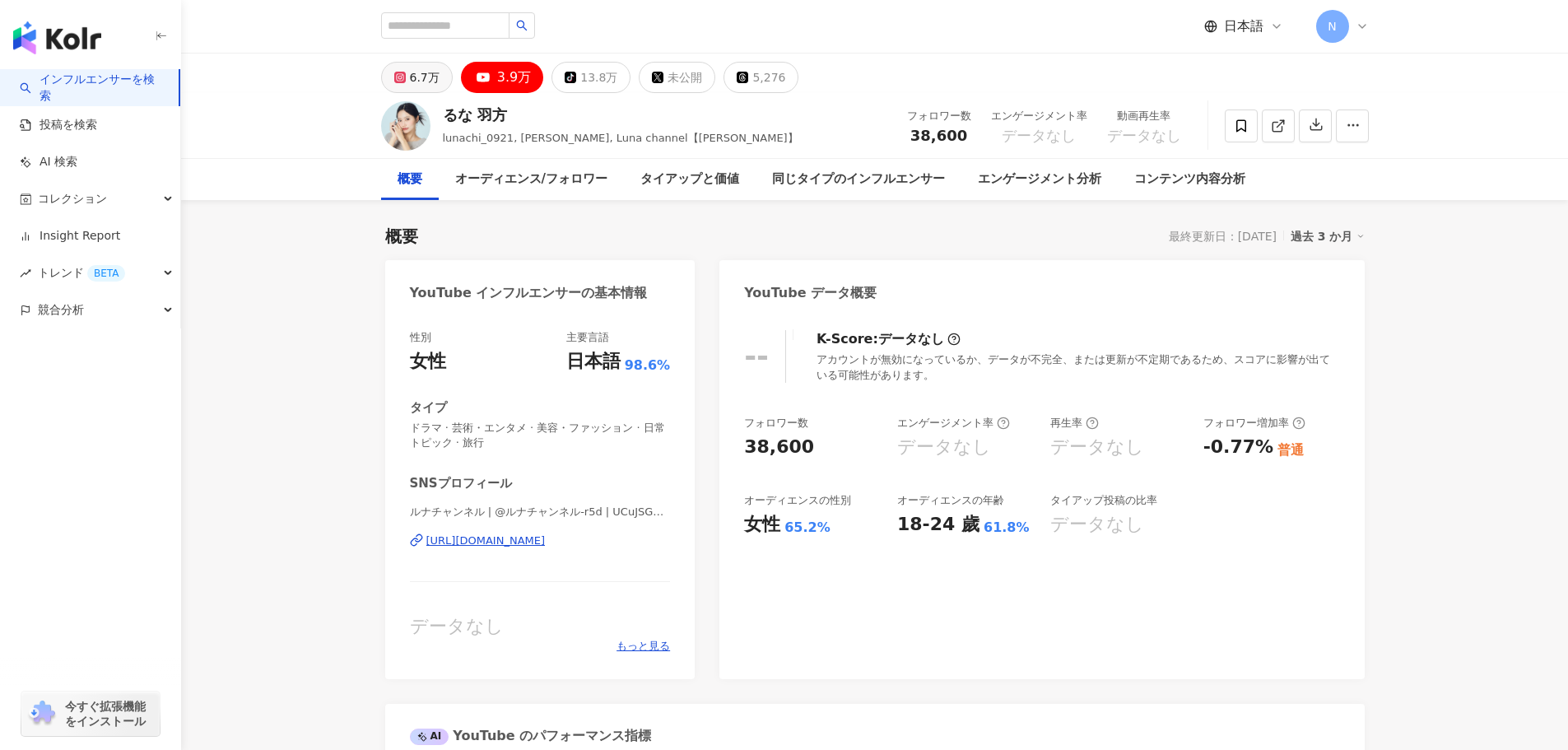
click at [428, 72] on div "6.7万" at bounding box center [424, 77] width 30 height 23
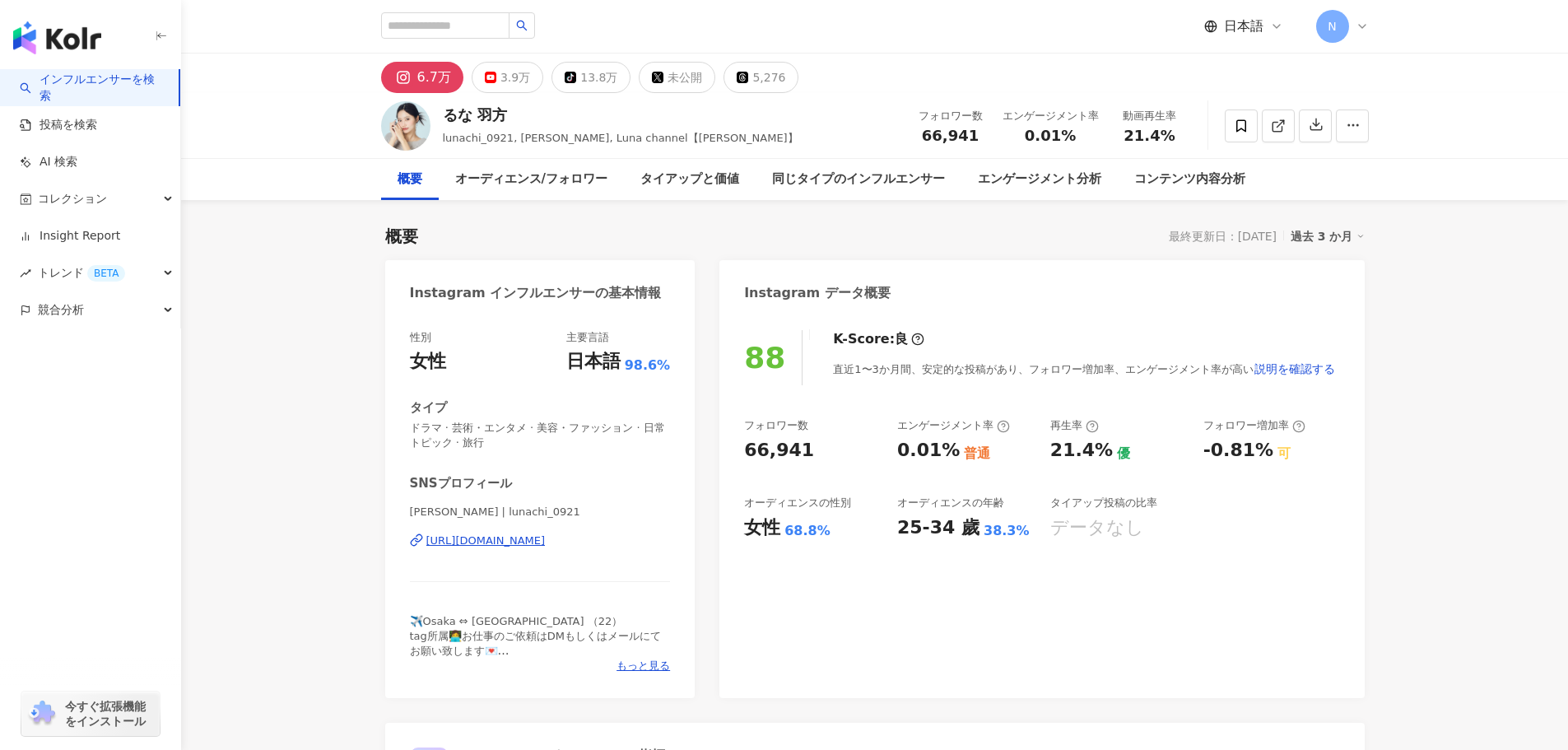
click at [546, 543] on div "https://www.instagram.com/lunachi_0921/" at bounding box center [486, 541] width 119 height 15
click at [708, 172] on div "タイアップと価値" at bounding box center [690, 179] width 99 height 19
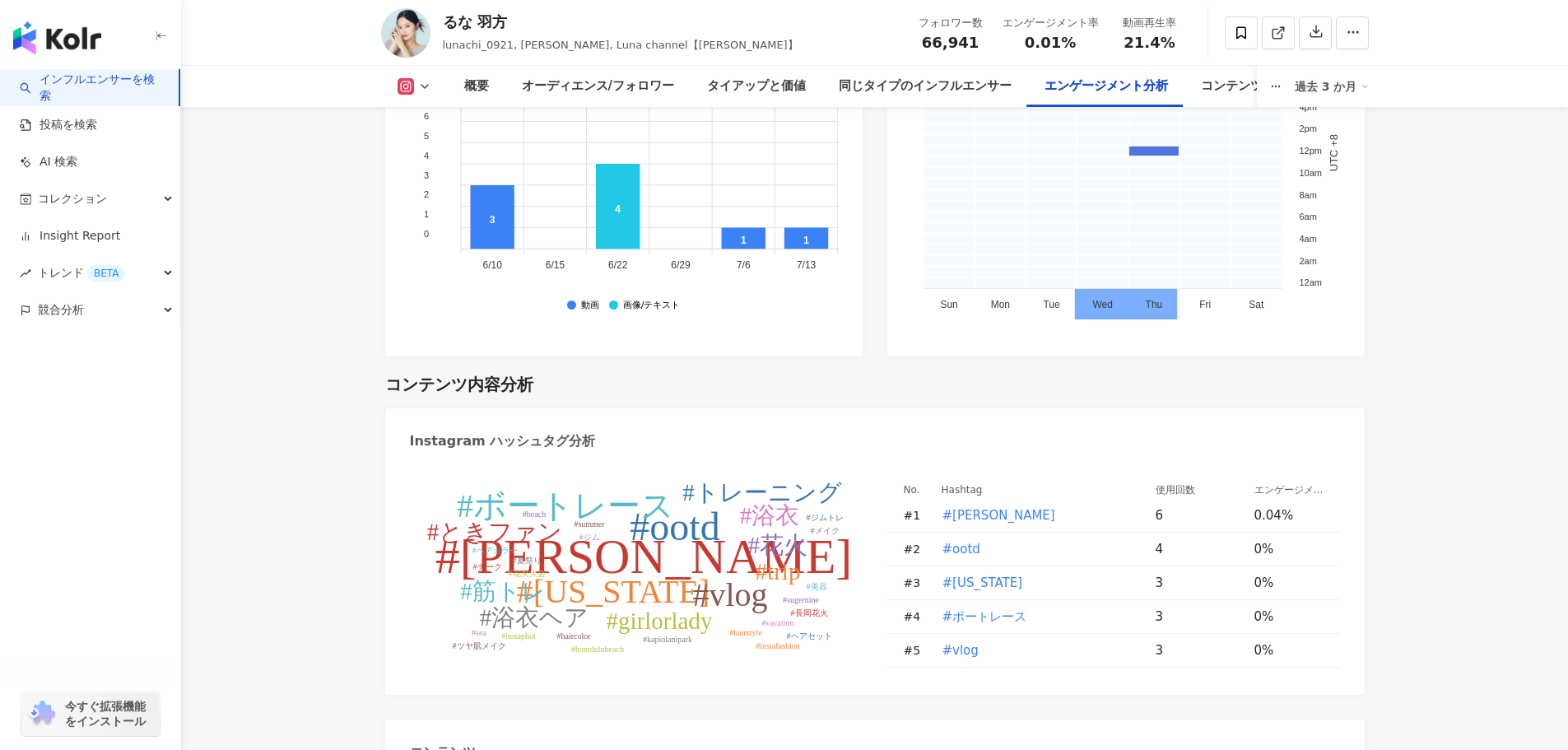
scroll to position [4827, 0]
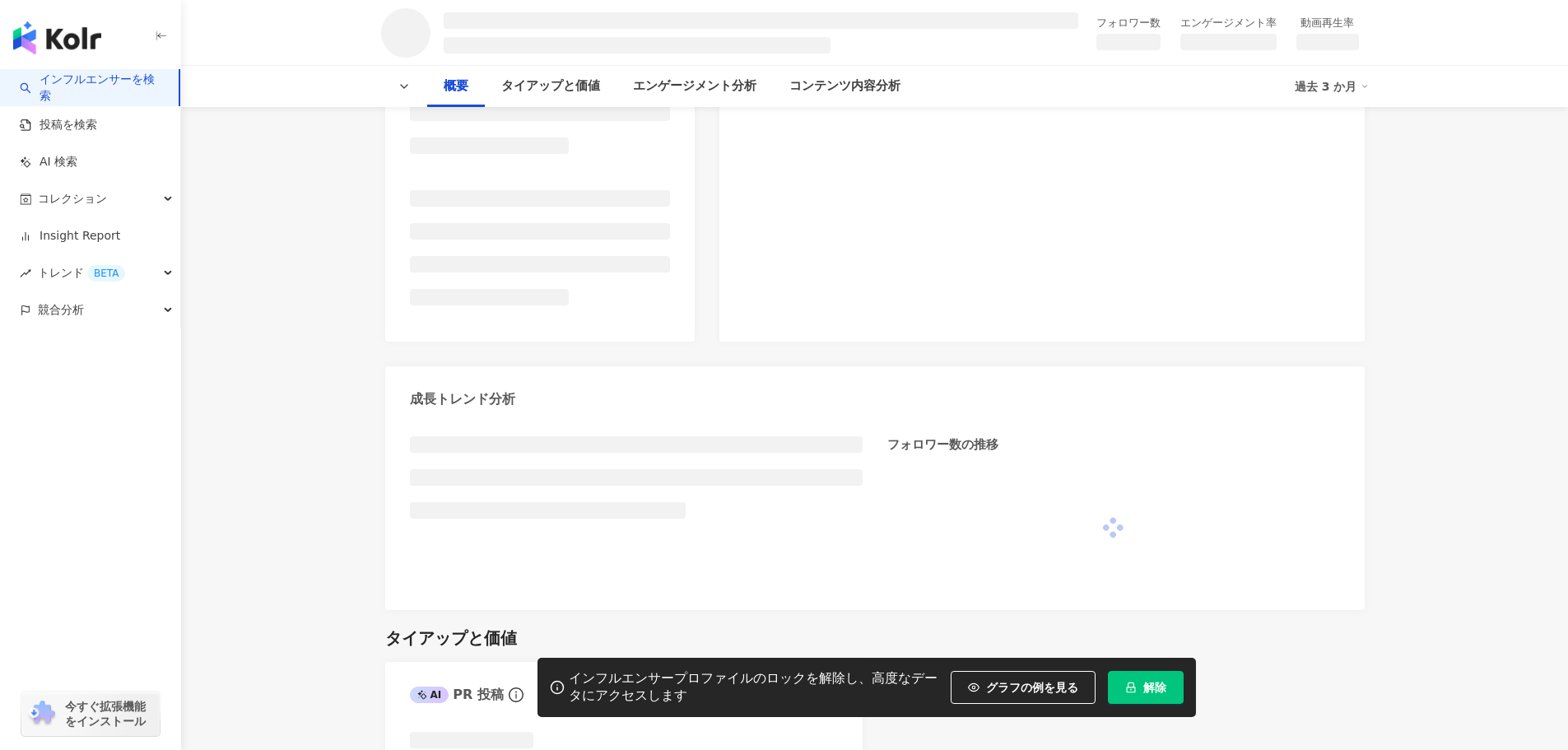
click at [1130, 686] on icon "lock" at bounding box center [1131, 687] width 9 height 11
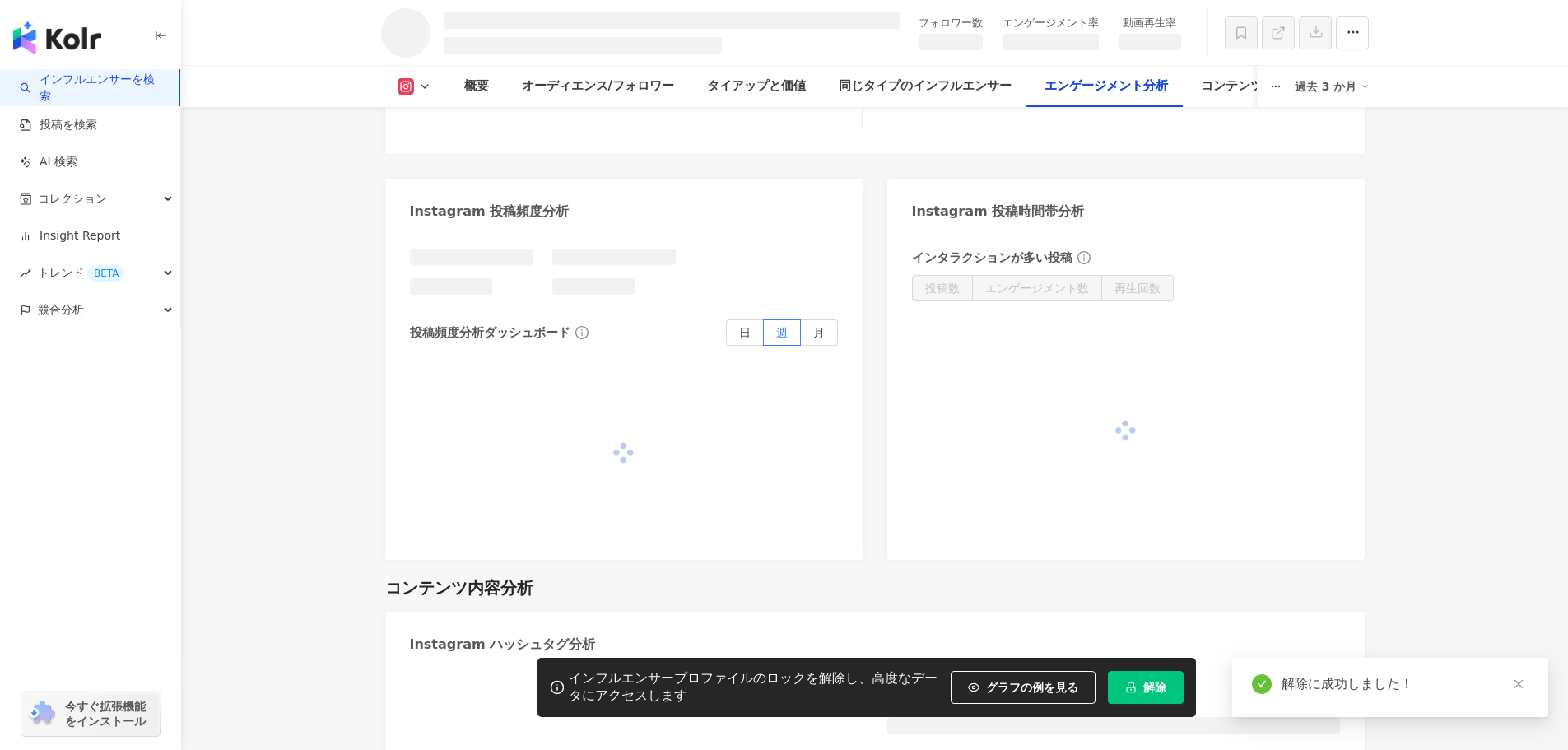
scroll to position [3767, 0]
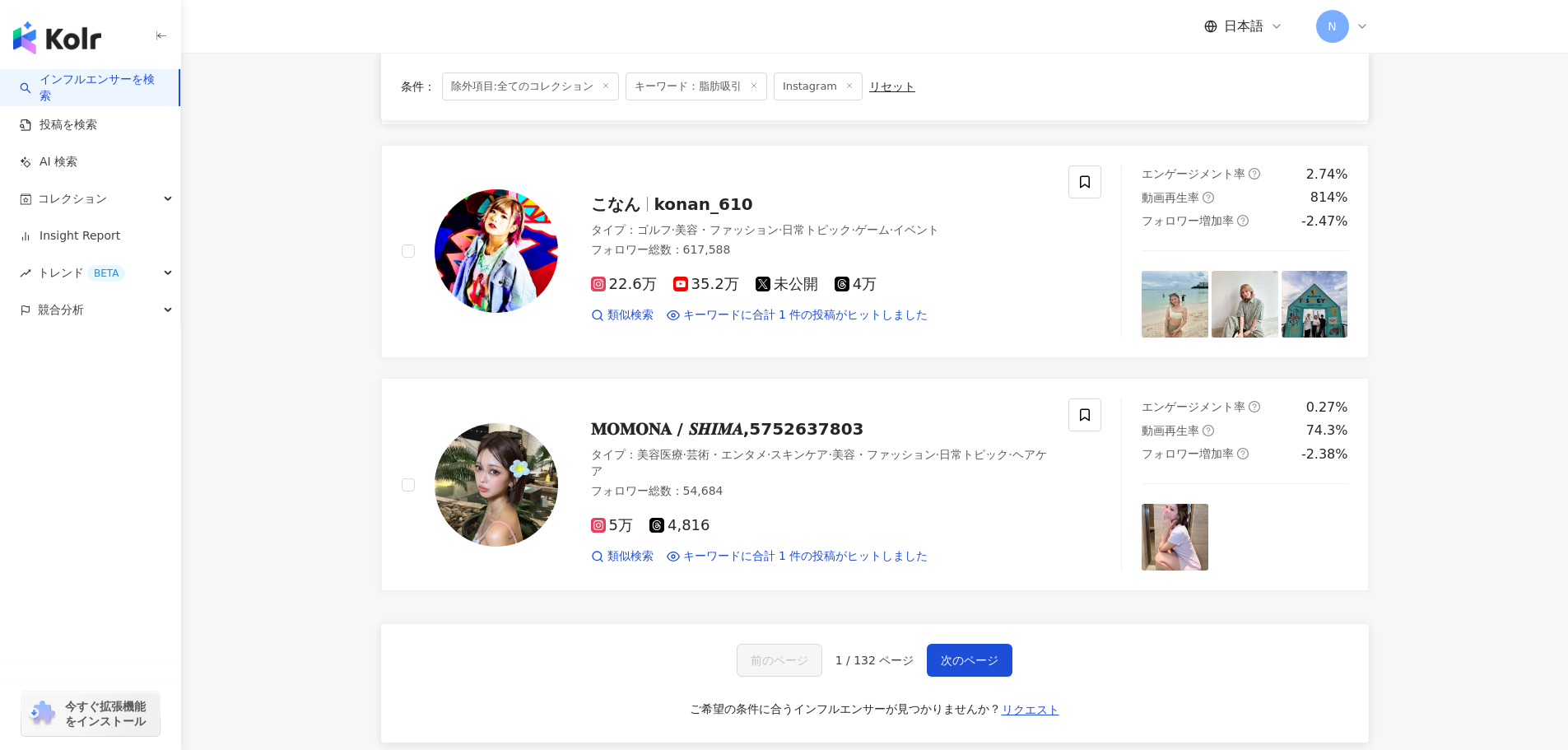
scroll to position [2552, 0]
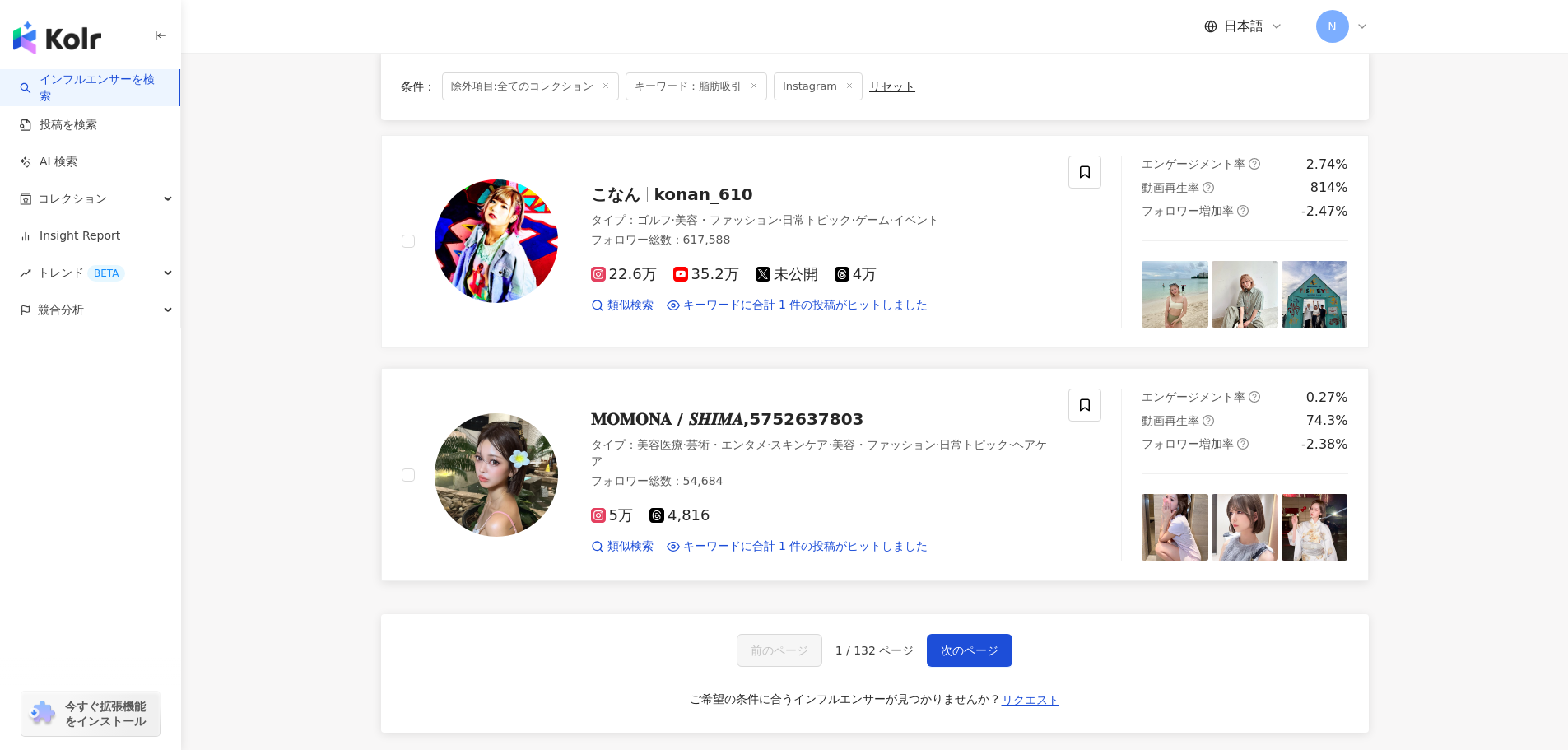
click at [763, 409] on span "𝐌𝐎𝐌𝐎𝐍𝐀 / 𝑺𝑯𝑰𝑴𝑨,5752637803" at bounding box center [727, 418] width 273 height 19
click at [996, 634] on button "次のページ" at bounding box center [969, 650] width 85 height 33
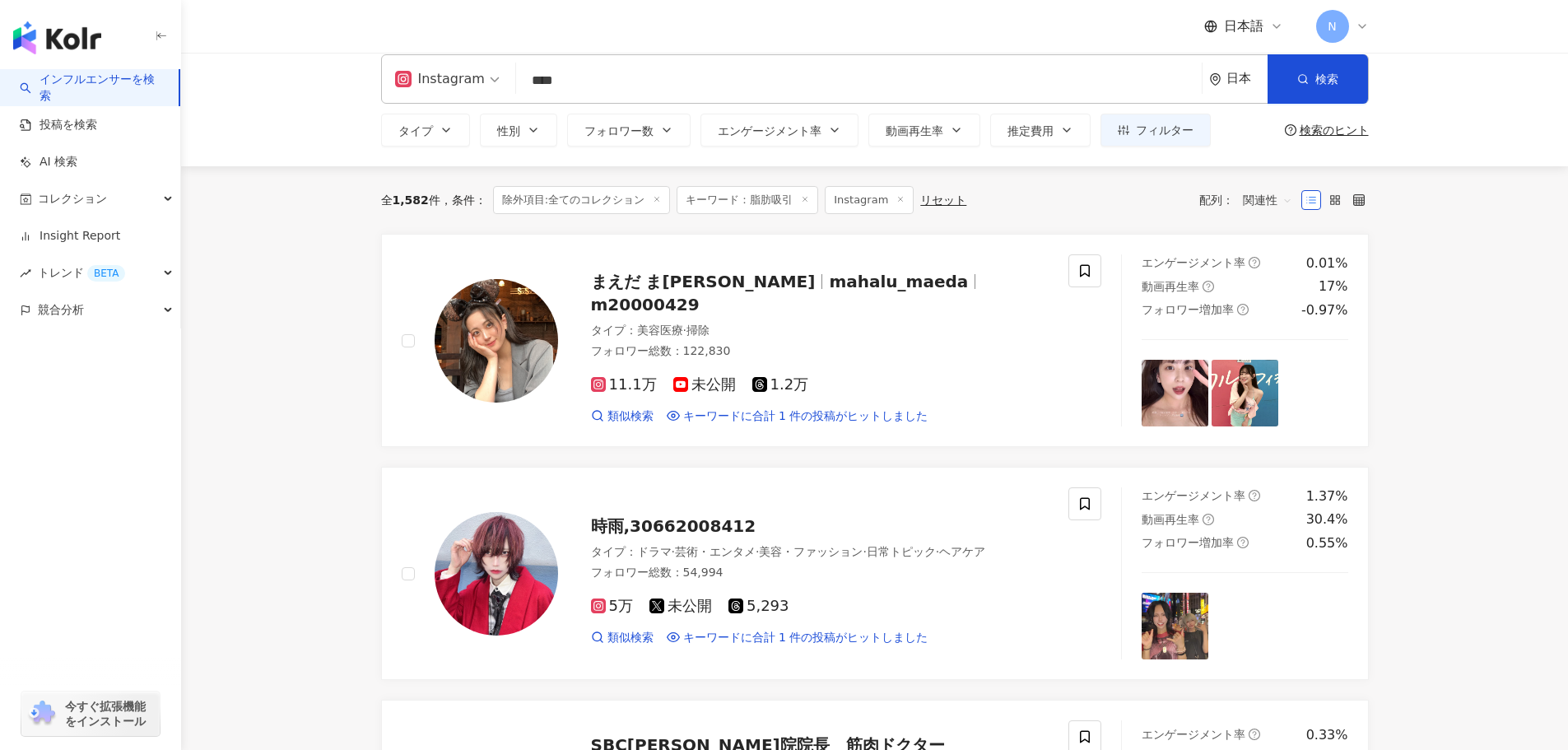
scroll to position [0, 0]
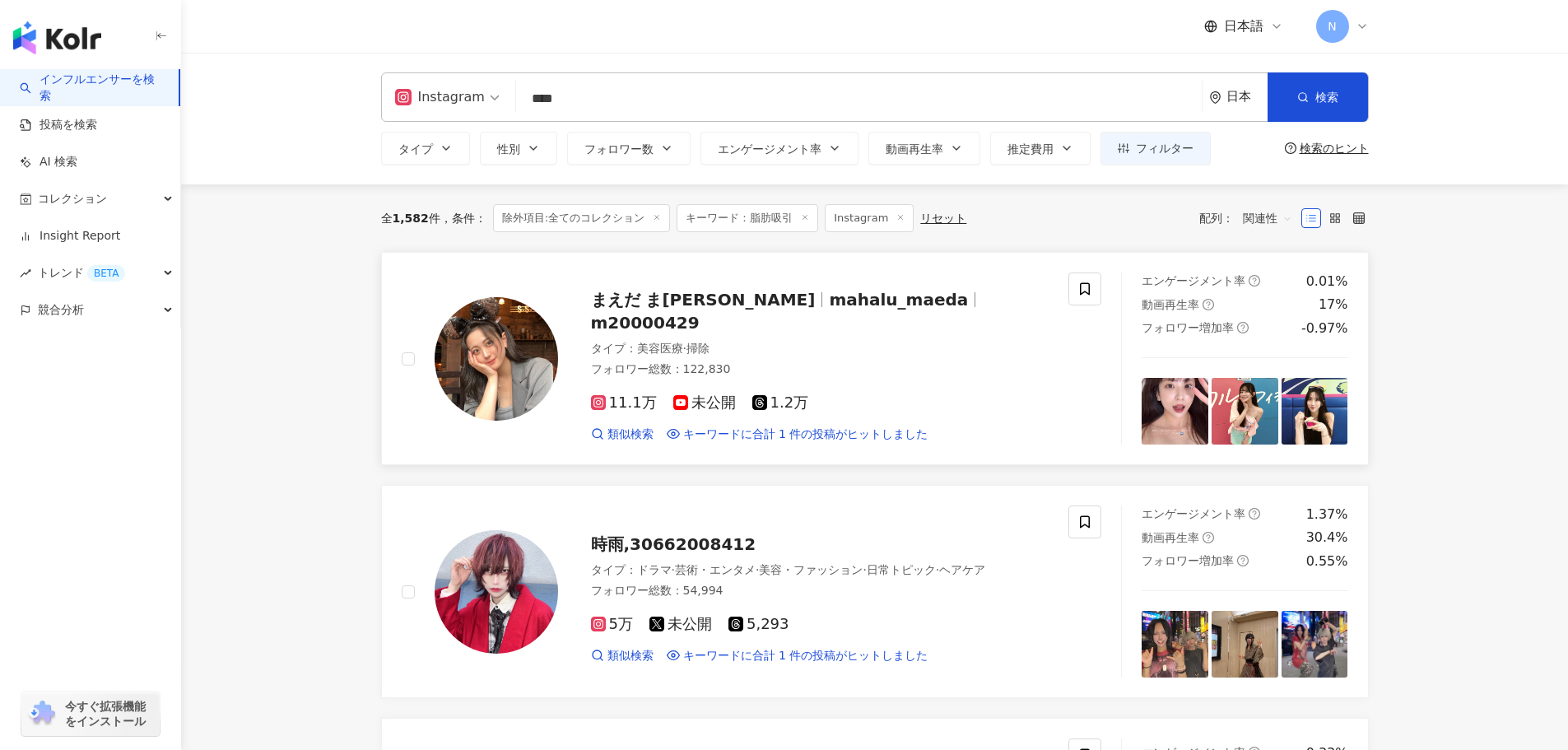
click at [828, 310] on span "mahalu_maeda" at bounding box center [898, 299] width 139 height 19
click at [522, 147] on button "性別" at bounding box center [518, 148] width 77 height 33
click at [525, 251] on span "女性" at bounding box center [527, 245] width 36 height 18
click at [525, 247] on span "女性" at bounding box center [527, 245] width 36 height 18
click at [389, 228] on div "全 1,582 件 条件 ： 除外項目:全てのコレクション キーワード：脂肪吸引 Instagram リセット" at bounding box center [674, 218] width 586 height 28
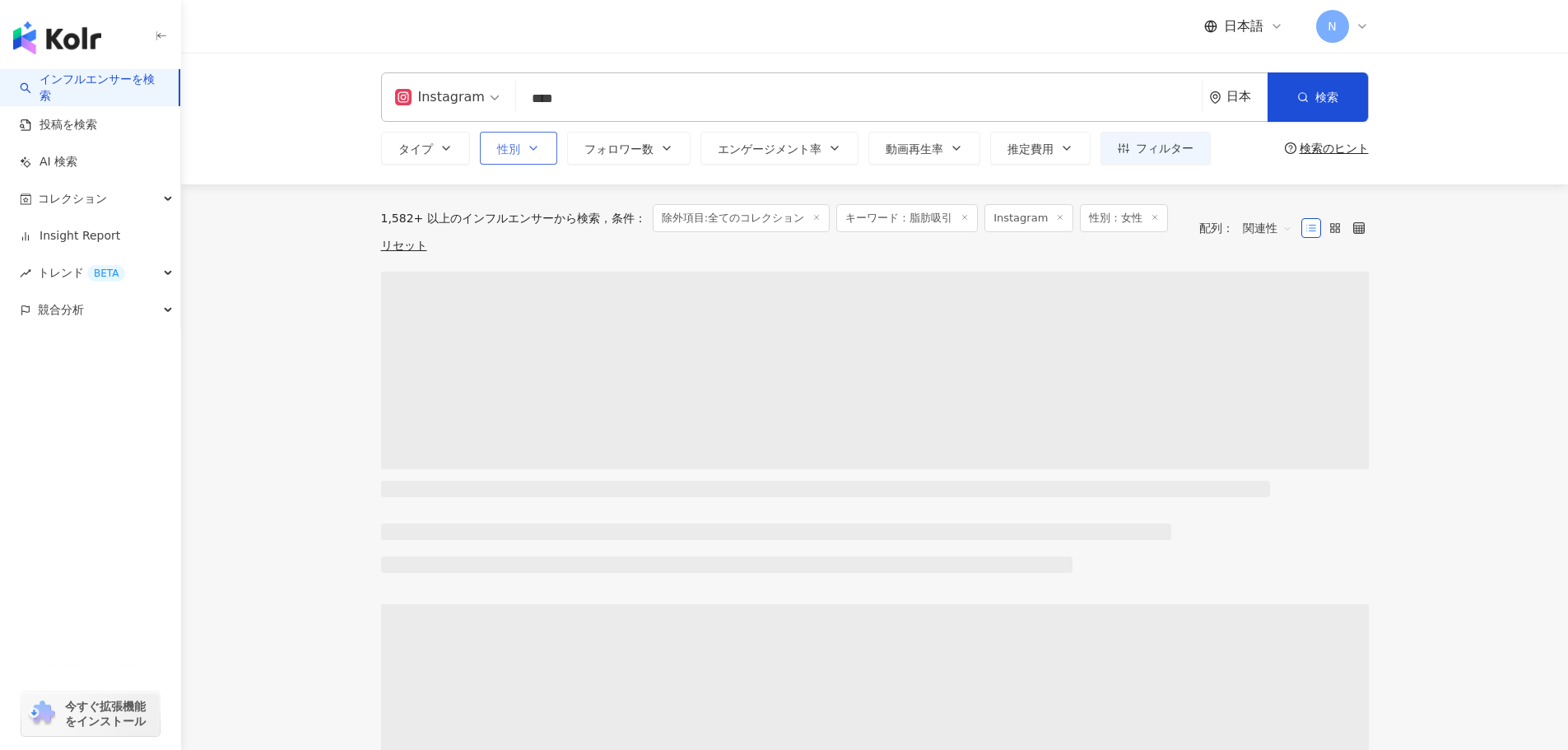
click at [531, 163] on button "性別" at bounding box center [518, 148] width 77 height 33
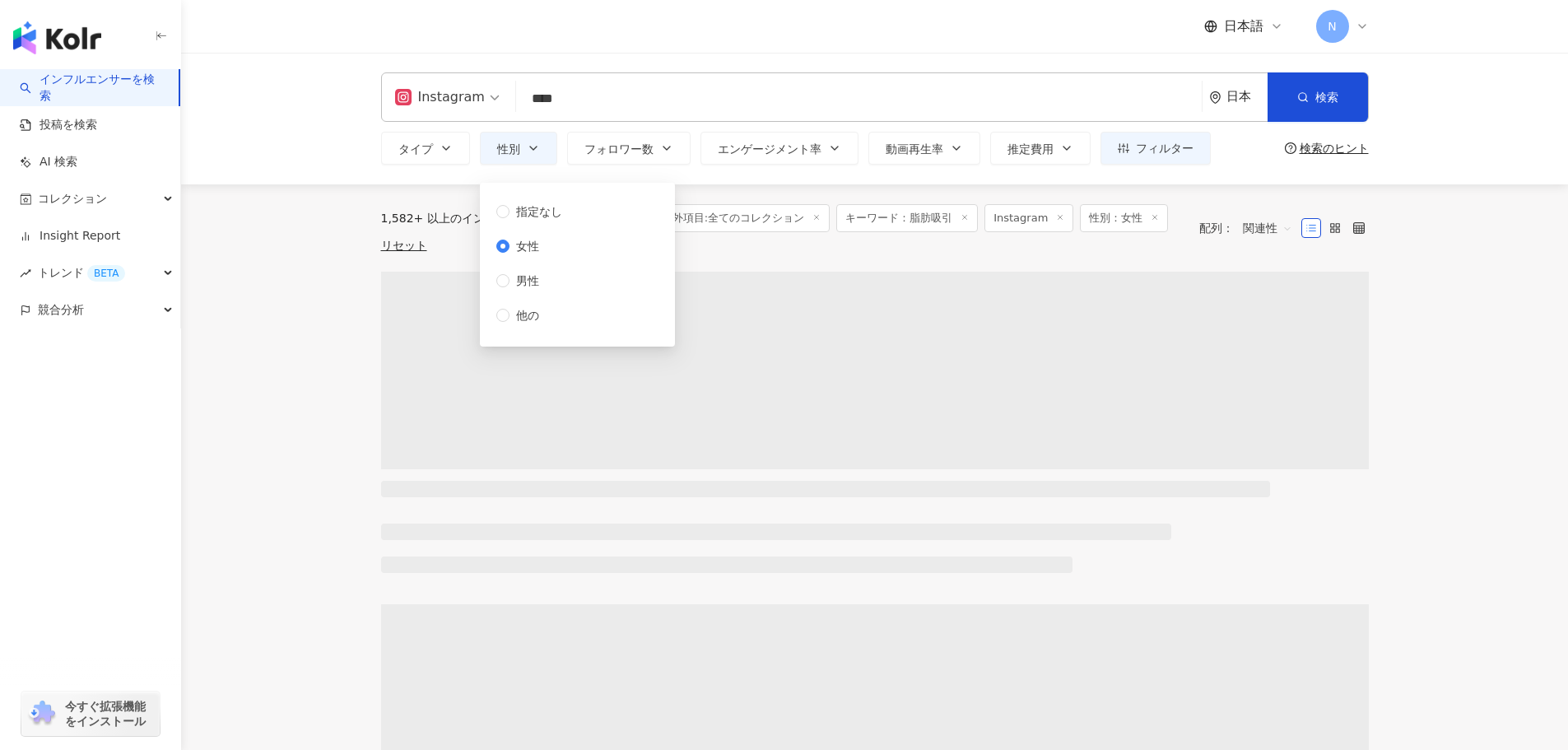
drag, startPoint x: 265, startPoint y: 225, endPoint x: 285, endPoint y: 212, distance: 23.9
click at [285, 212] on main "Instagram **** 日本 検索 81d82484-feb0-48e4-a48b-c8480b9df706 18280897-c1e1-46f3-8c…" at bounding box center [874, 747] width 1387 height 1390
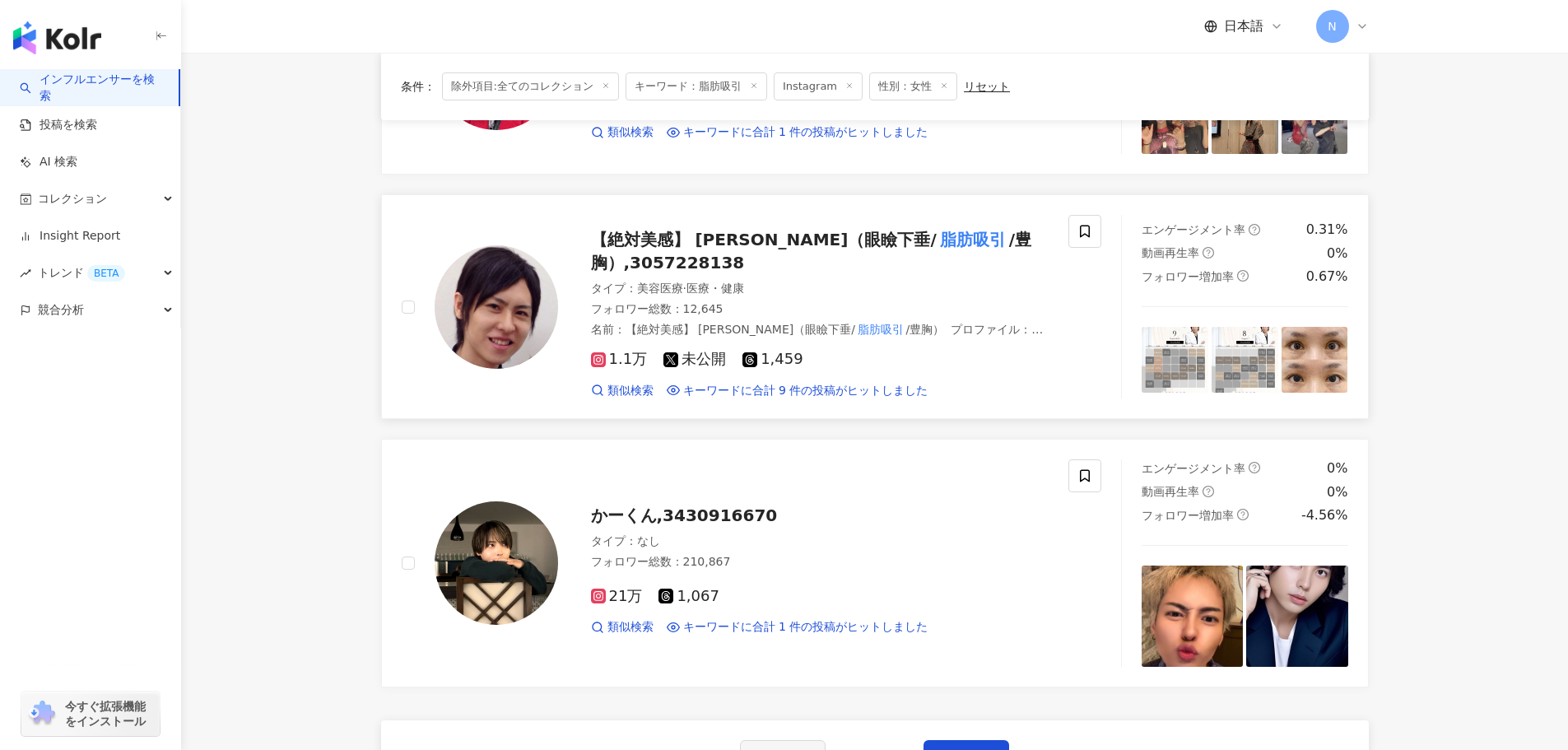
scroll to position [2699, 0]
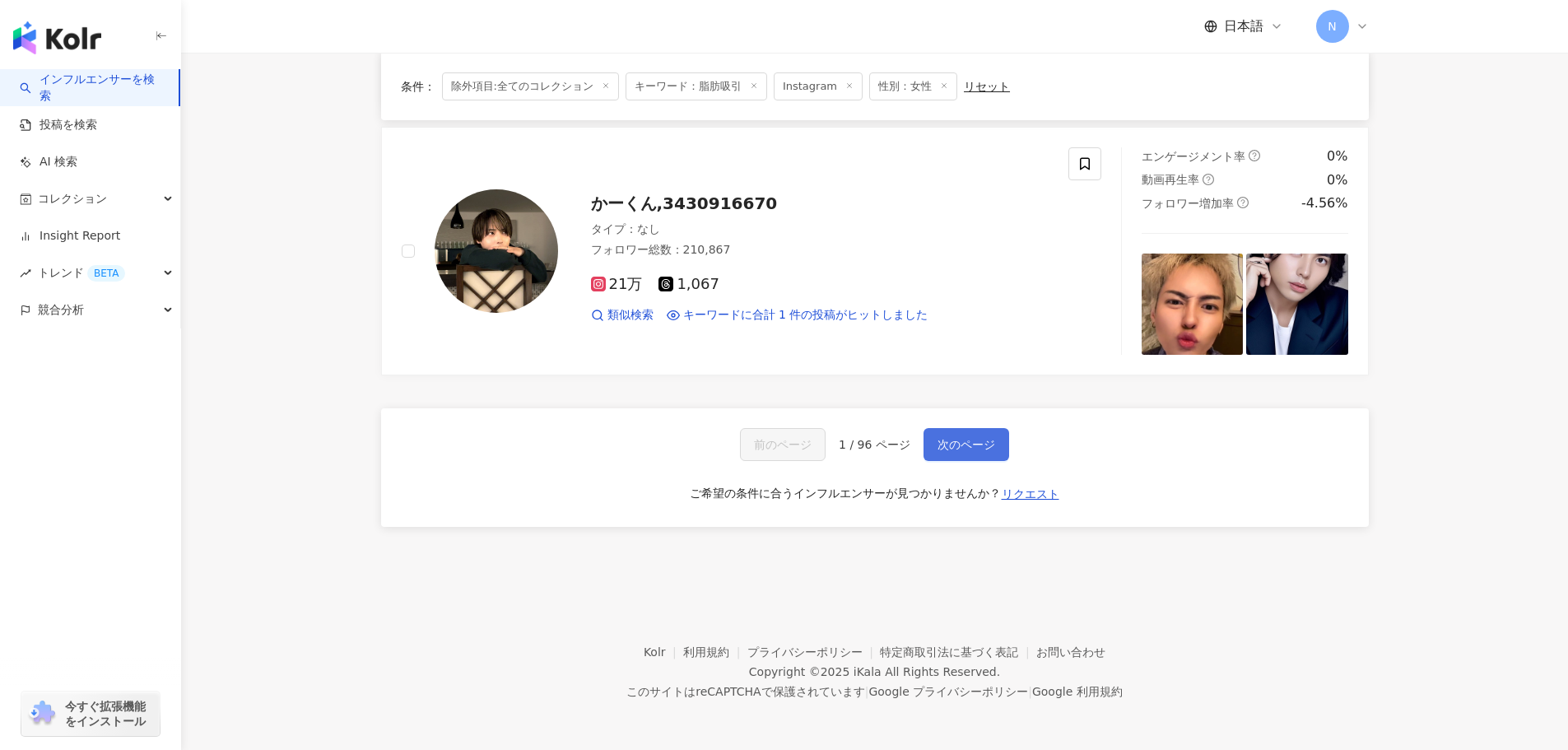
click at [991, 429] on button "次のページ" at bounding box center [966, 444] width 85 height 33
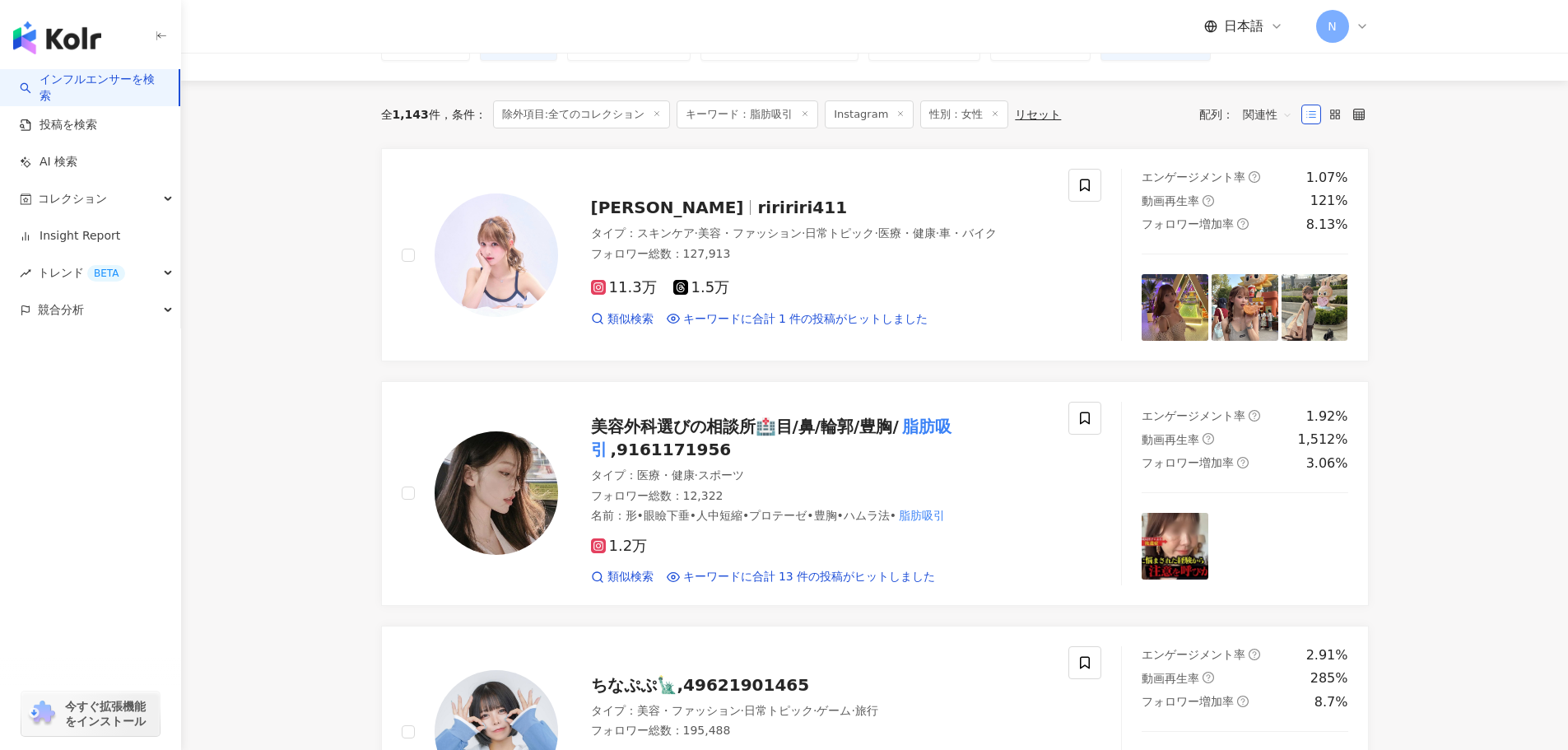
scroll to position [0, 0]
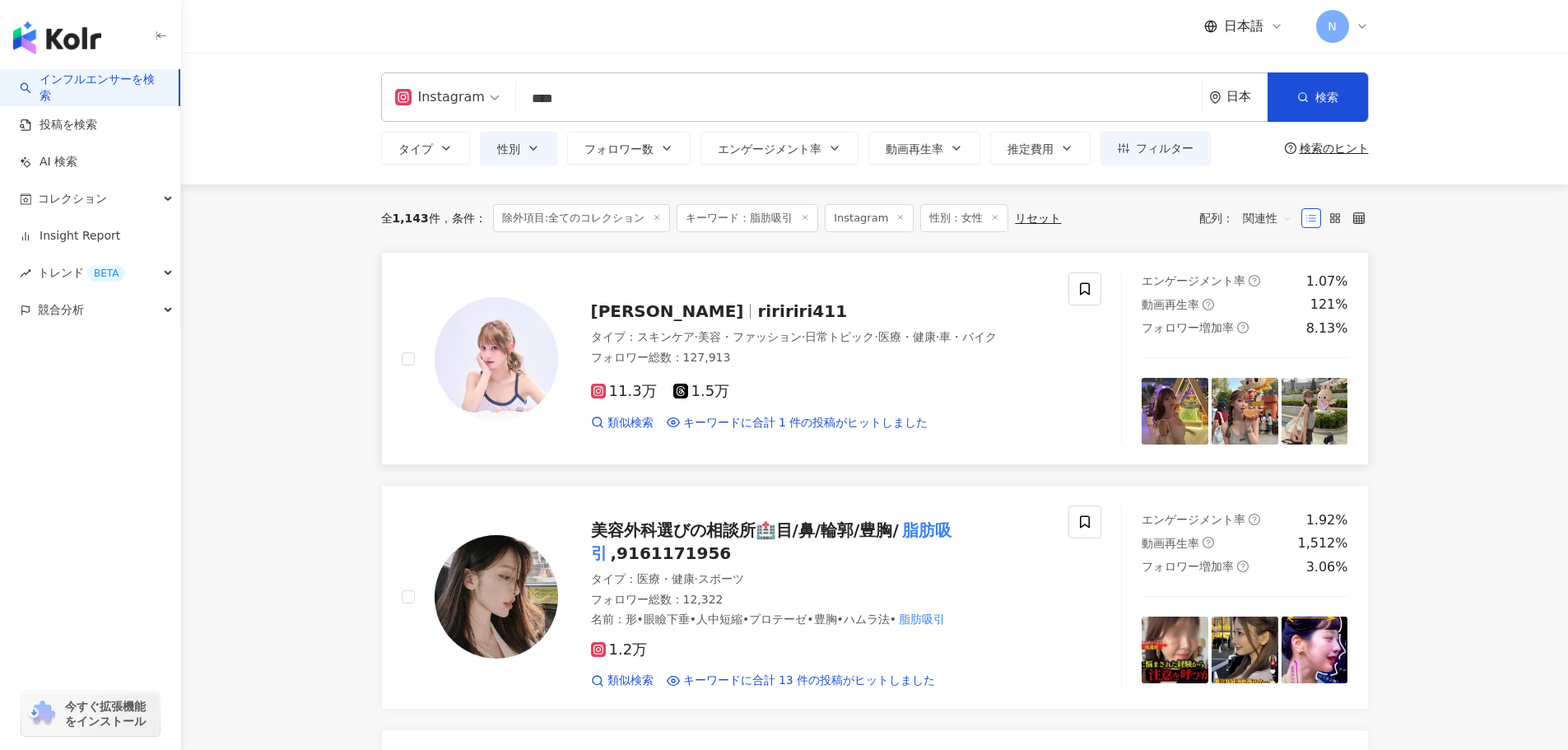
click at [757, 308] on span "riririri411" at bounding box center [802, 311] width 90 height 19
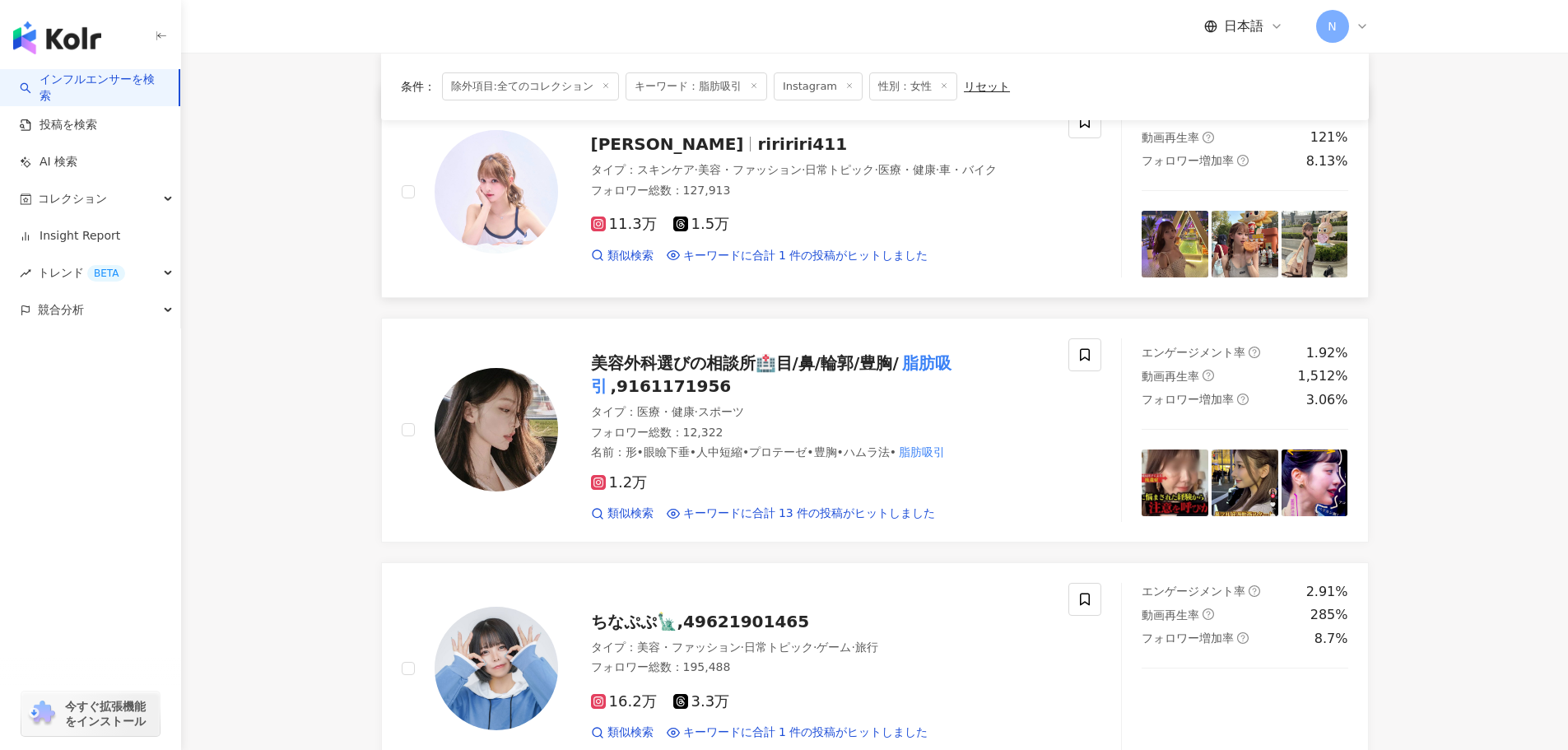
scroll to position [165, 0]
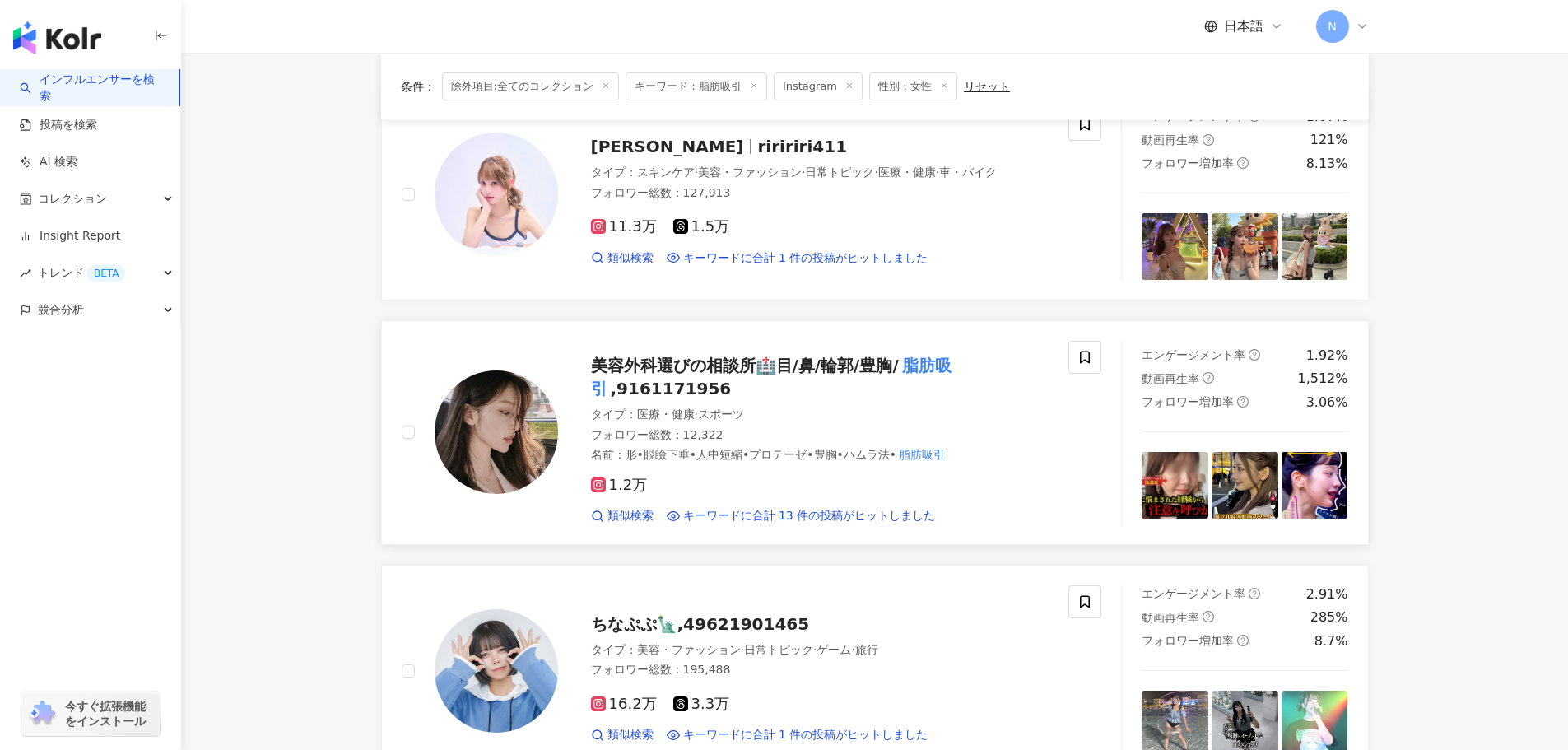
click at [669, 387] on span ",9161171956" at bounding box center [671, 388] width 121 height 19
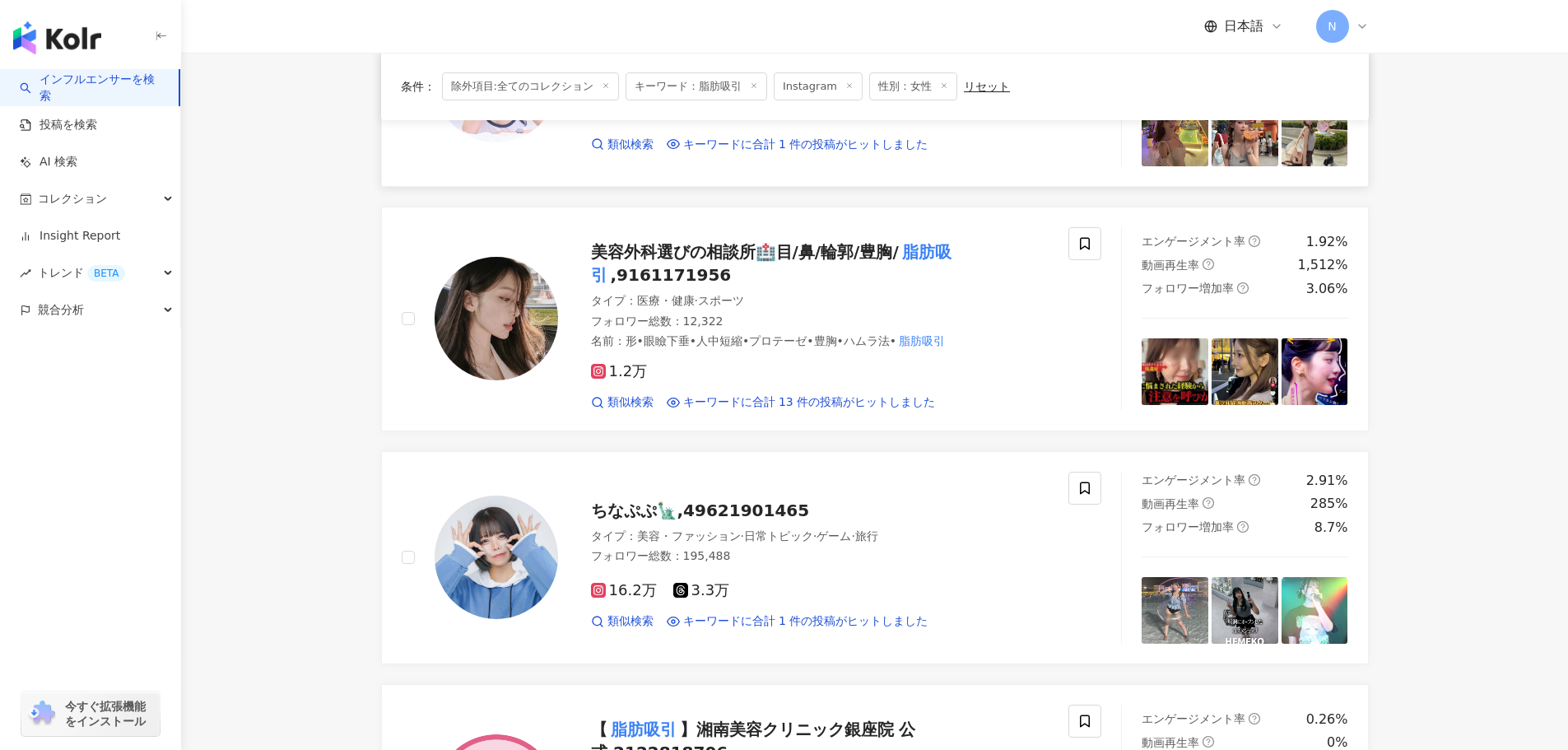
scroll to position [494, 0]
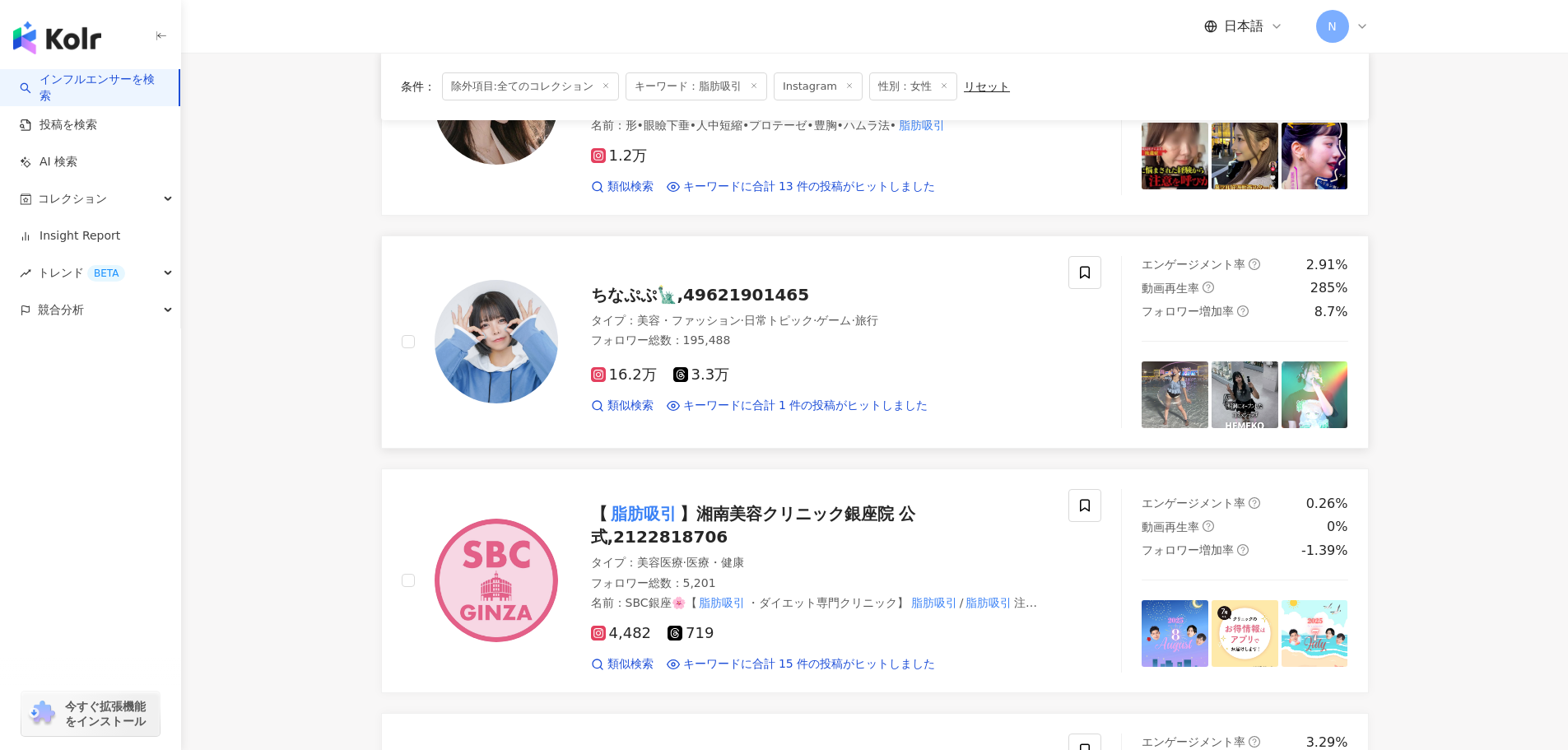
click at [646, 294] on span "ちなぷぷ🗽,49621901465" at bounding box center [700, 295] width 219 height 19
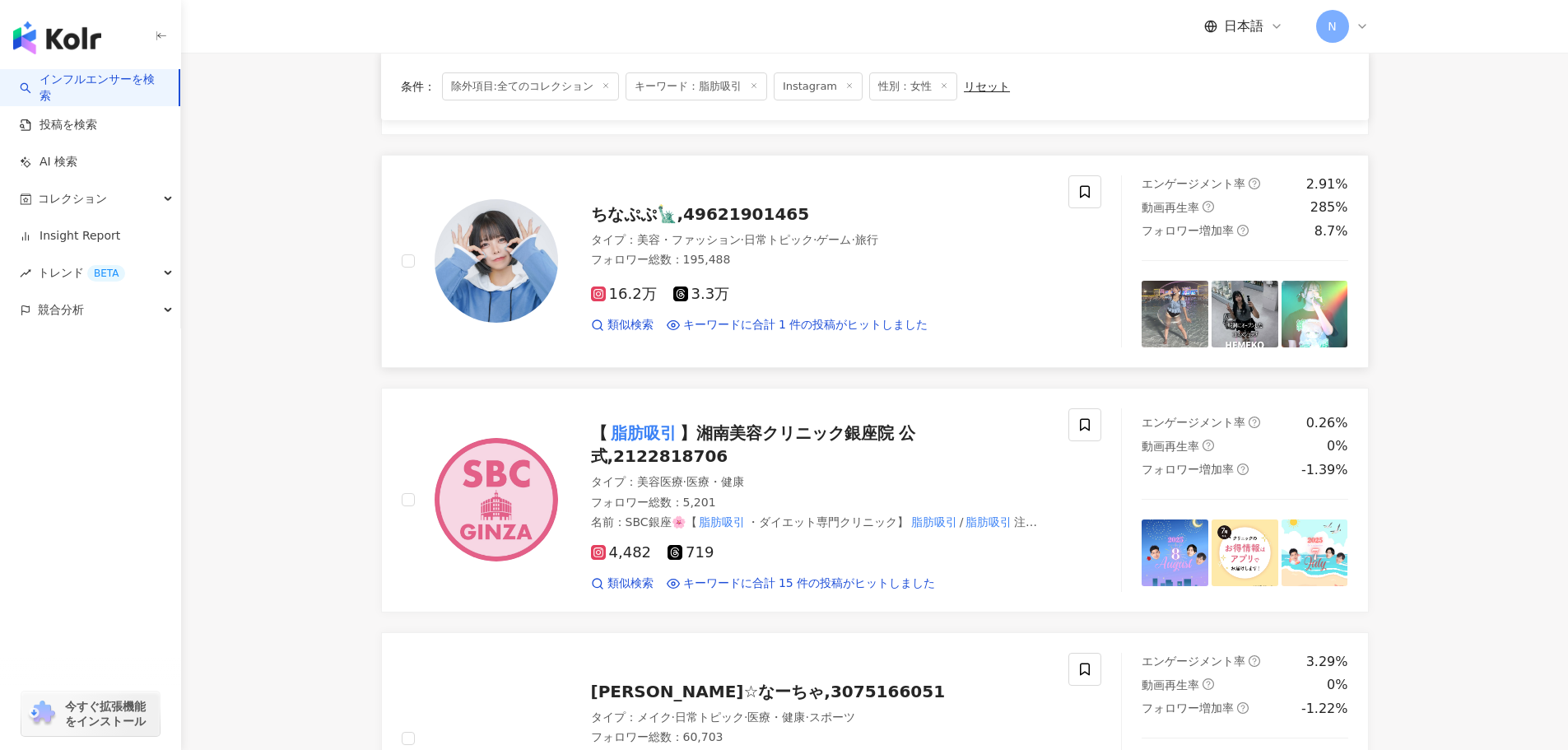
scroll to position [741, 0]
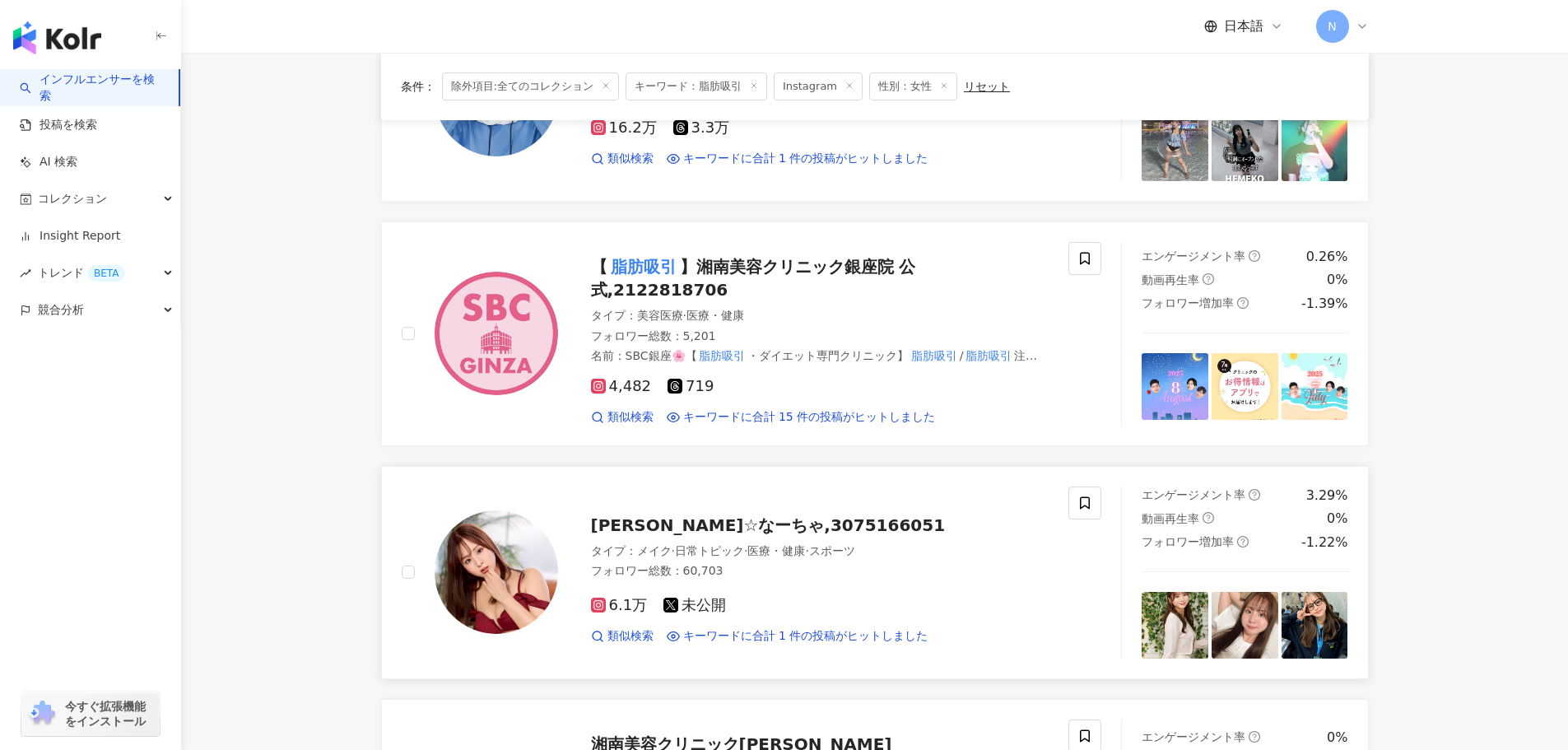
click at [663, 544] on span "メイク" at bounding box center [654, 551] width 35 height 14
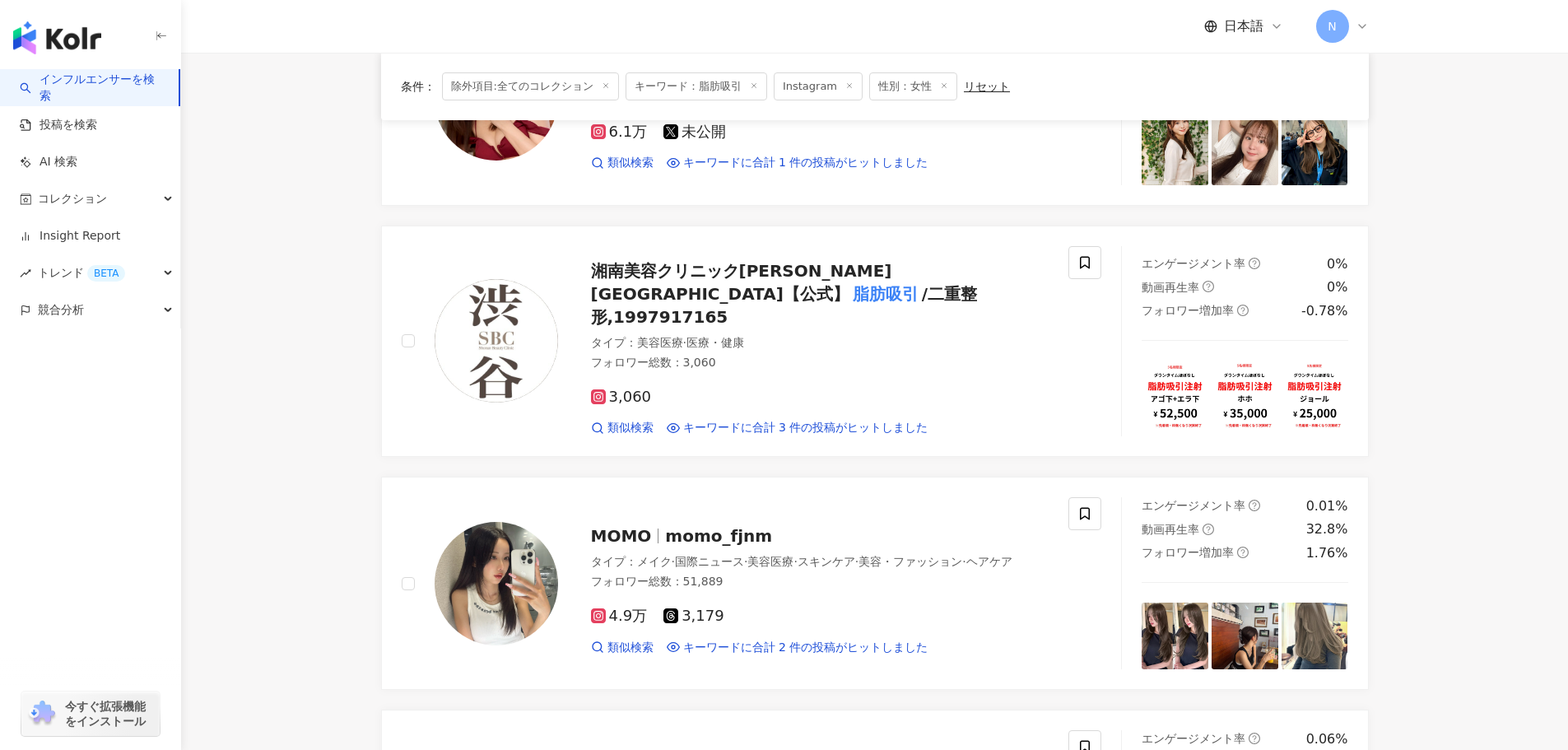
scroll to position [1399, 0]
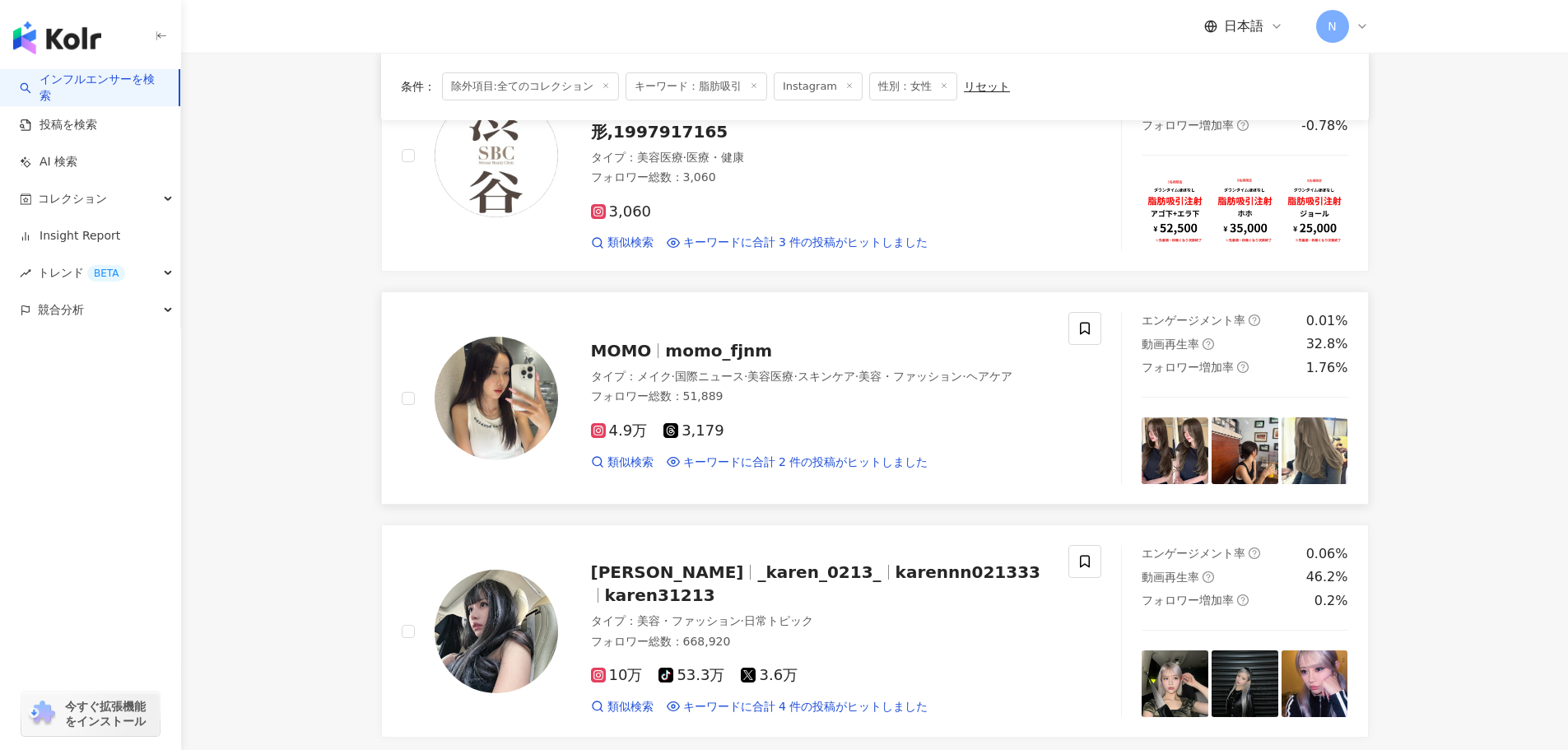
click at [696, 341] on span "momo_fjnm" at bounding box center [718, 350] width 107 height 19
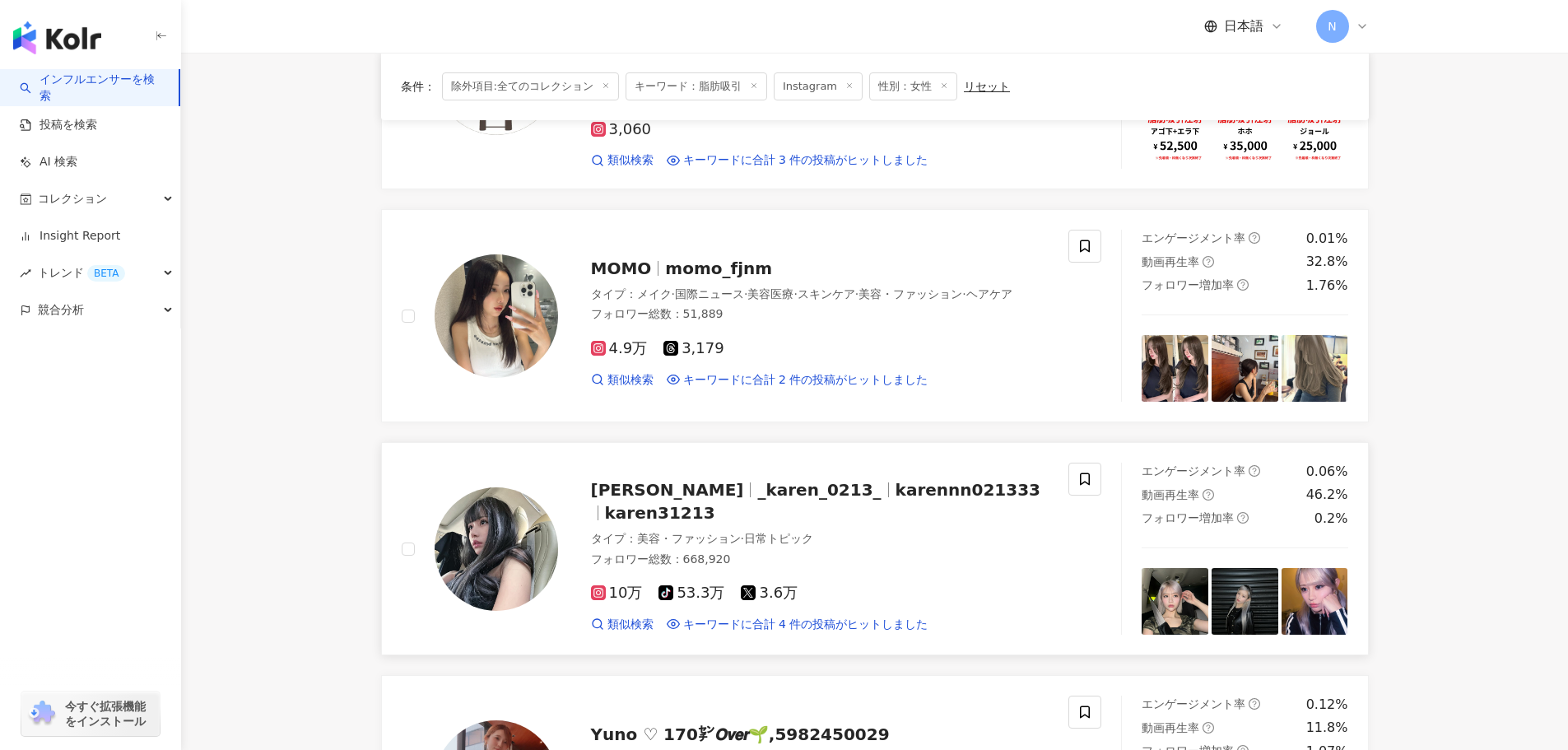
click at [757, 480] on span "_karen_0213_" at bounding box center [819, 489] width 124 height 19
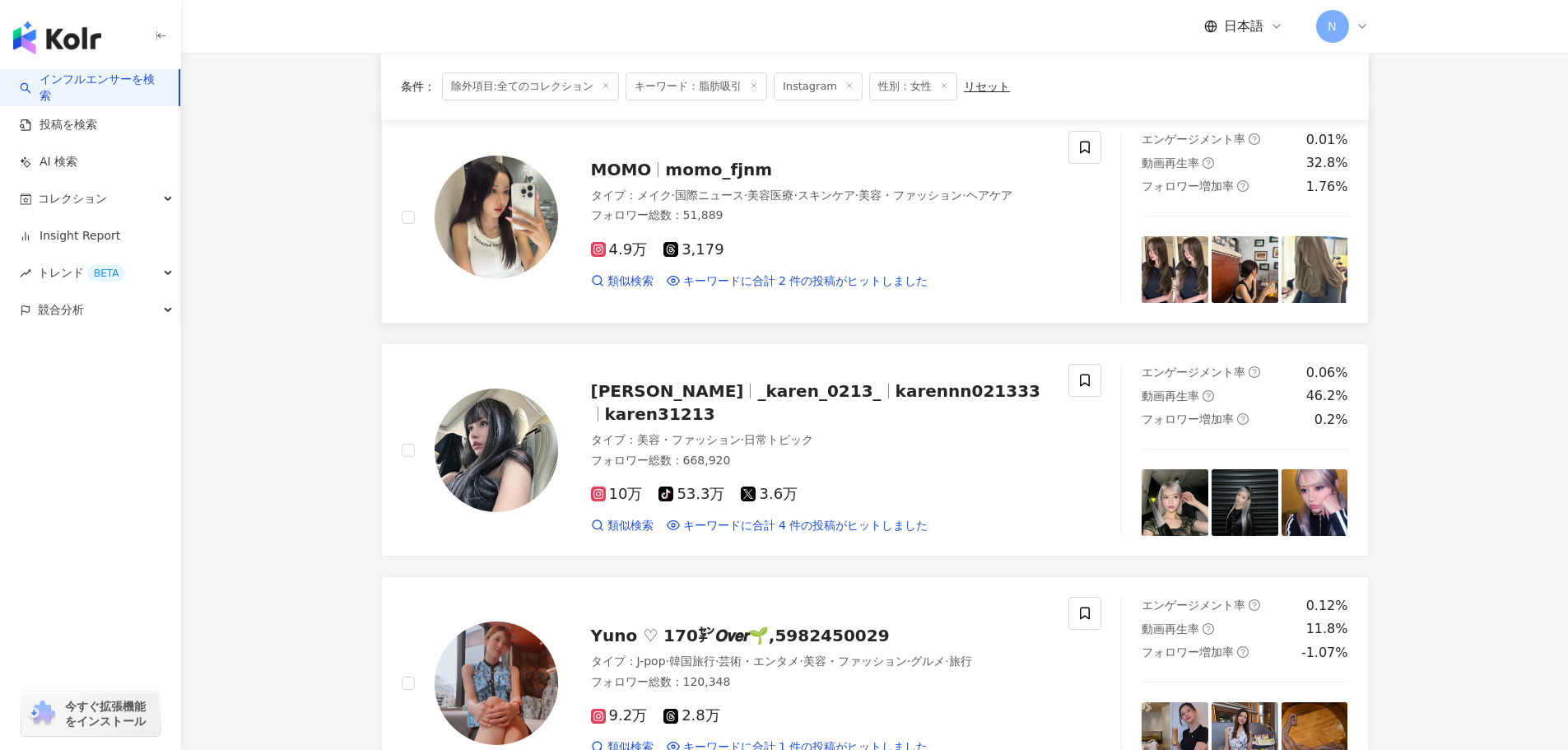
scroll to position [1812, 0]
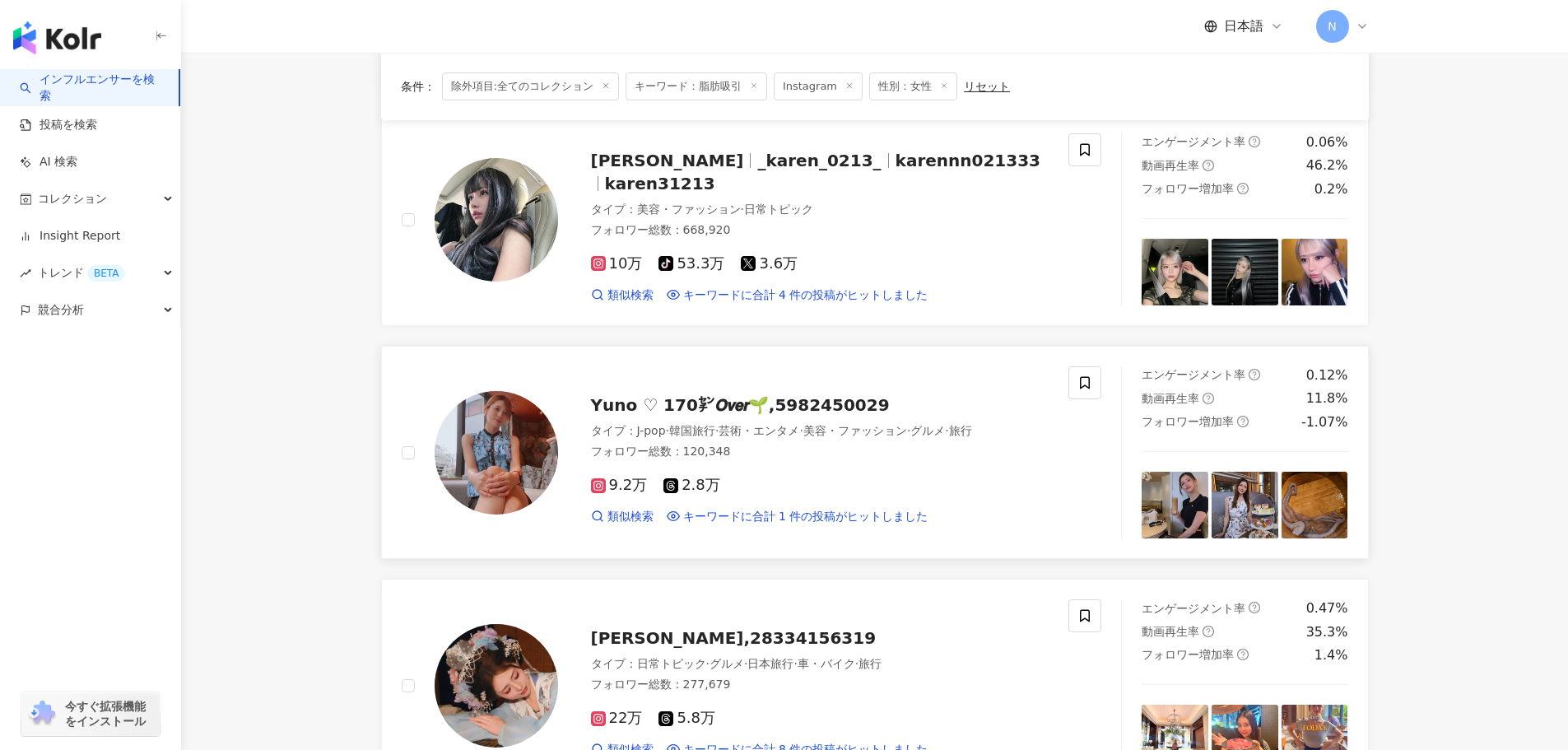
click at [715, 395] on span "𝗬𝘂𝗻𝗼 ♡ 170㌢𝙊𝙫𝙚𝙧🌱,5982450029" at bounding box center [740, 405] width 299 height 19
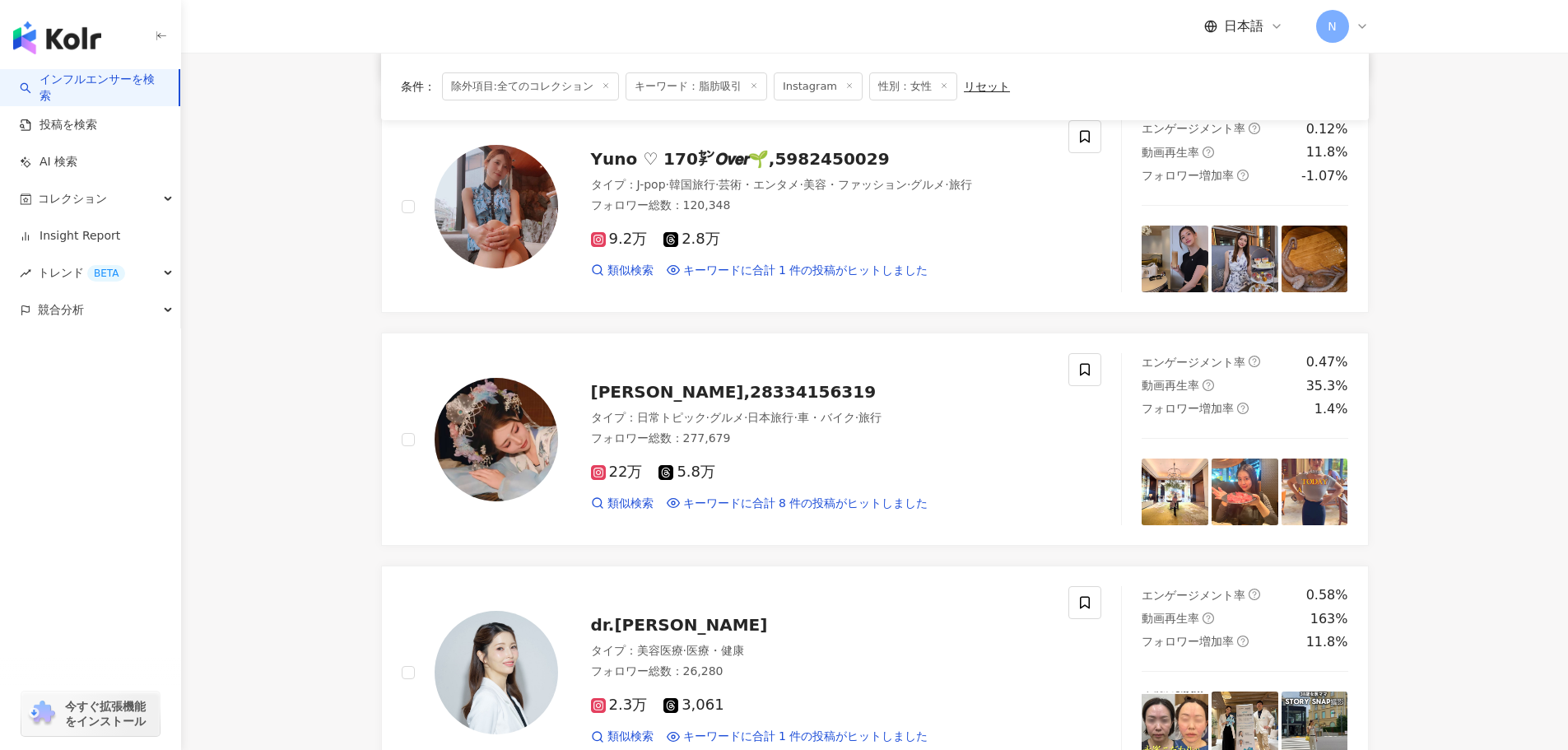
scroll to position [2058, 0]
click at [649, 381] on span "綾瀬 りえ,28334156319" at bounding box center [733, 390] width 285 height 19
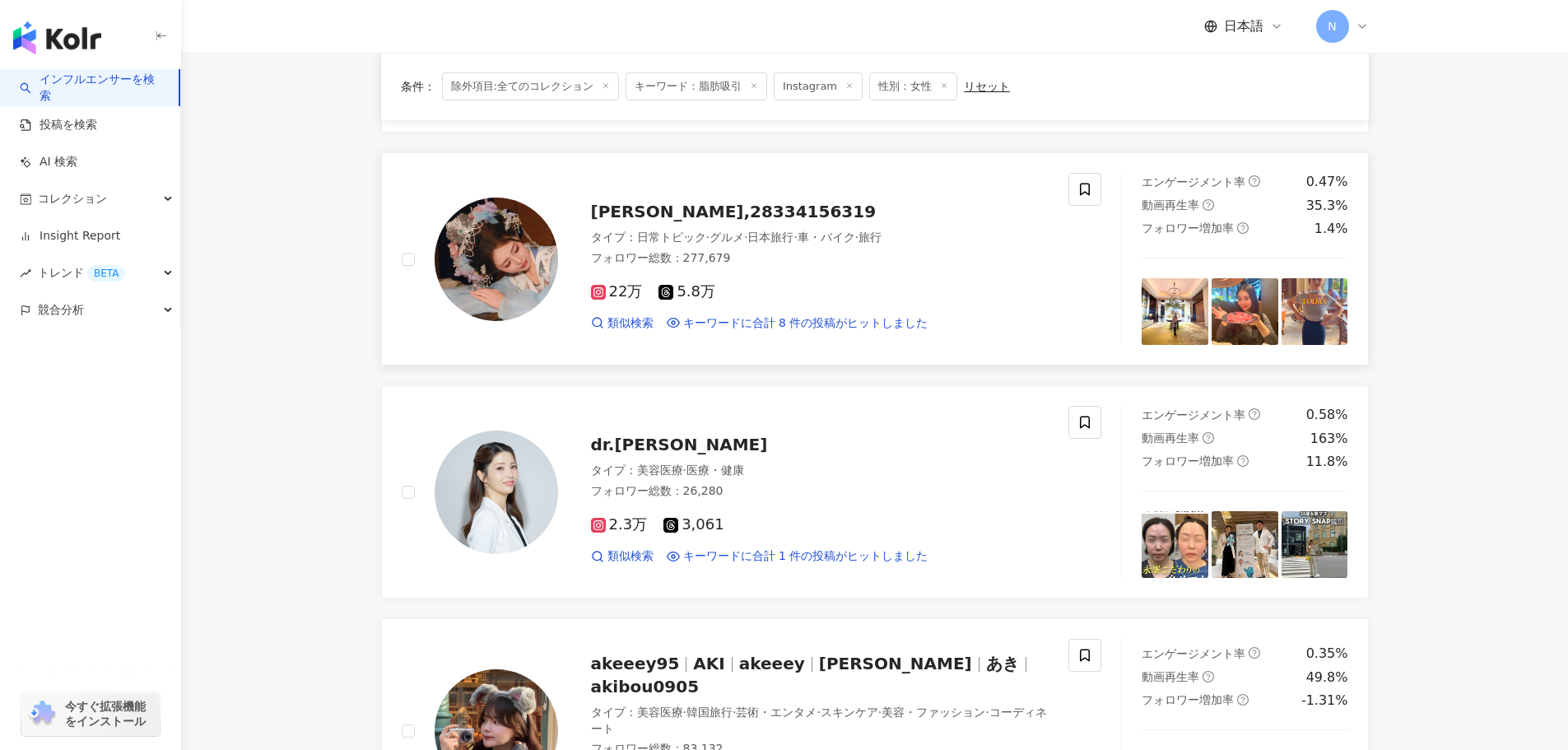
scroll to position [2470, 0]
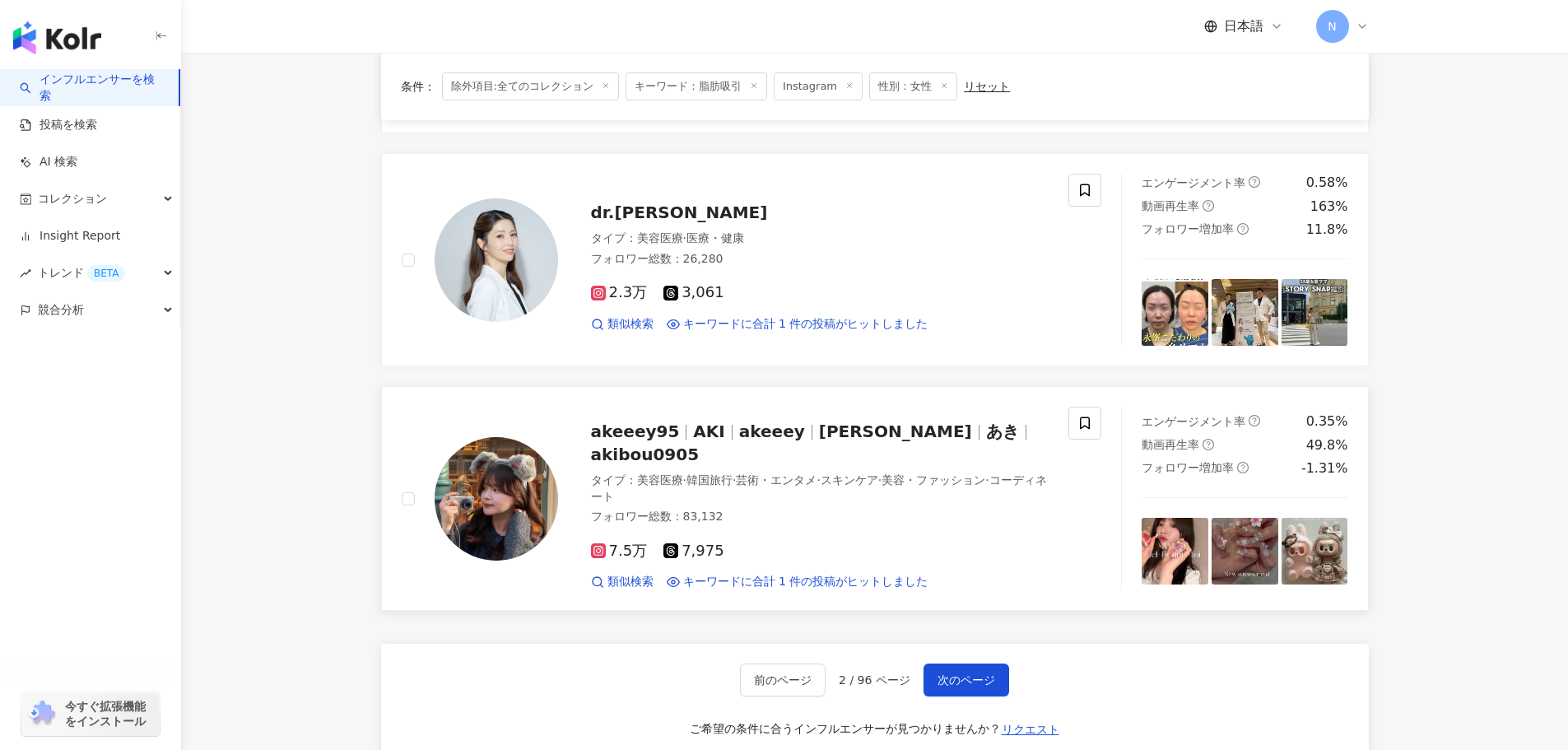
click at [679, 473] on span "美容医療" at bounding box center [660, 480] width 46 height 14
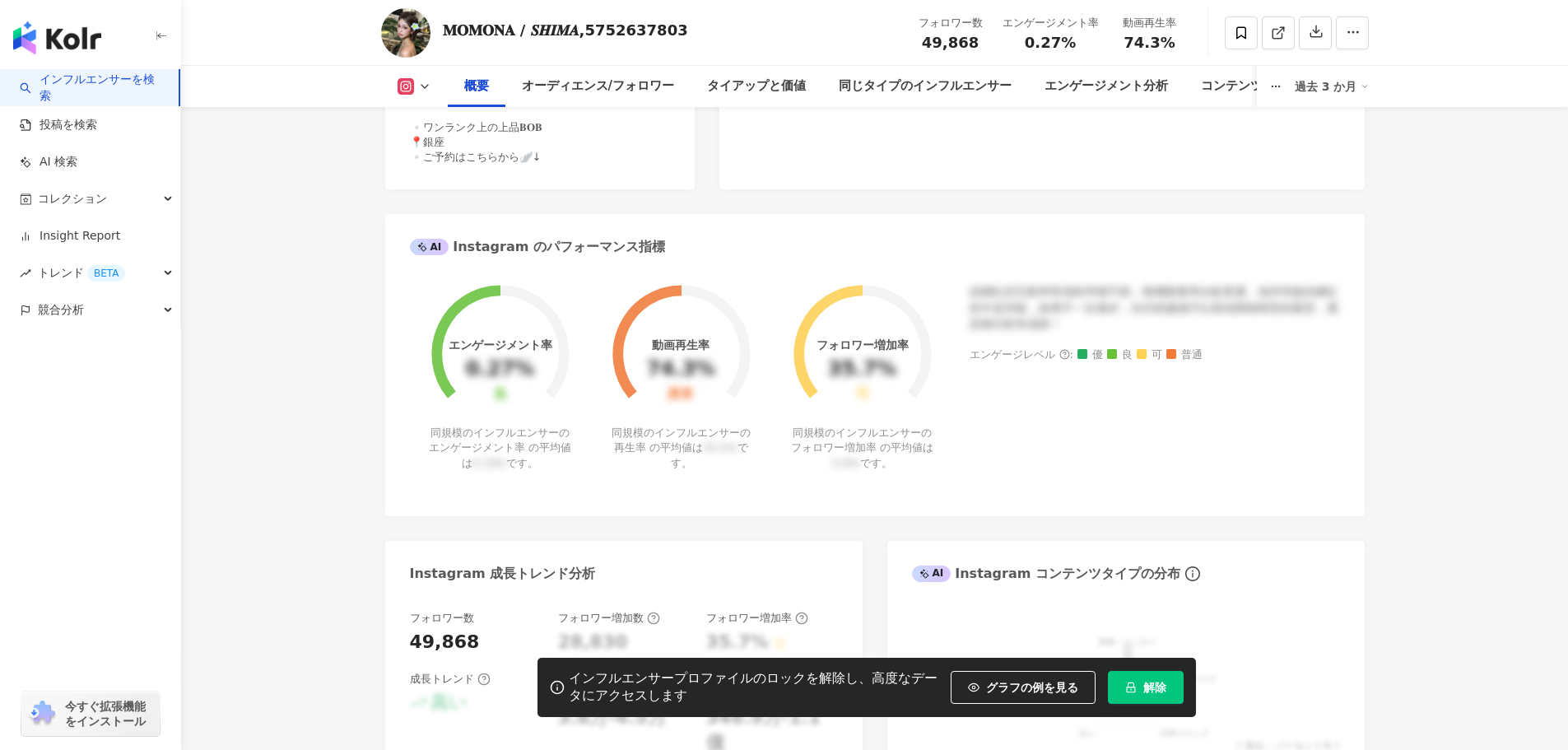
scroll to position [82, 0]
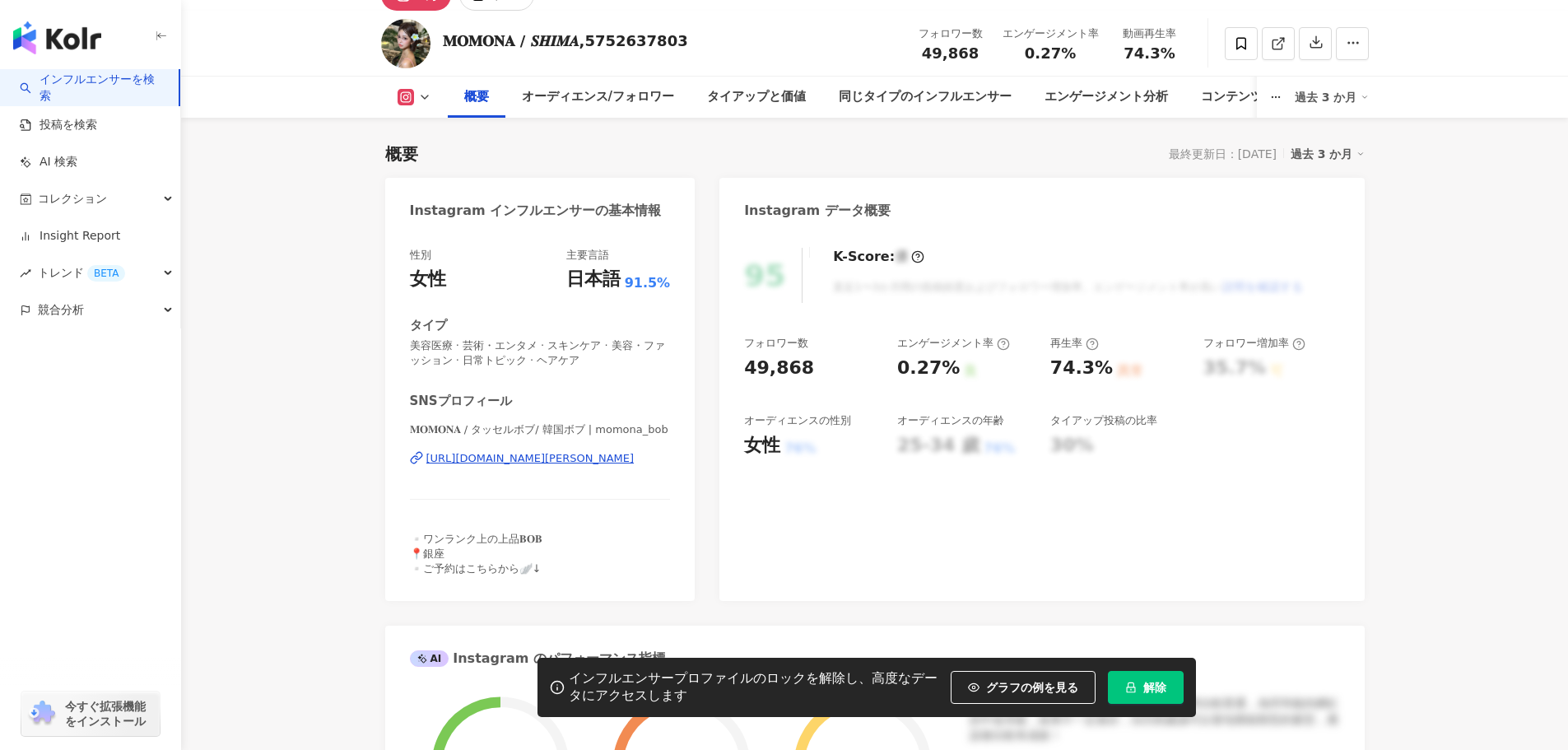
click at [549, 455] on div "https://www.instagram.com/momona_bob/" at bounding box center [531, 459] width 208 height 15
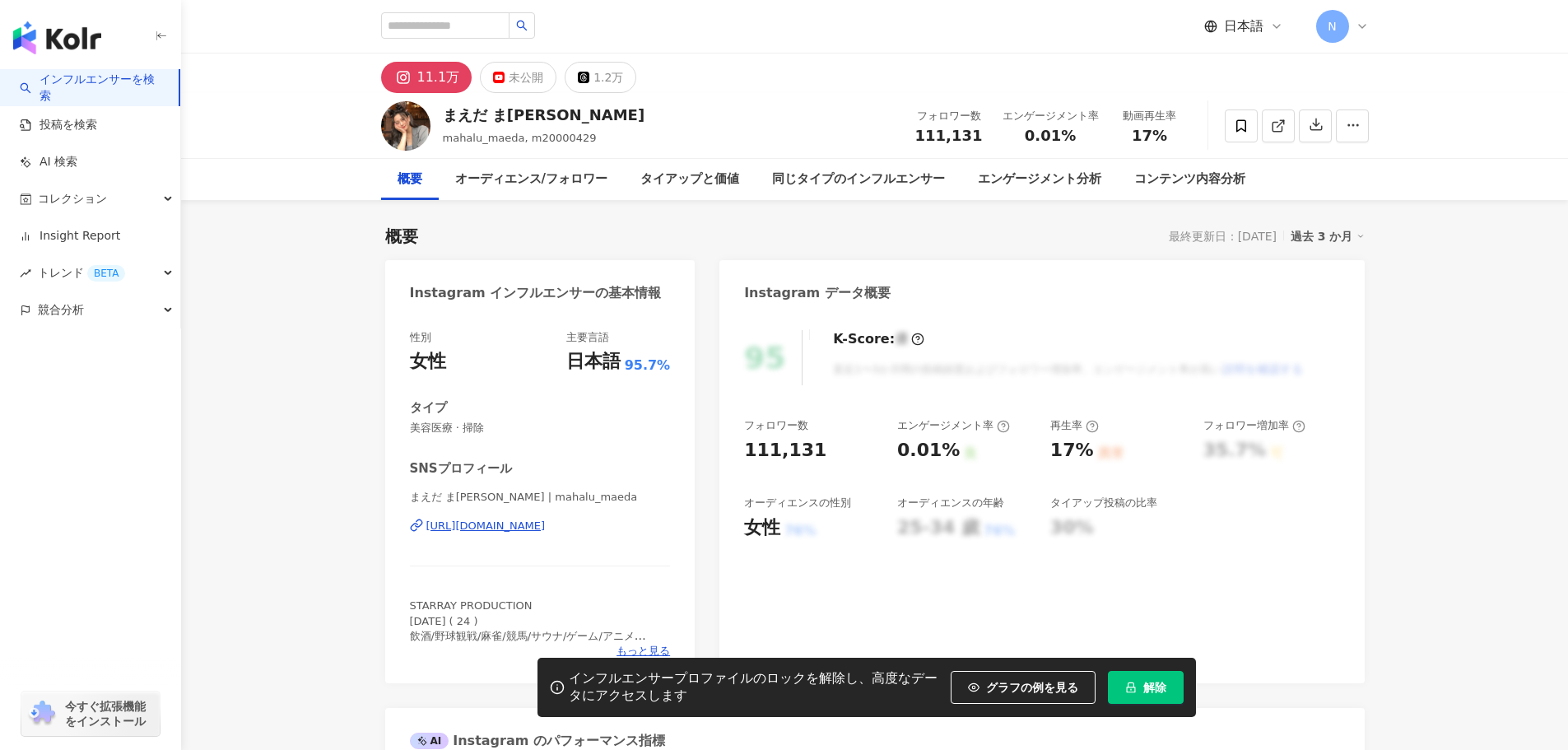
click at [546, 528] on div "https://www.instagram.com/mahalu_maeda/" at bounding box center [486, 527] width 119 height 15
click at [676, 170] on div "タイアップと価値" at bounding box center [690, 179] width 99 height 19
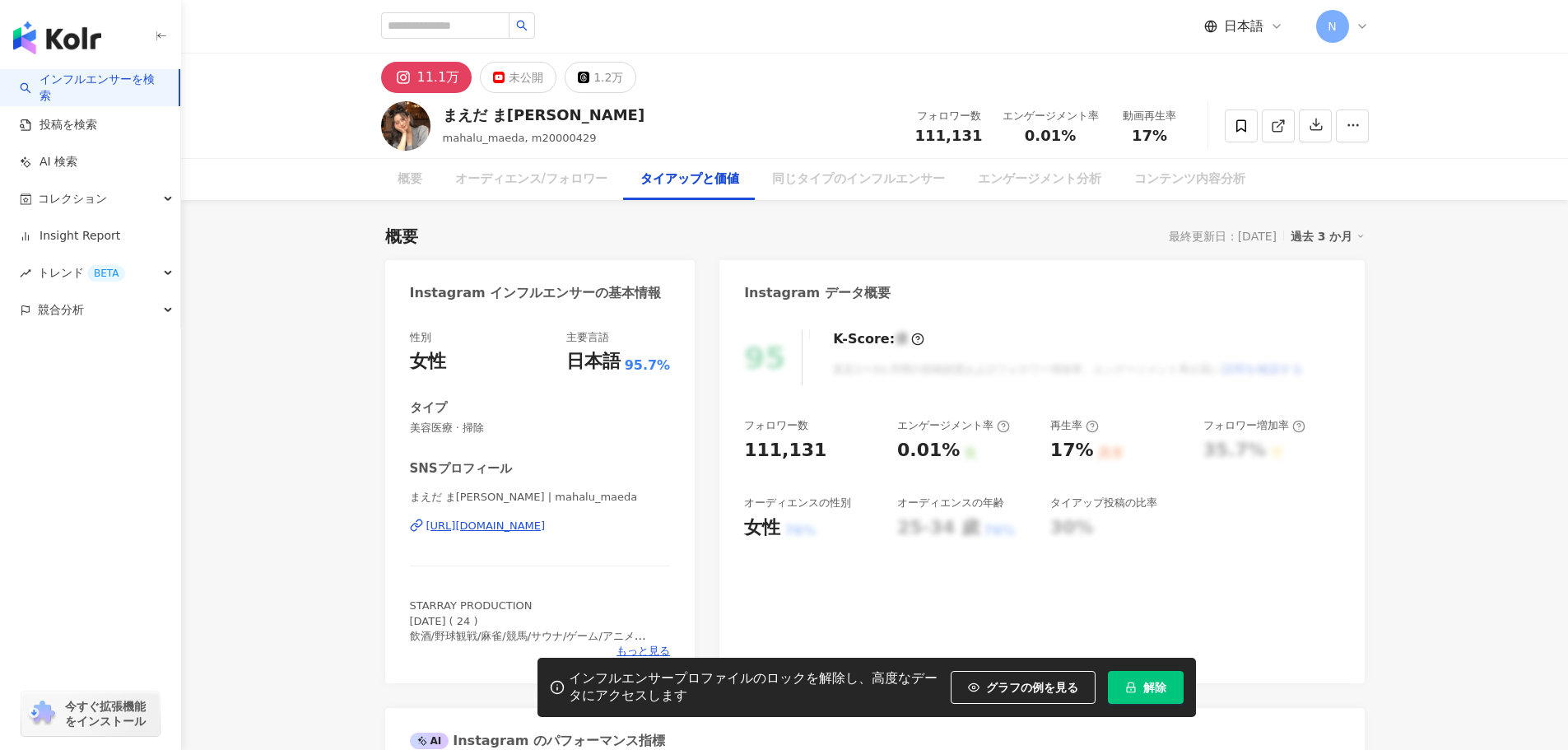
scroll to position [2260, 0]
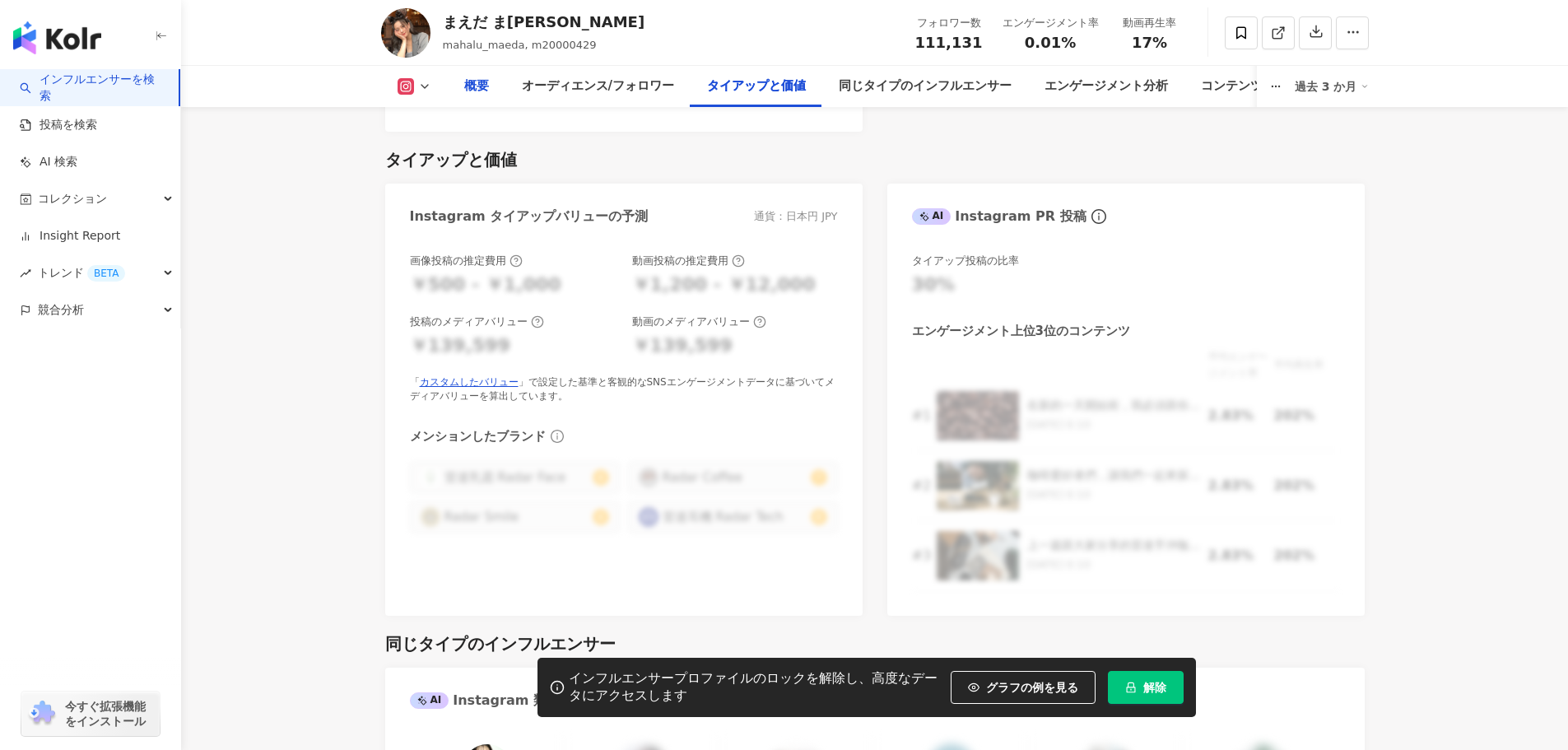
click at [475, 93] on div "概要" at bounding box center [476, 85] width 25 height 19
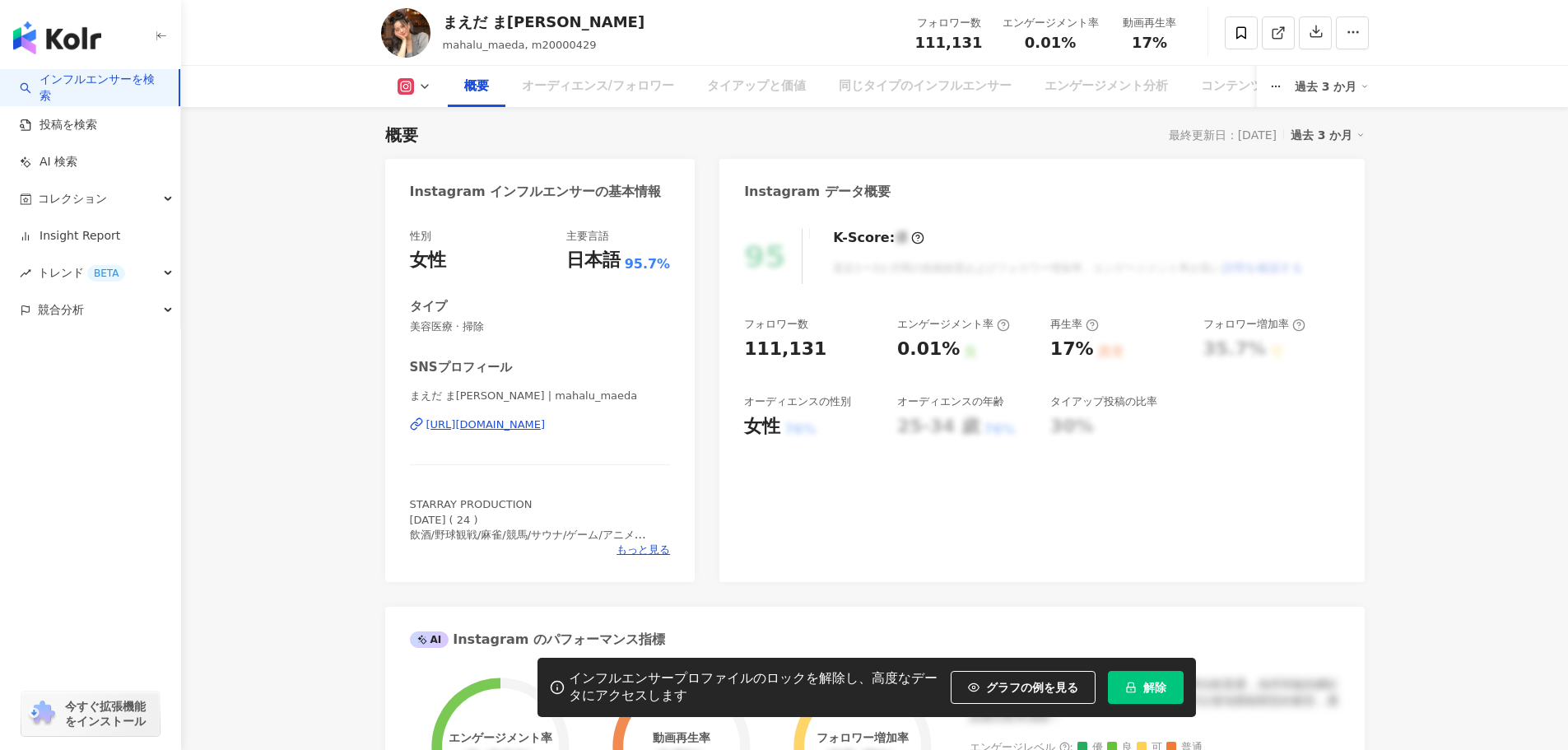
click at [421, 82] on icon at bounding box center [425, 86] width 14 height 14
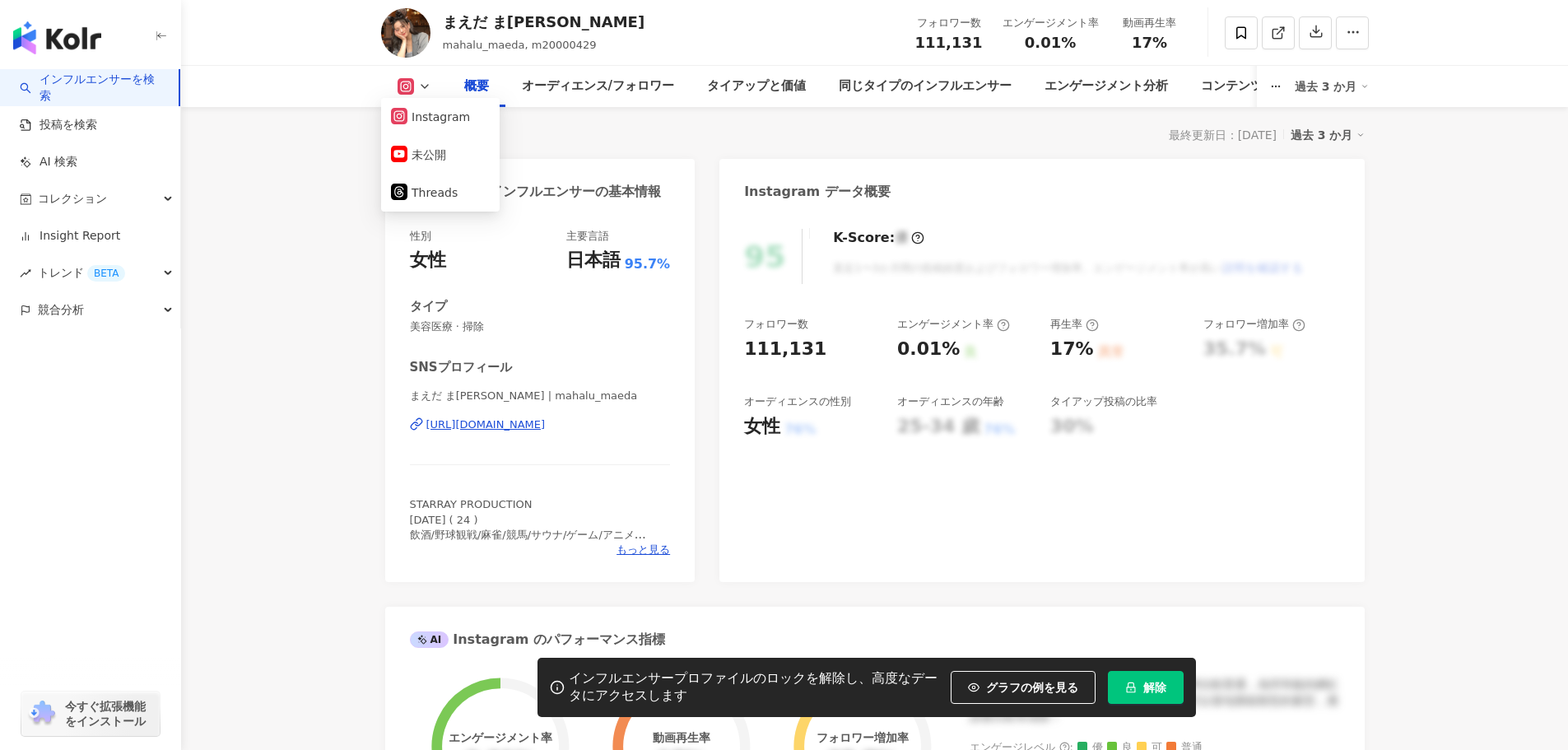
click at [432, 87] on button at bounding box center [414, 85] width 67 height 16
click at [1128, 692] on button "解除" at bounding box center [1145, 687] width 75 height 33
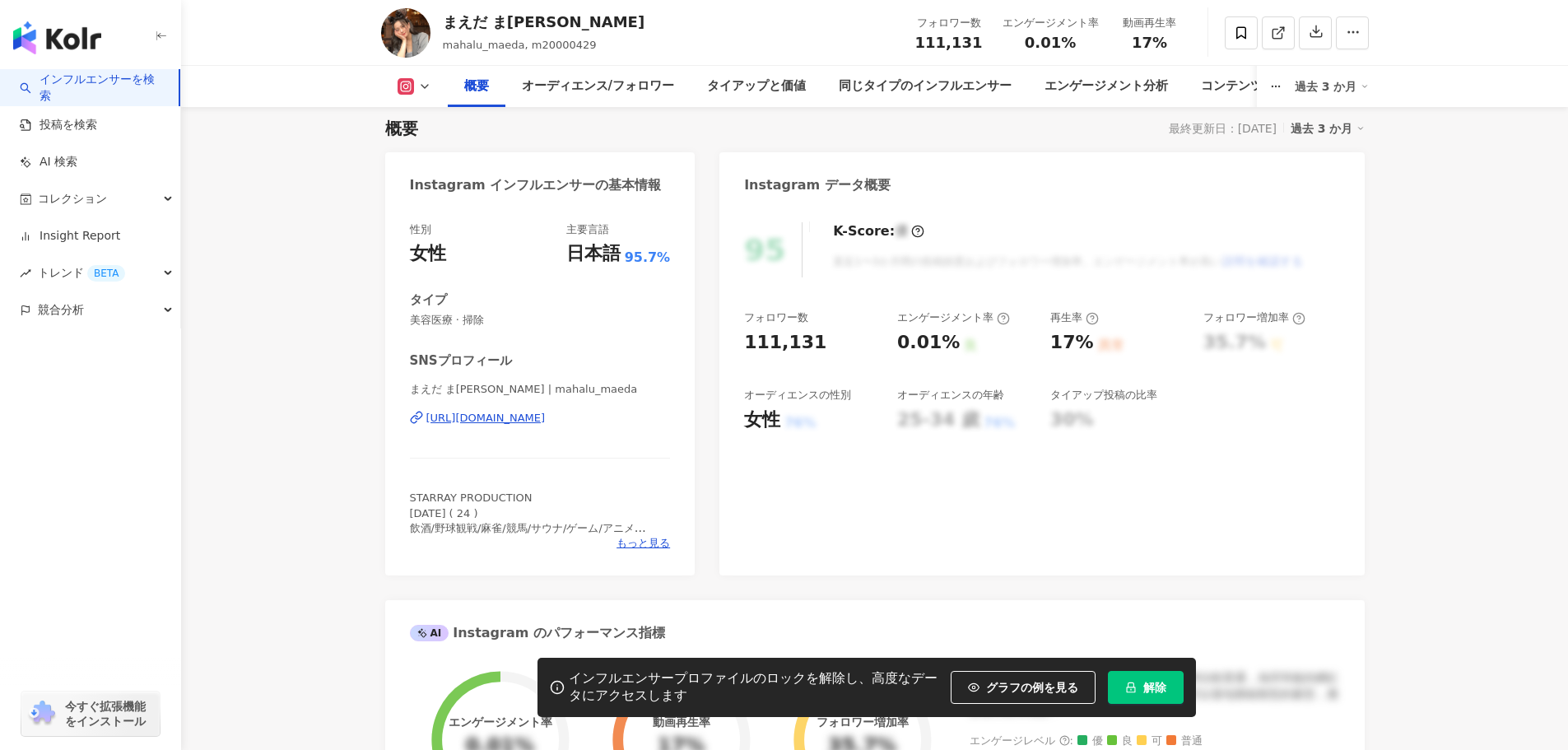
scroll to position [0, 0]
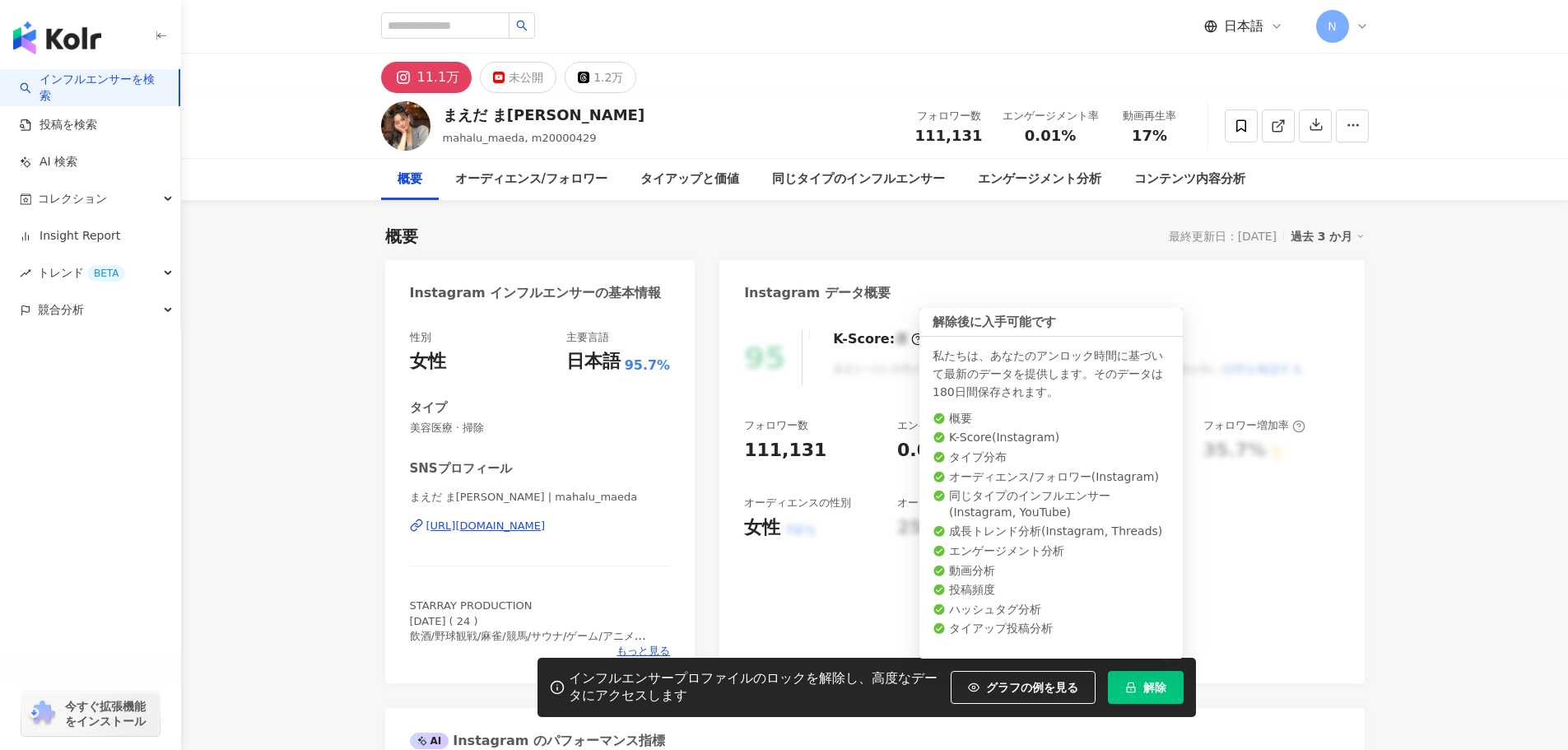
click at [1151, 686] on span "解除" at bounding box center [1154, 687] width 23 height 14
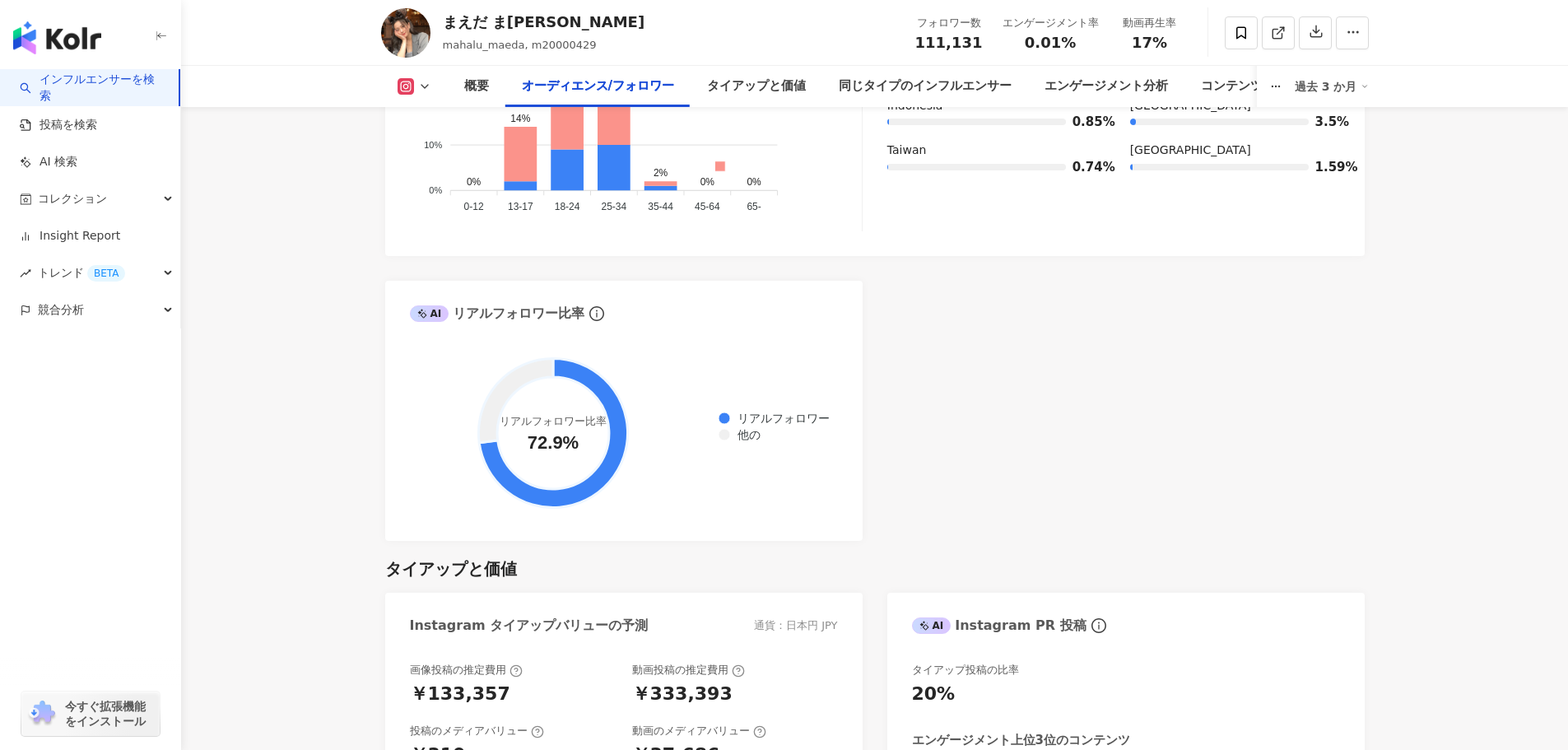
scroll to position [1830, 0]
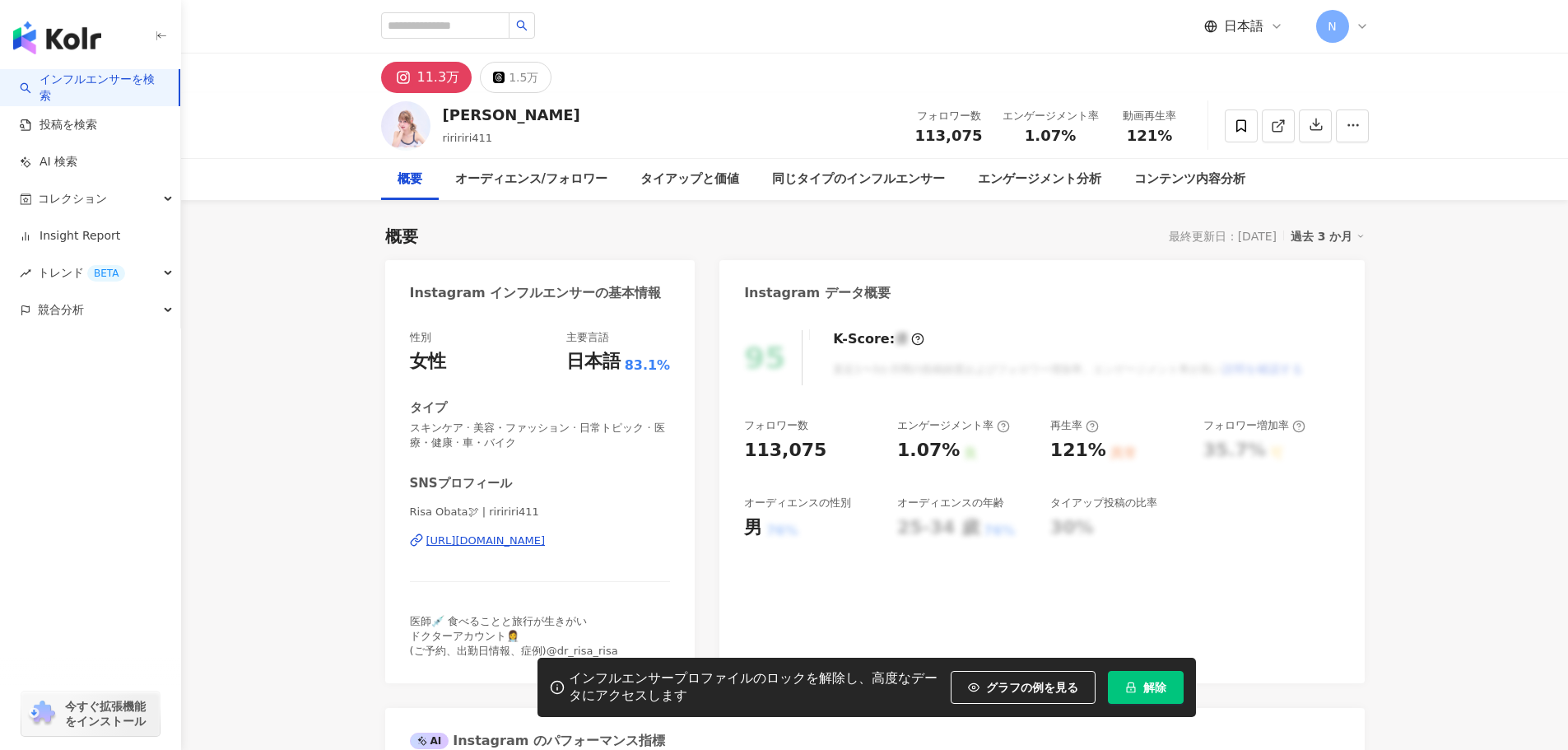
click at [503, 538] on div "https://www.instagram.com/riririri411/" at bounding box center [486, 541] width 119 height 15
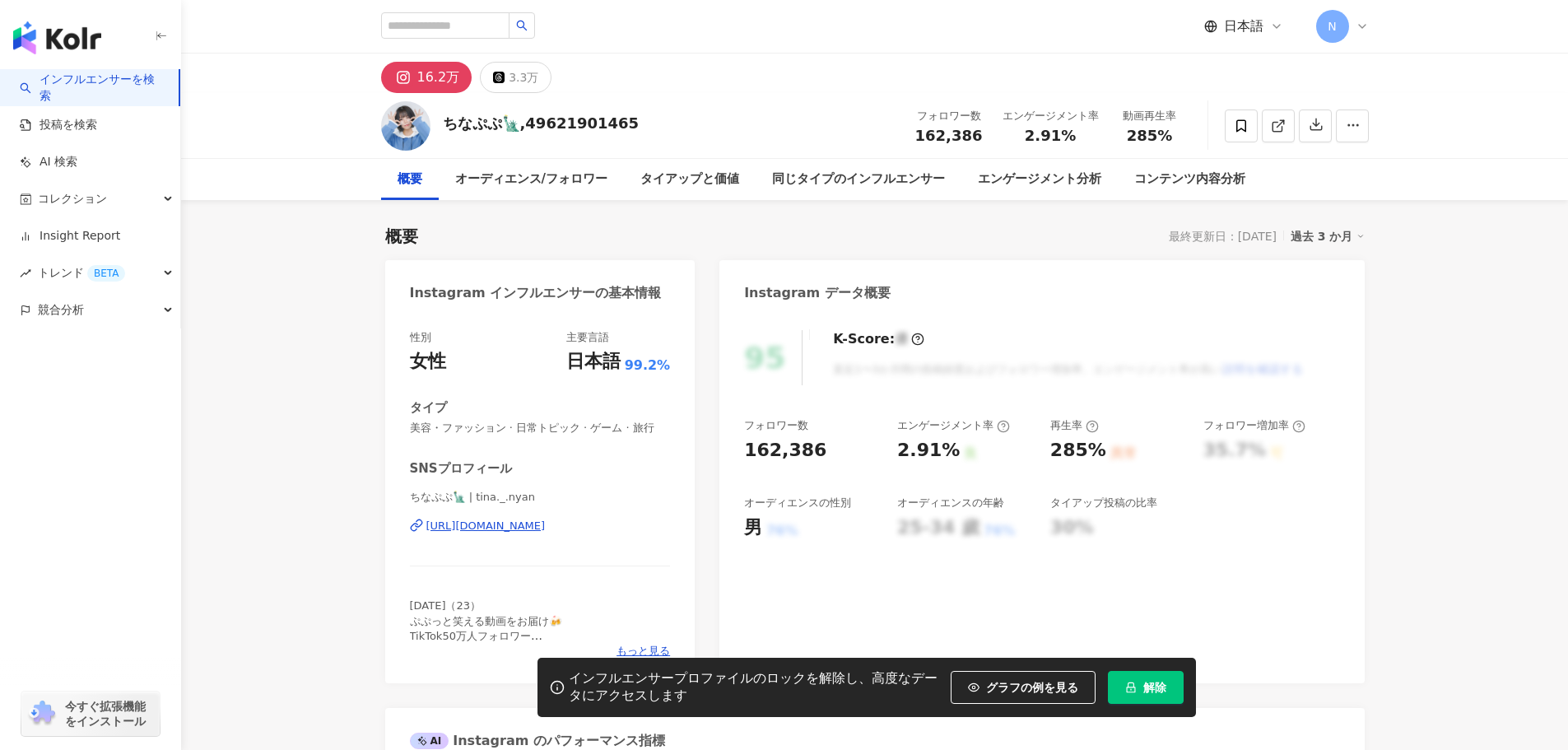
click at [487, 526] on div "[URL][DOMAIN_NAME]" at bounding box center [486, 527] width 119 height 15
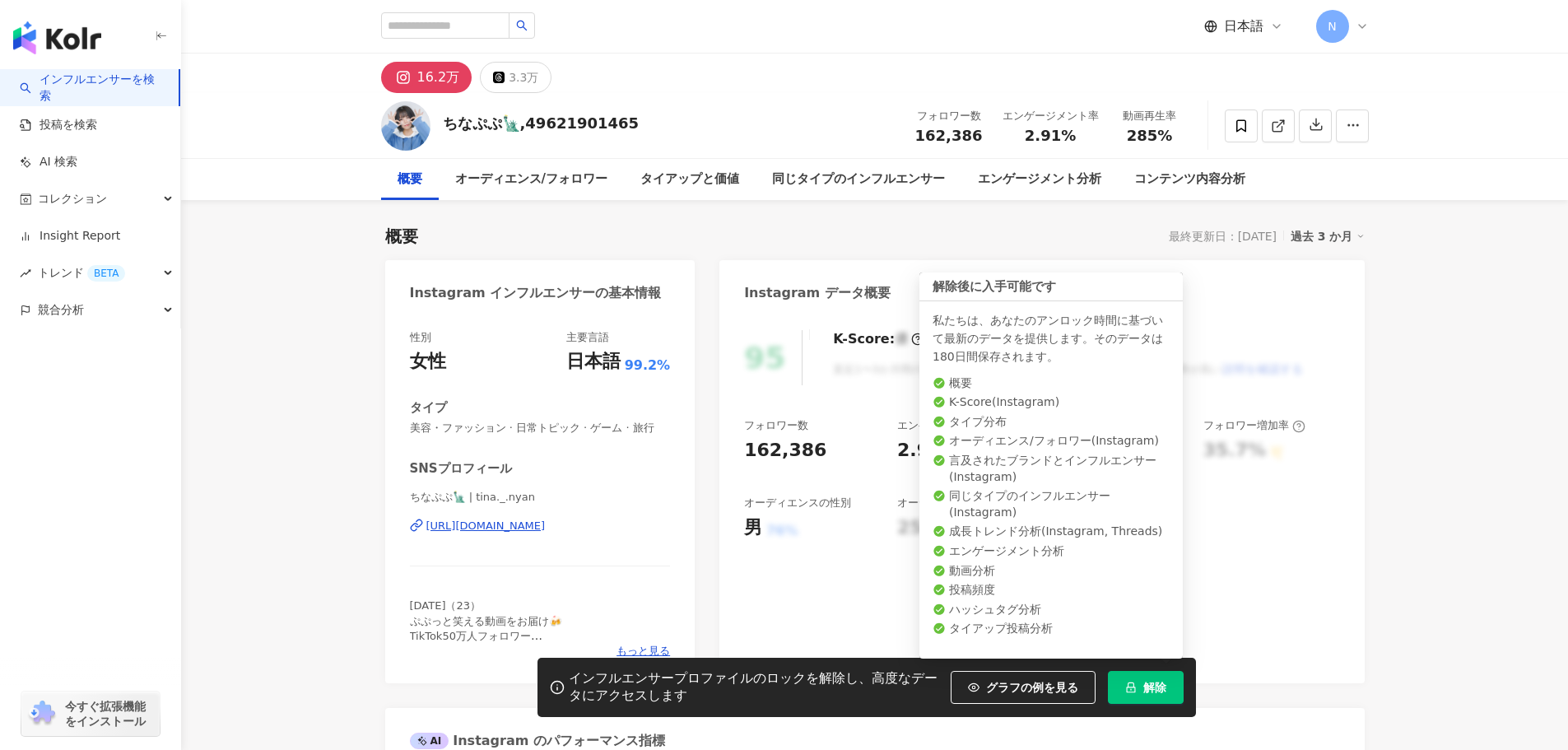
click at [1159, 681] on span "解除" at bounding box center [1154, 687] width 23 height 14
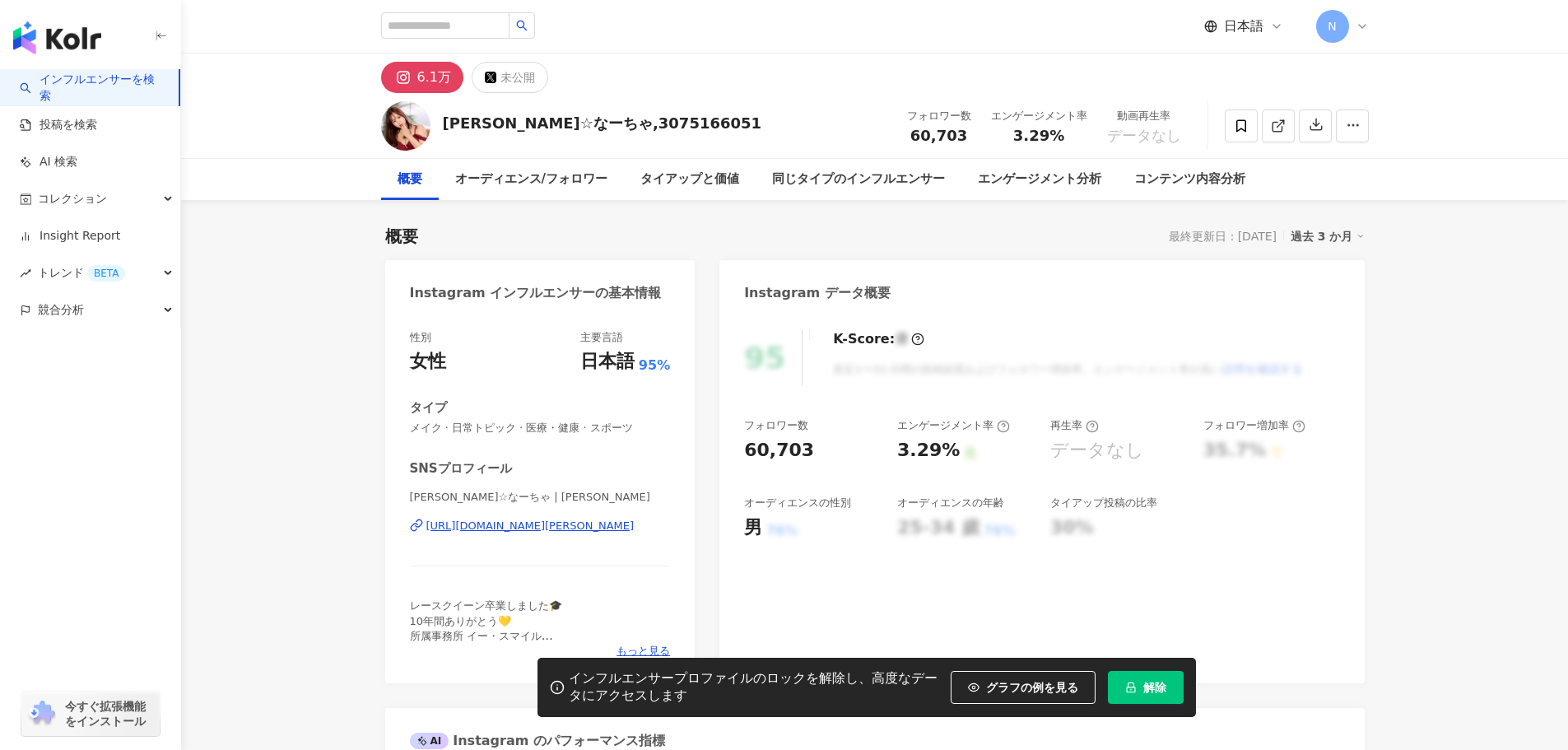
click at [451, 532] on div "https://www.instagram.com/nana_yasuda/" at bounding box center [531, 527] width 208 height 15
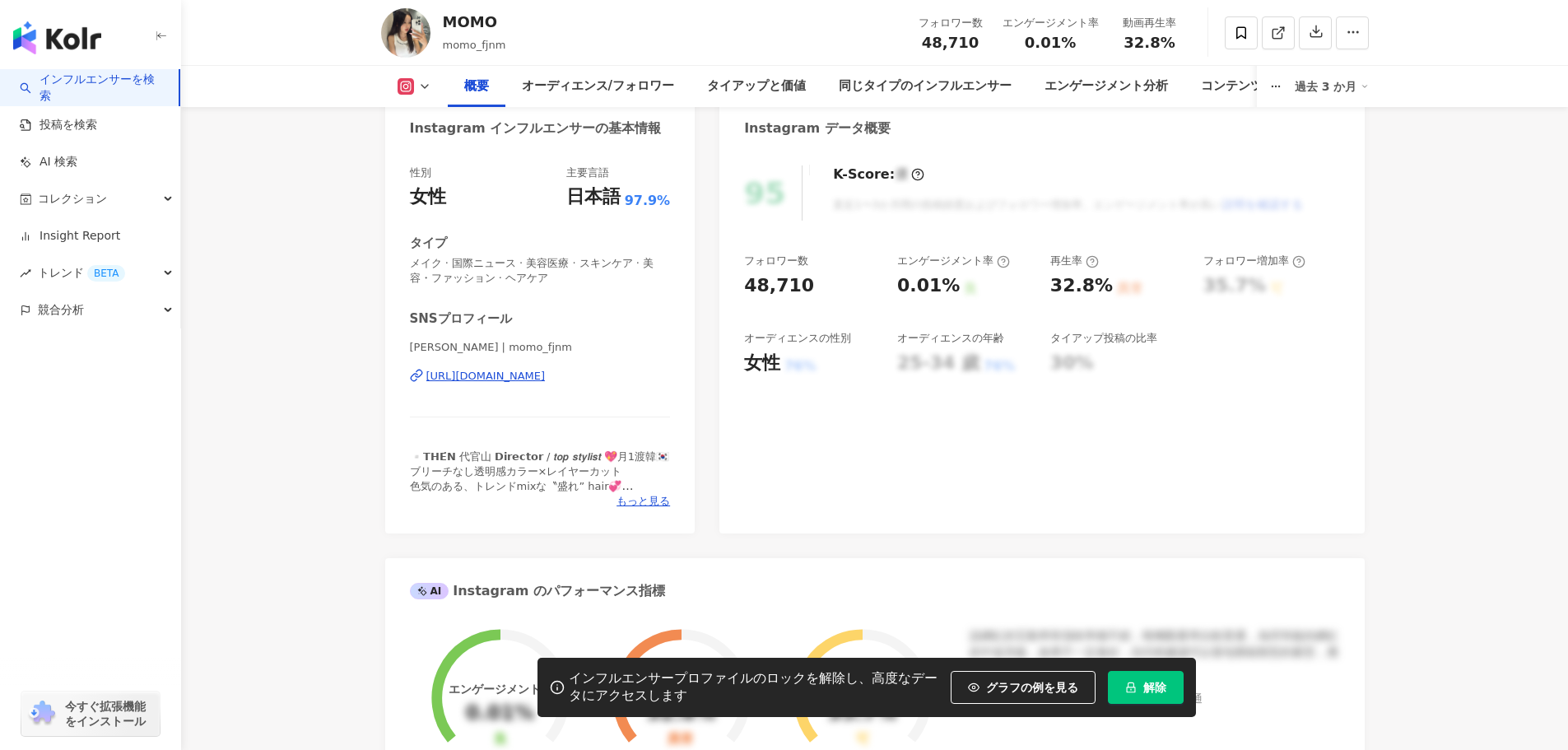
click at [479, 374] on div "https://www.instagram.com/momo_fjnm/" at bounding box center [486, 377] width 119 height 15
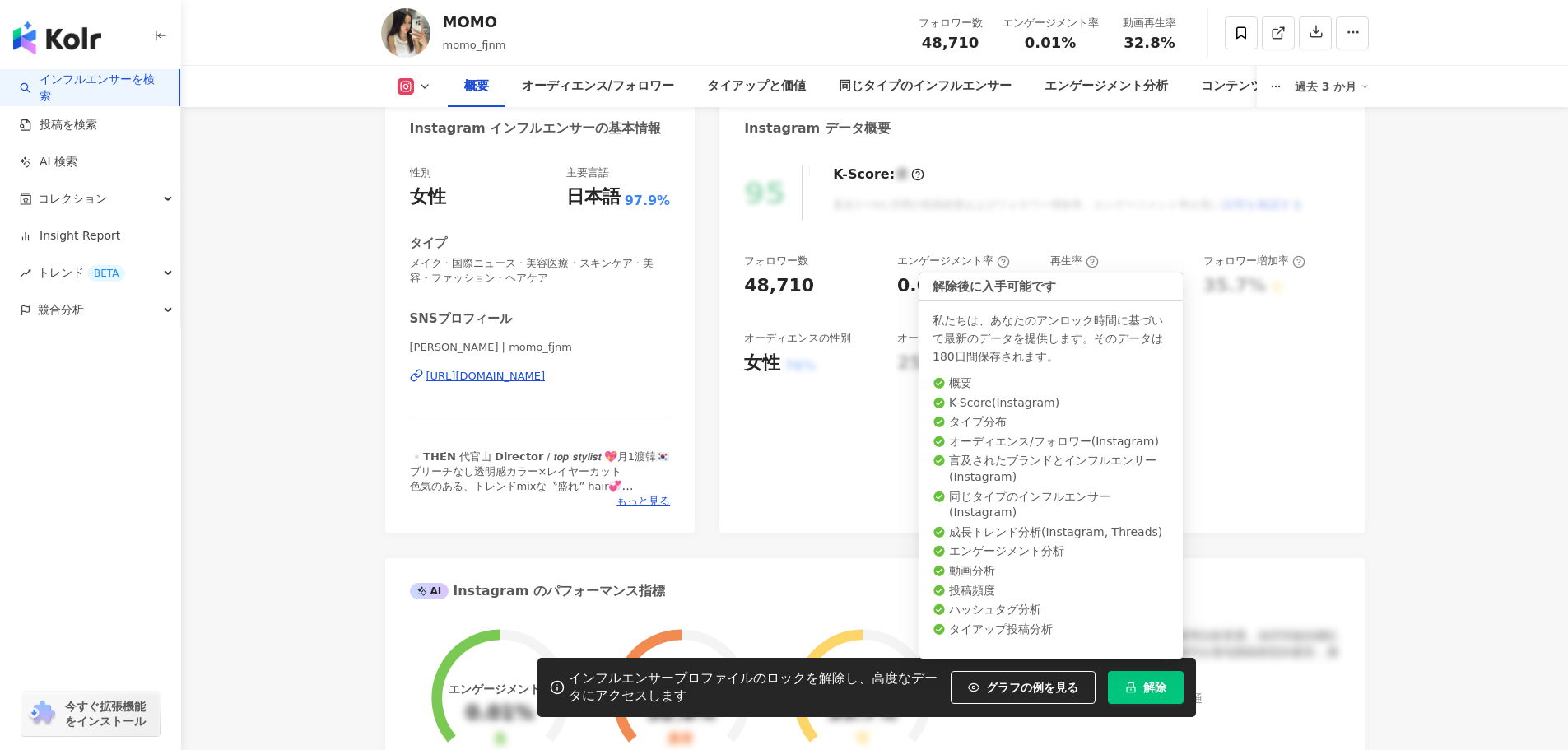
click at [1136, 687] on icon "lock" at bounding box center [1131, 687] width 12 height 12
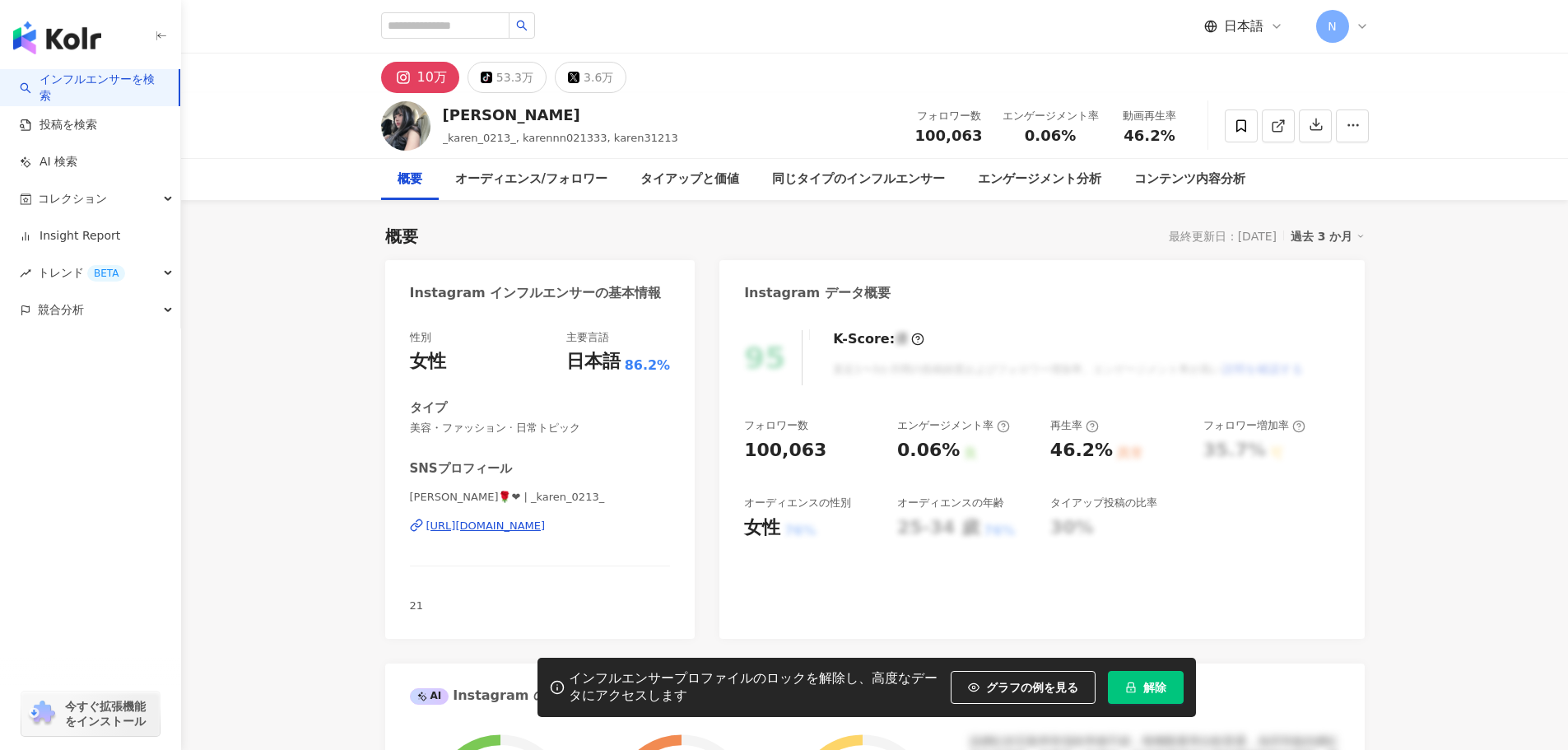
drag, startPoint x: 481, startPoint y: 525, endPoint x: 481, endPoint y: 484, distance: 41.0
click at [481, 525] on div "[URL][DOMAIN_NAME]" at bounding box center [486, 527] width 119 height 15
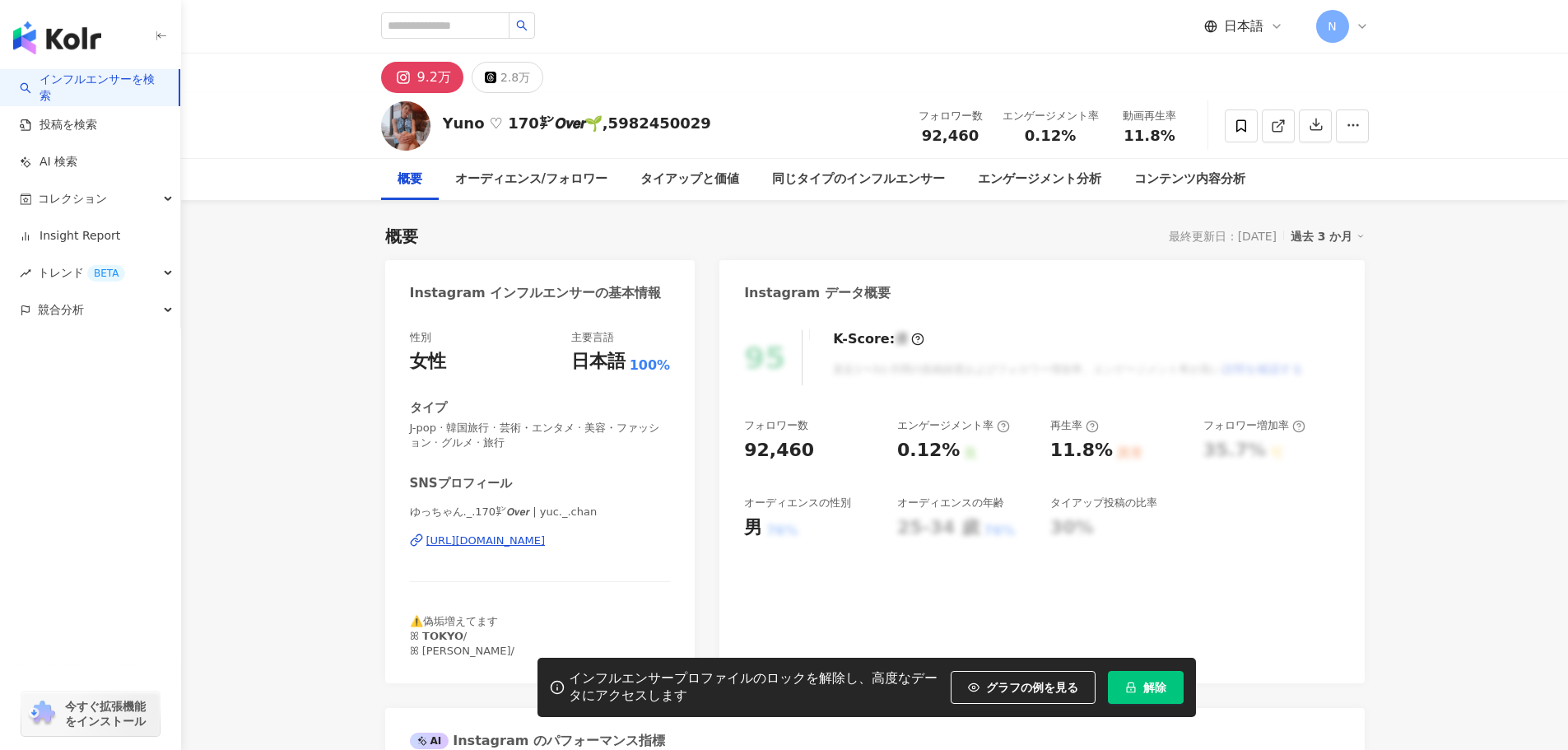
click at [503, 541] on div "https://www.instagram.com/yuc._.chan/" at bounding box center [486, 541] width 119 height 15
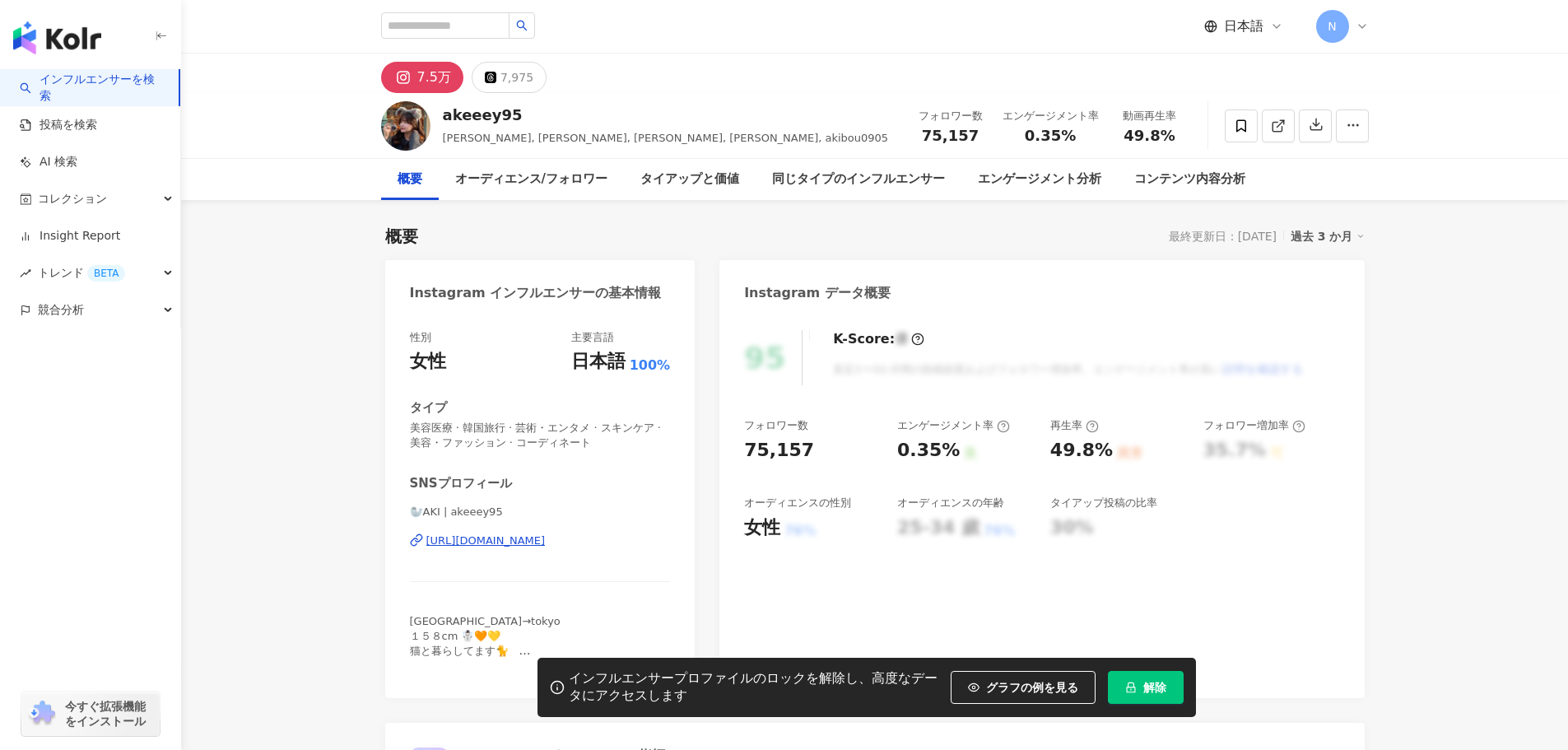
click at [546, 534] on div "https://www.instagram.com/akeeey95/" at bounding box center [486, 541] width 119 height 15
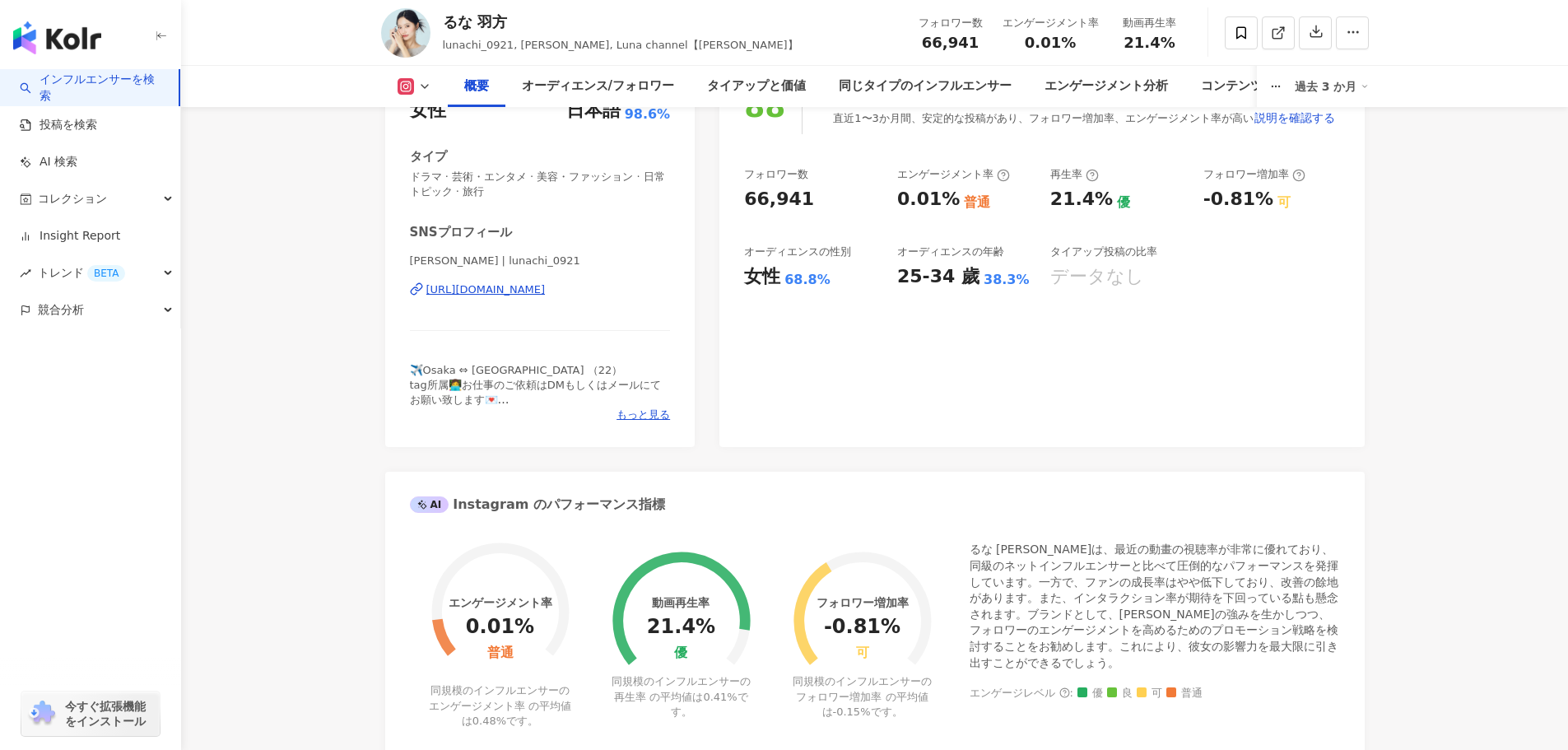
scroll to position [217, 0]
